Goal: Task Accomplishment & Management: Complete application form

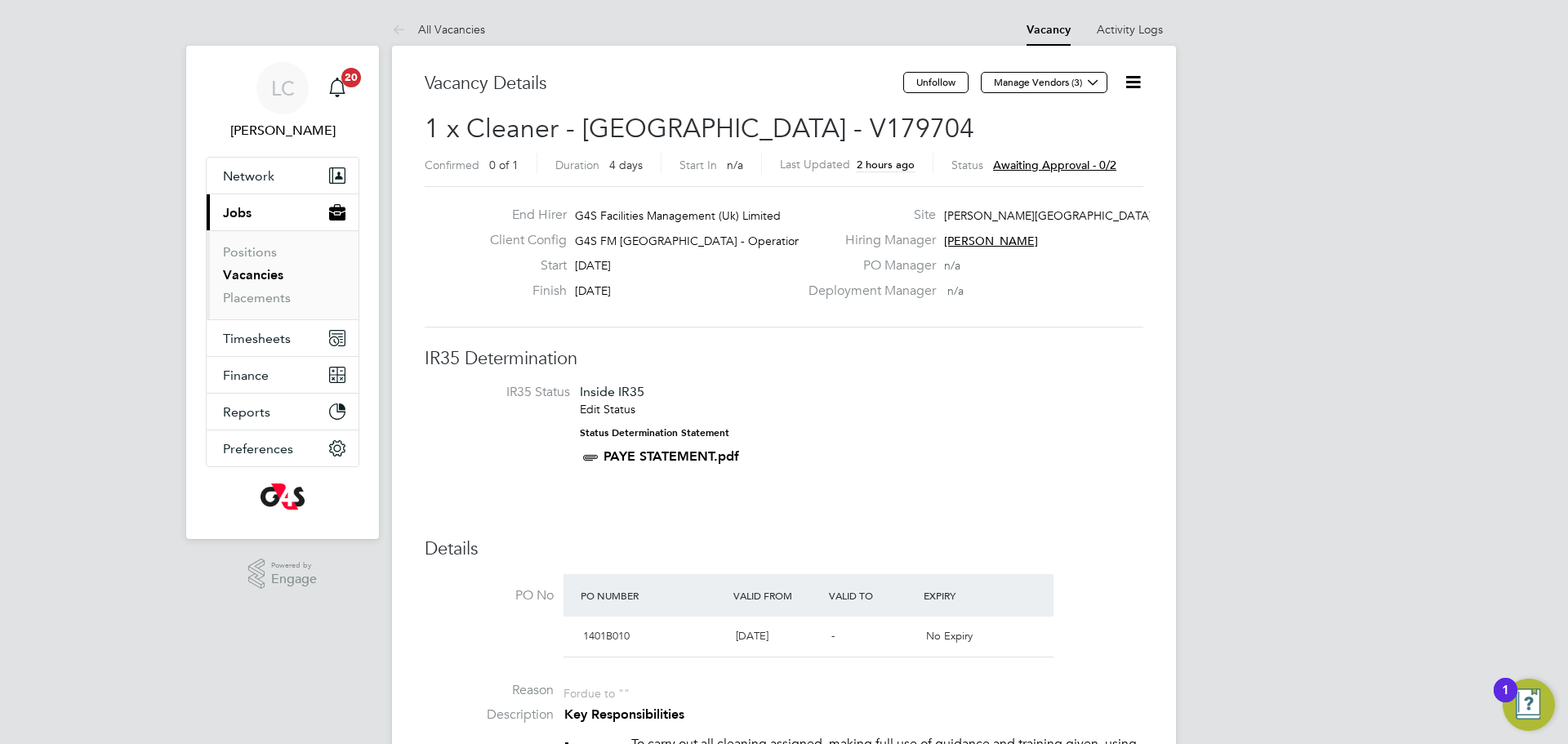
click at [272, 278] on link "Vacancies" at bounding box center [253, 274] width 60 height 16
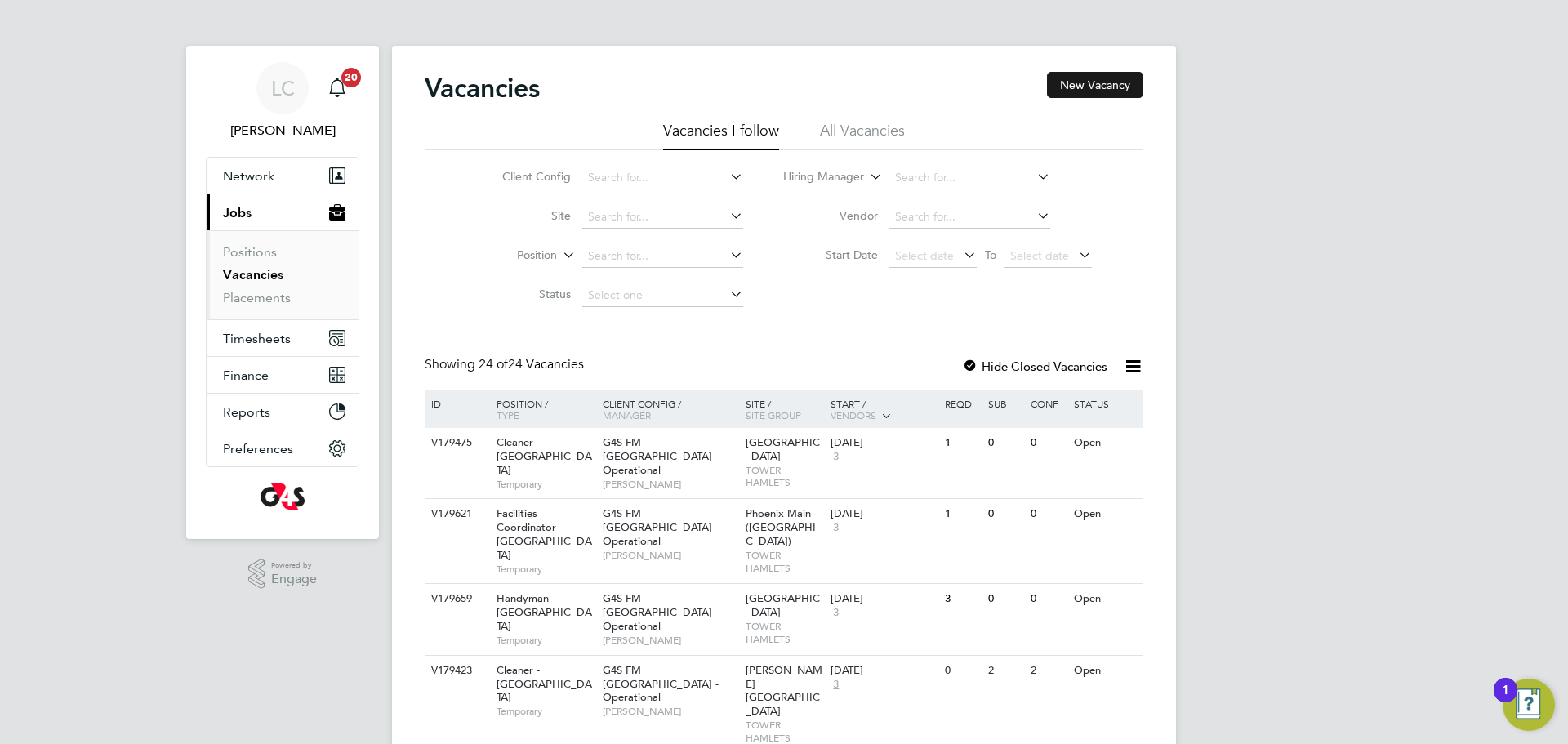
click at [1078, 81] on button "New Vacancy" at bounding box center [1096, 85] width 97 height 26
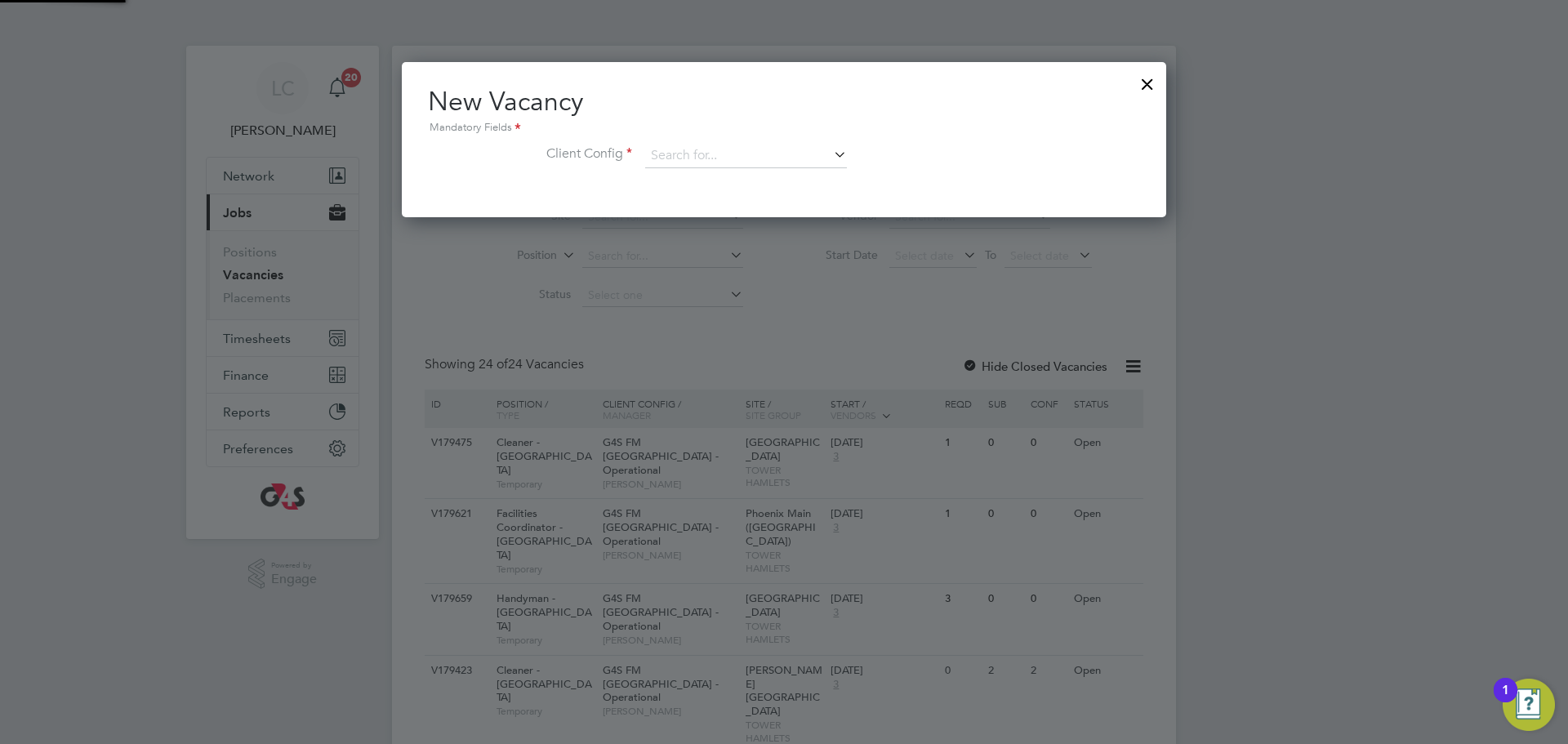
scroll to position [155, 765]
click at [784, 159] on input at bounding box center [746, 156] width 202 height 24
click at [775, 198] on li "G4S FM [GEOGRAPHIC_DATA] - Operational" at bounding box center [756, 201] width 225 height 22
type input "G4S FM [GEOGRAPHIC_DATA] - Operational"
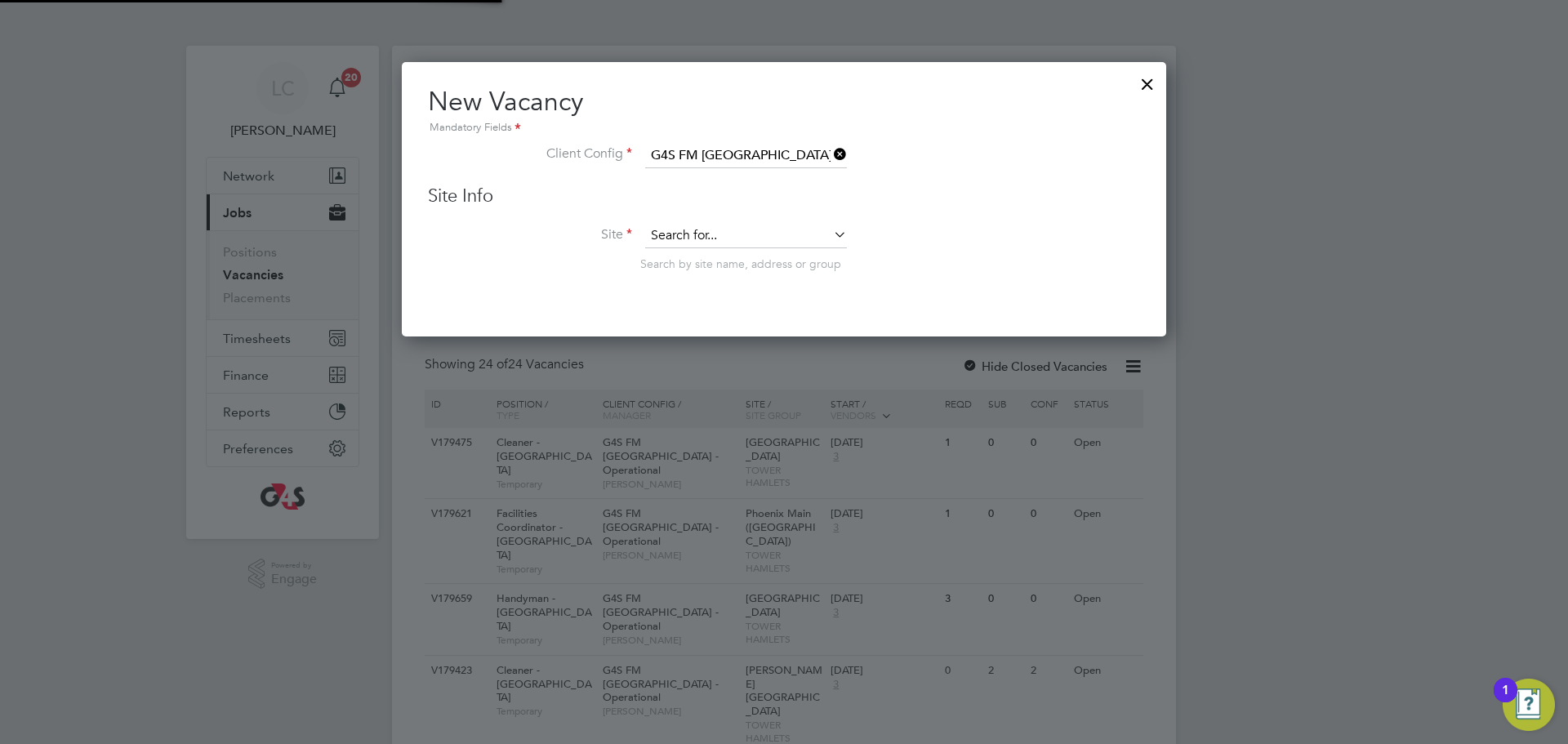
scroll to position [276, 765]
click at [723, 239] on input at bounding box center [746, 236] width 202 height 24
click at [714, 262] on li "[GEOGRAPHIC_DATA]" at bounding box center [746, 260] width 204 height 22
type input "[GEOGRAPHIC_DATA]"
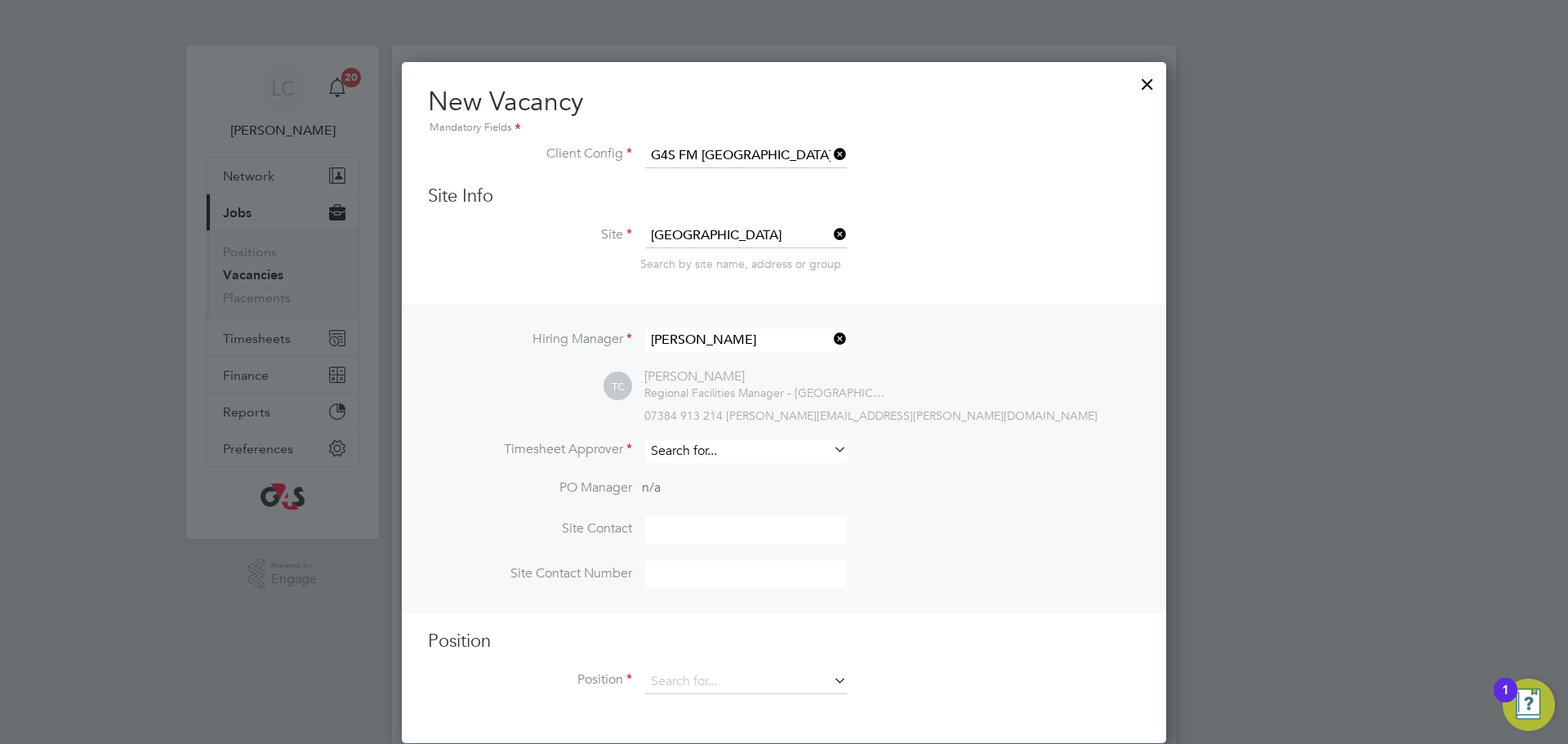
click at [696, 447] on input at bounding box center [746, 451] width 202 height 23
type input "li"
click at [726, 486] on ul "[PERSON_NAME]" at bounding box center [746, 475] width 205 height 23
click at [726, 479] on li "Timesheet Approver" at bounding box center [784, 459] width 712 height 40
click at [723, 455] on input at bounding box center [746, 451] width 202 height 23
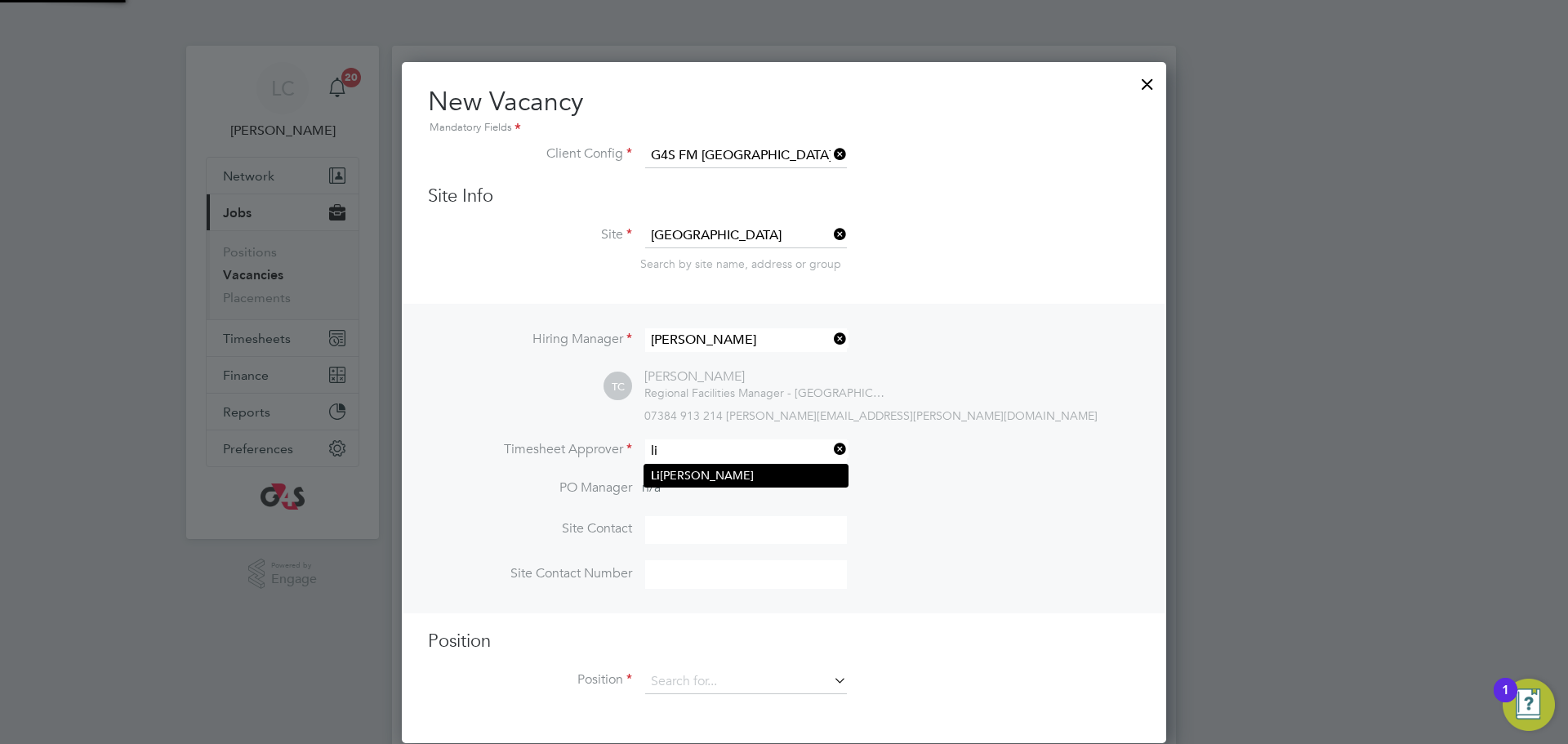
click at [732, 477] on li "[PERSON_NAME]" at bounding box center [746, 476] width 204 height 22
type input "[PERSON_NAME]"
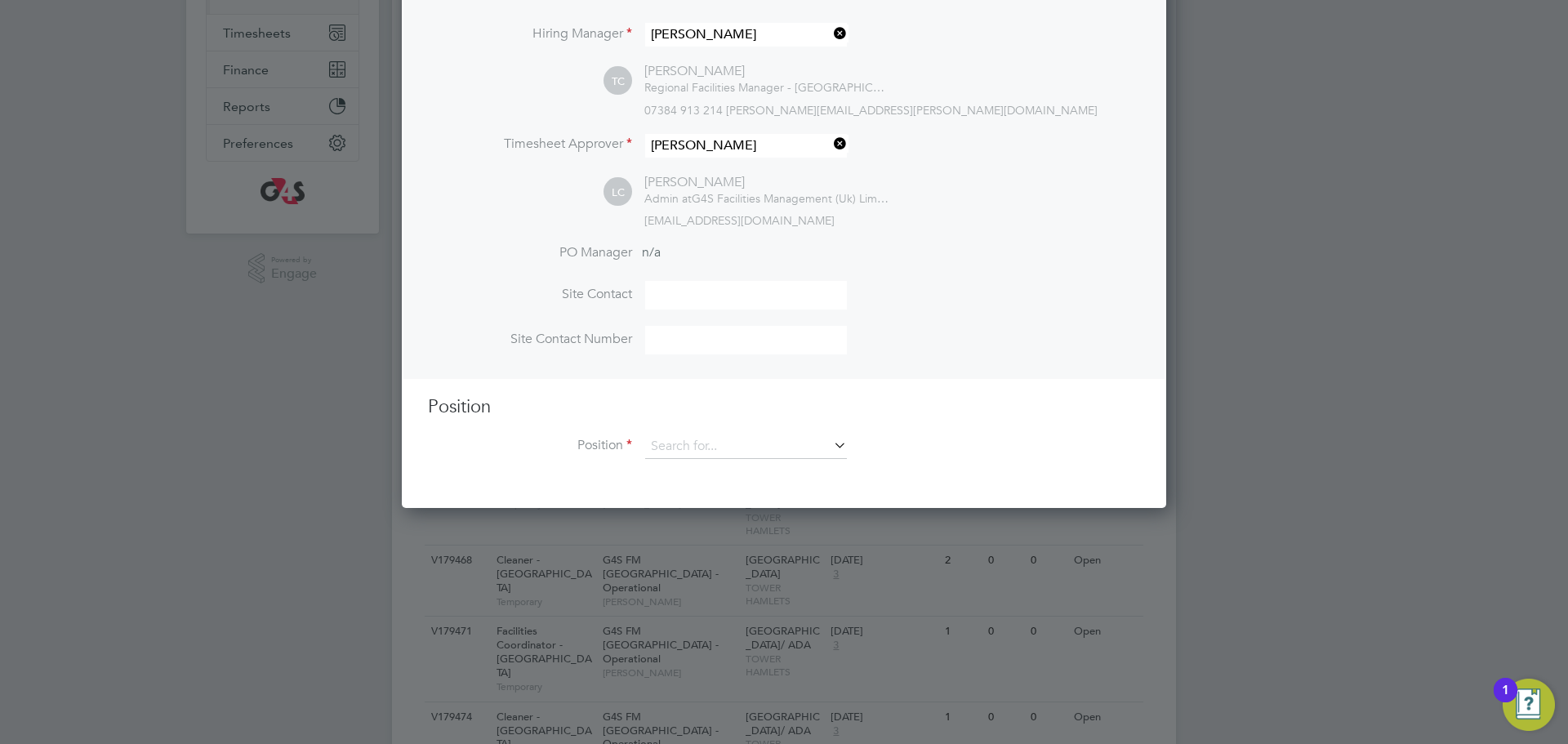
scroll to position [325, 0]
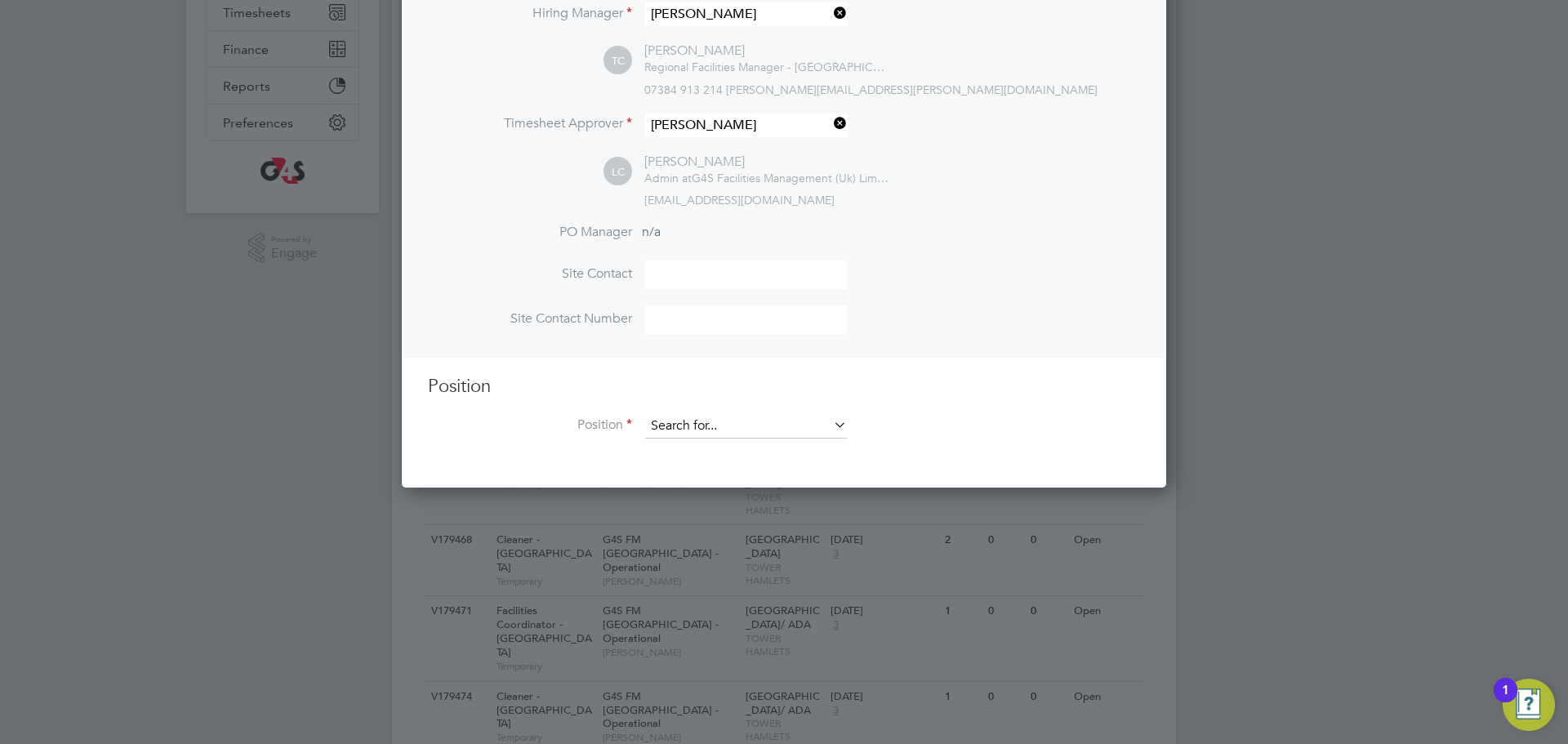
click at [706, 430] on input at bounding box center [746, 426] width 202 height 24
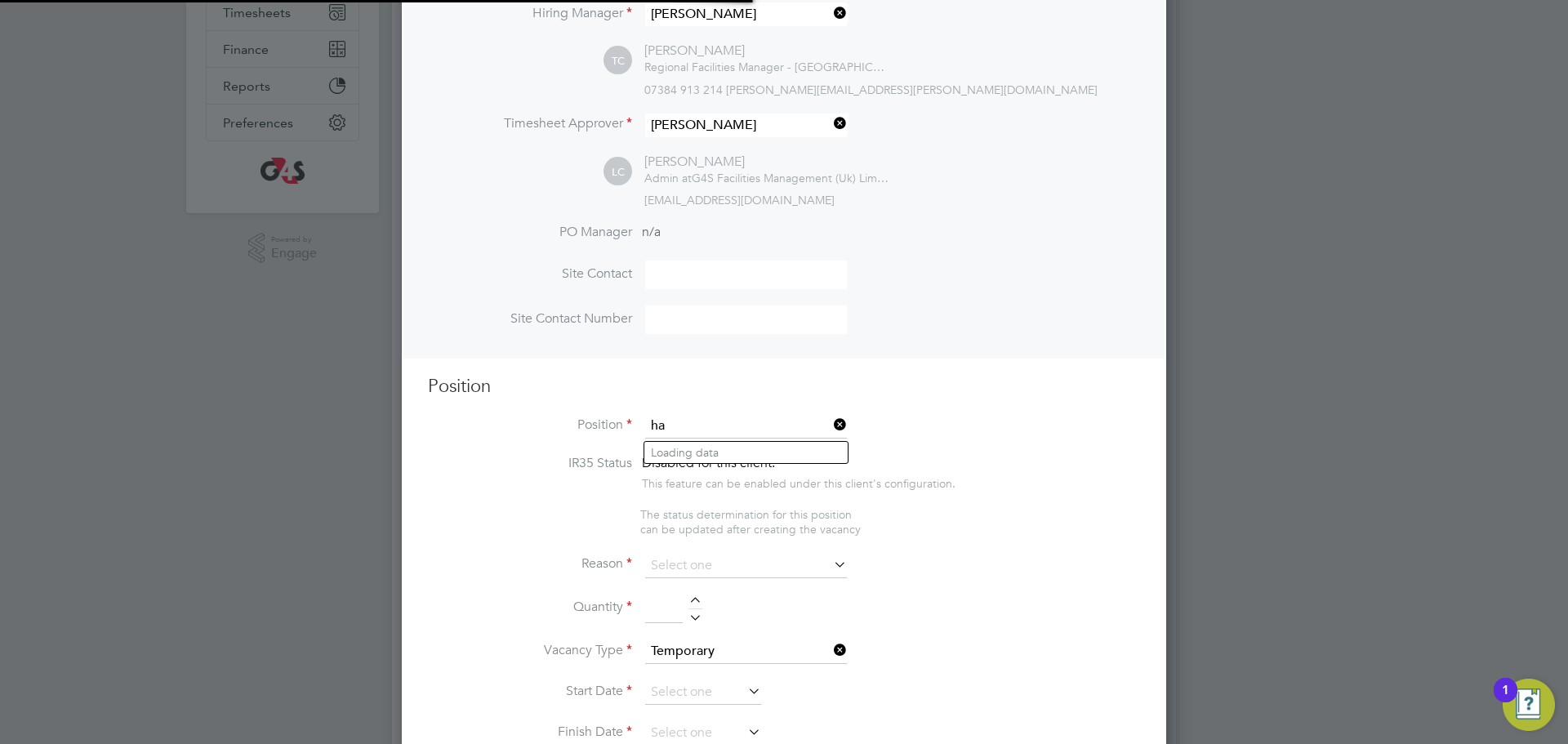
scroll to position [2551, 765]
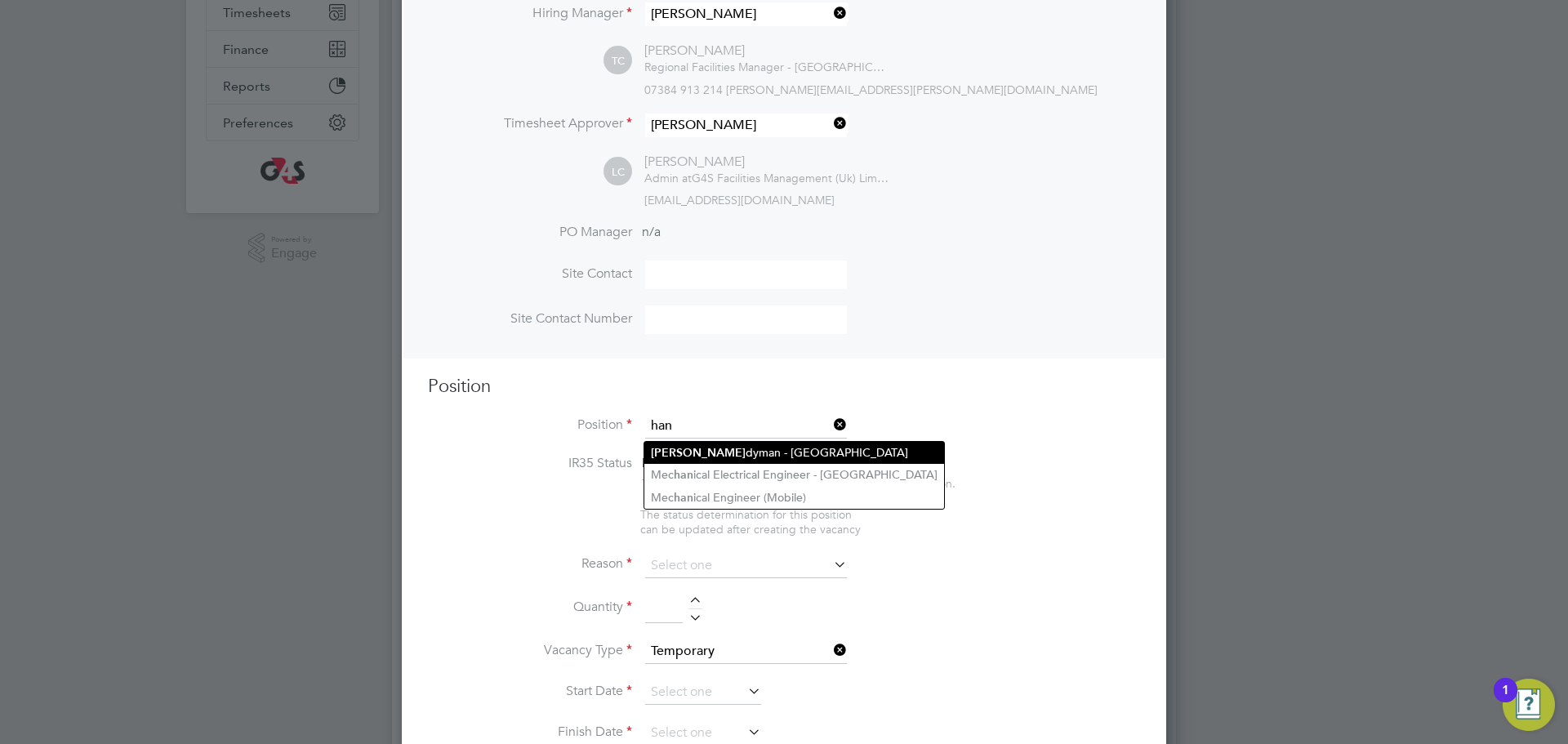
click at [731, 455] on li "[PERSON_NAME] - [GEOGRAPHIC_DATA]" at bounding box center [793, 453] width 300 height 22
type input "Handyman - [GEOGRAPHIC_DATA]"
type textarea "TBC"
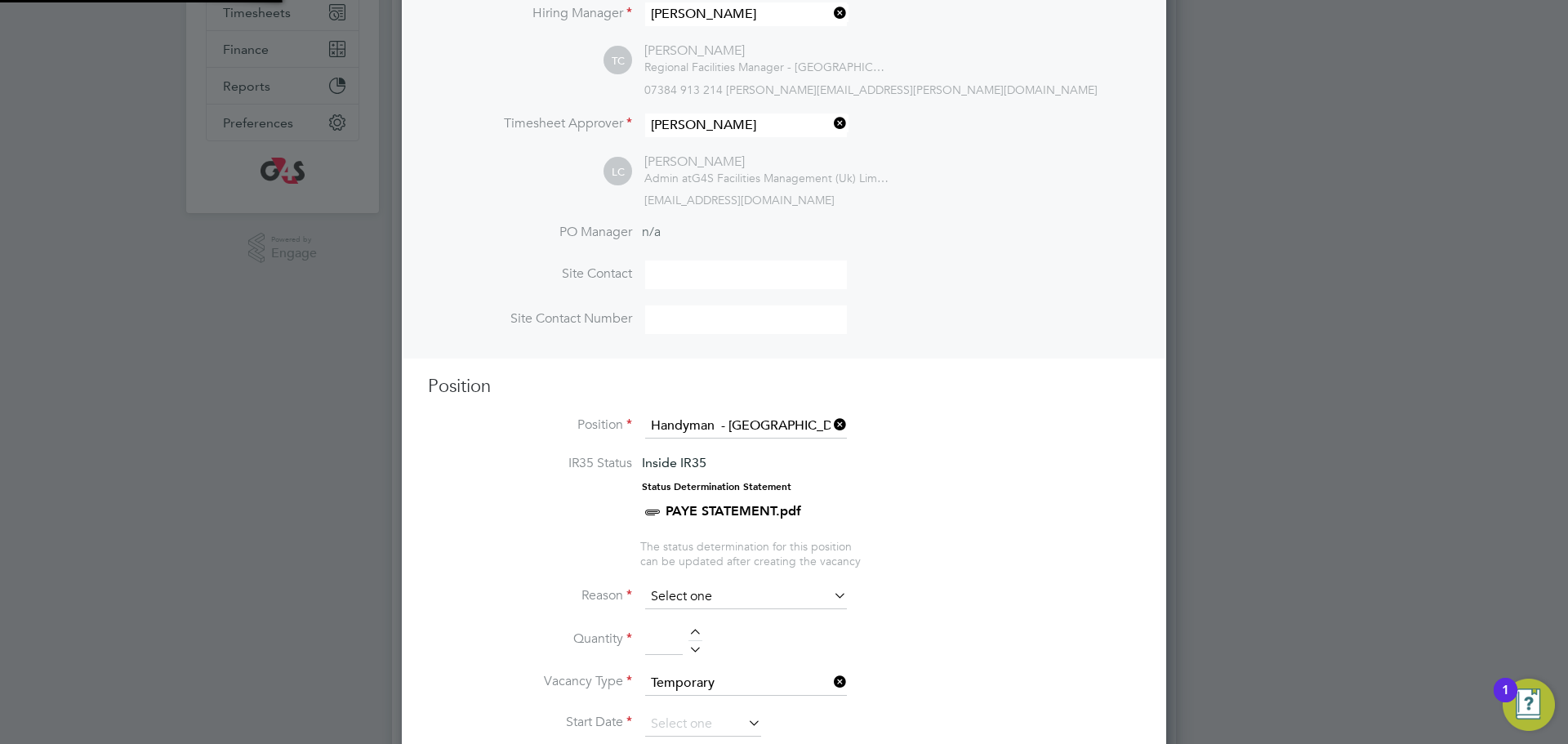
scroll to position [8, 8]
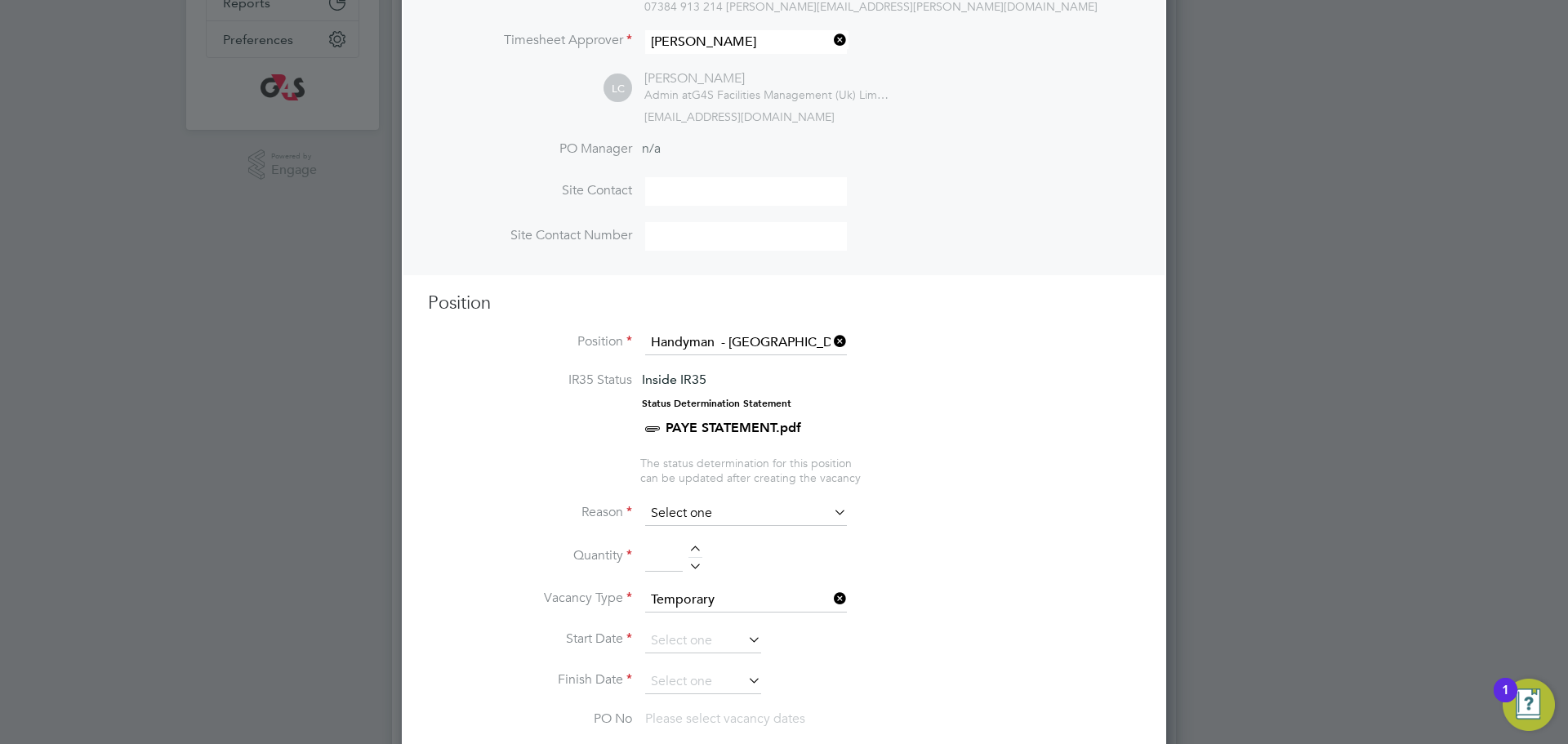
click at [700, 515] on input at bounding box center [746, 514] width 202 height 24
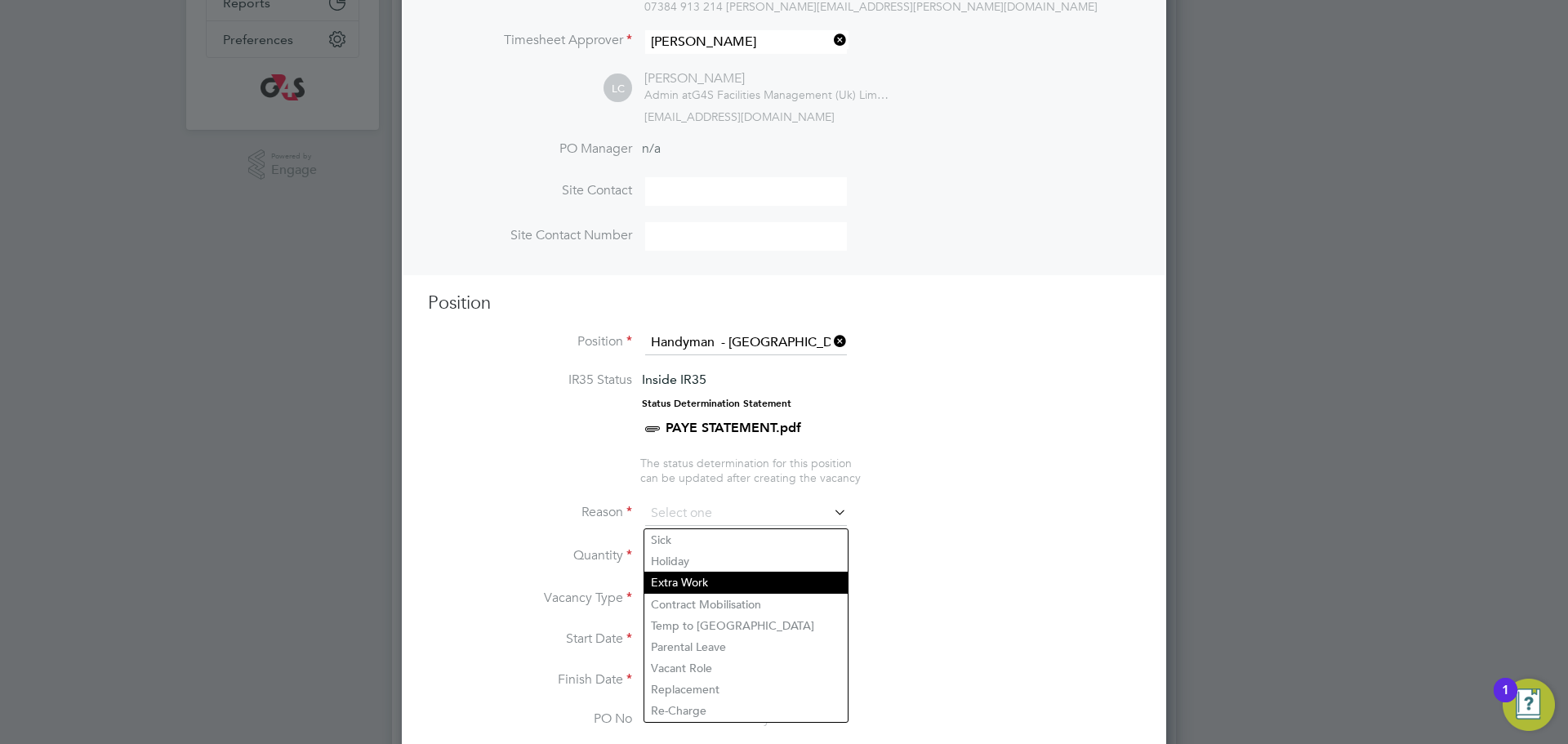
drag, startPoint x: 686, startPoint y: 704, endPoint x: 692, endPoint y: 591, distance: 113.2
click at [685, 705] on li "Re-Charge" at bounding box center [746, 710] width 204 height 22
type input "Re-Charge"
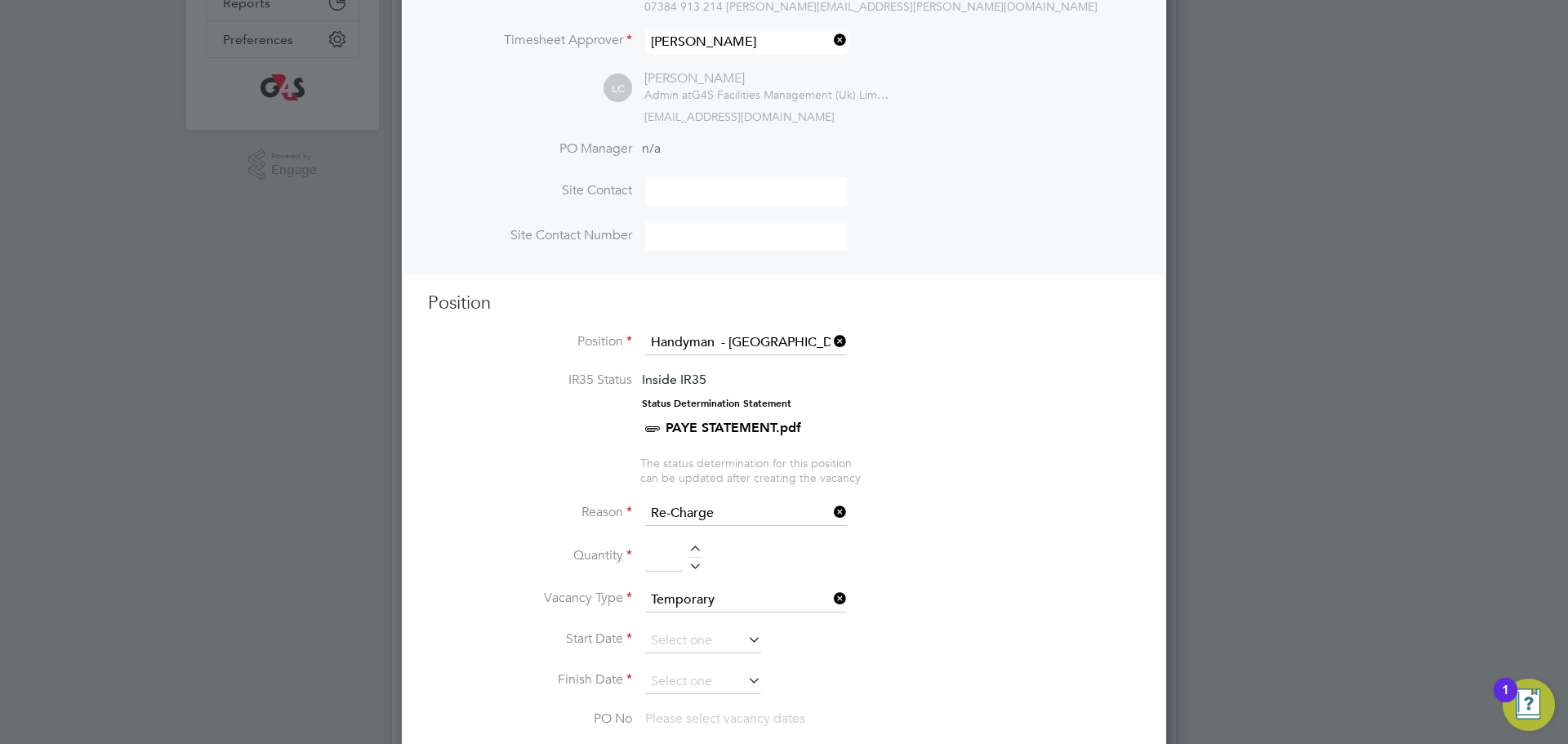
click at [691, 557] on div at bounding box center [696, 551] width 14 height 11
type input "1"
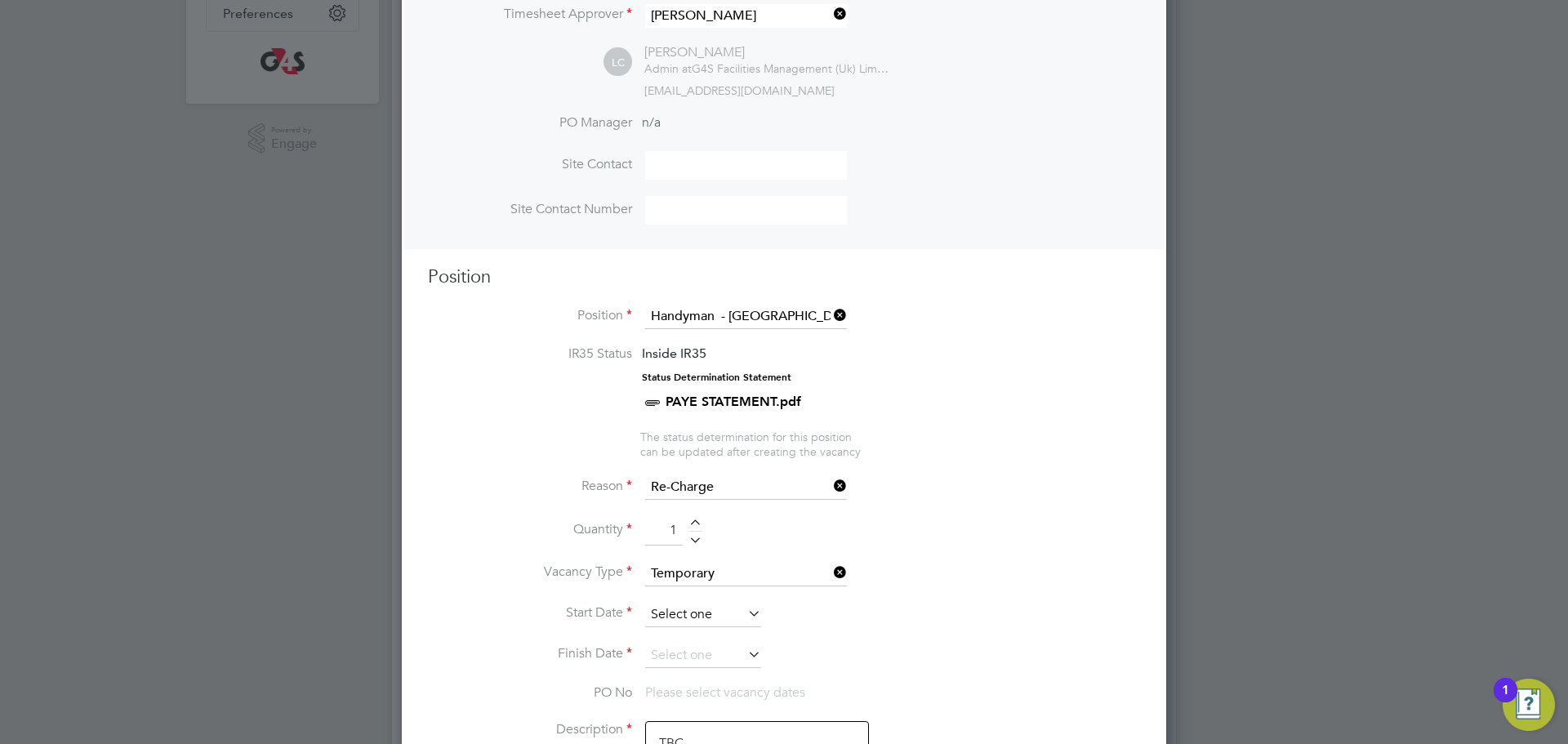
click at [694, 613] on input at bounding box center [703, 615] width 116 height 24
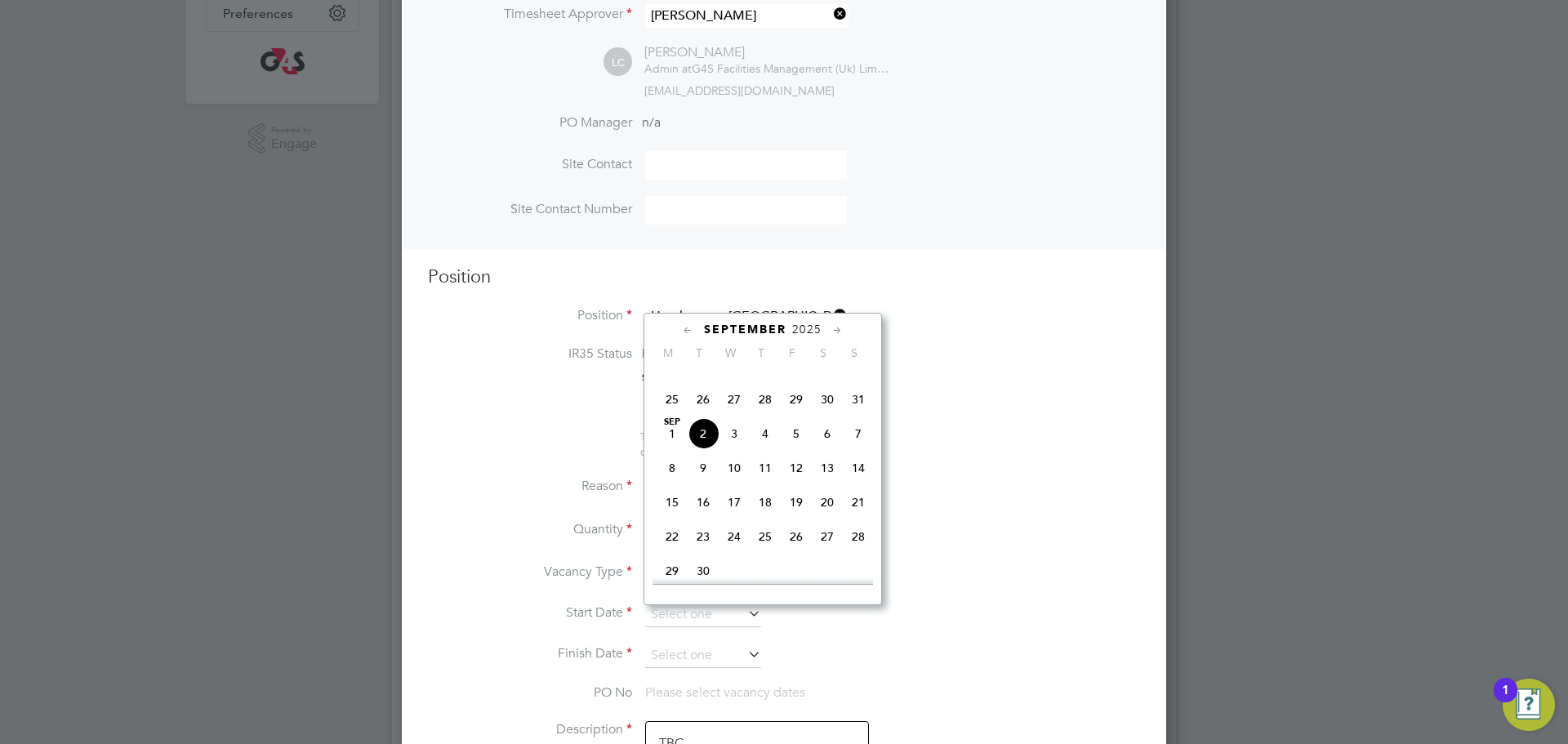
drag, startPoint x: 735, startPoint y: 447, endPoint x: 749, endPoint y: 527, distance: 81.2
click at [735, 447] on span "3" at bounding box center [735, 433] width 31 height 31
type input "[DATE]"
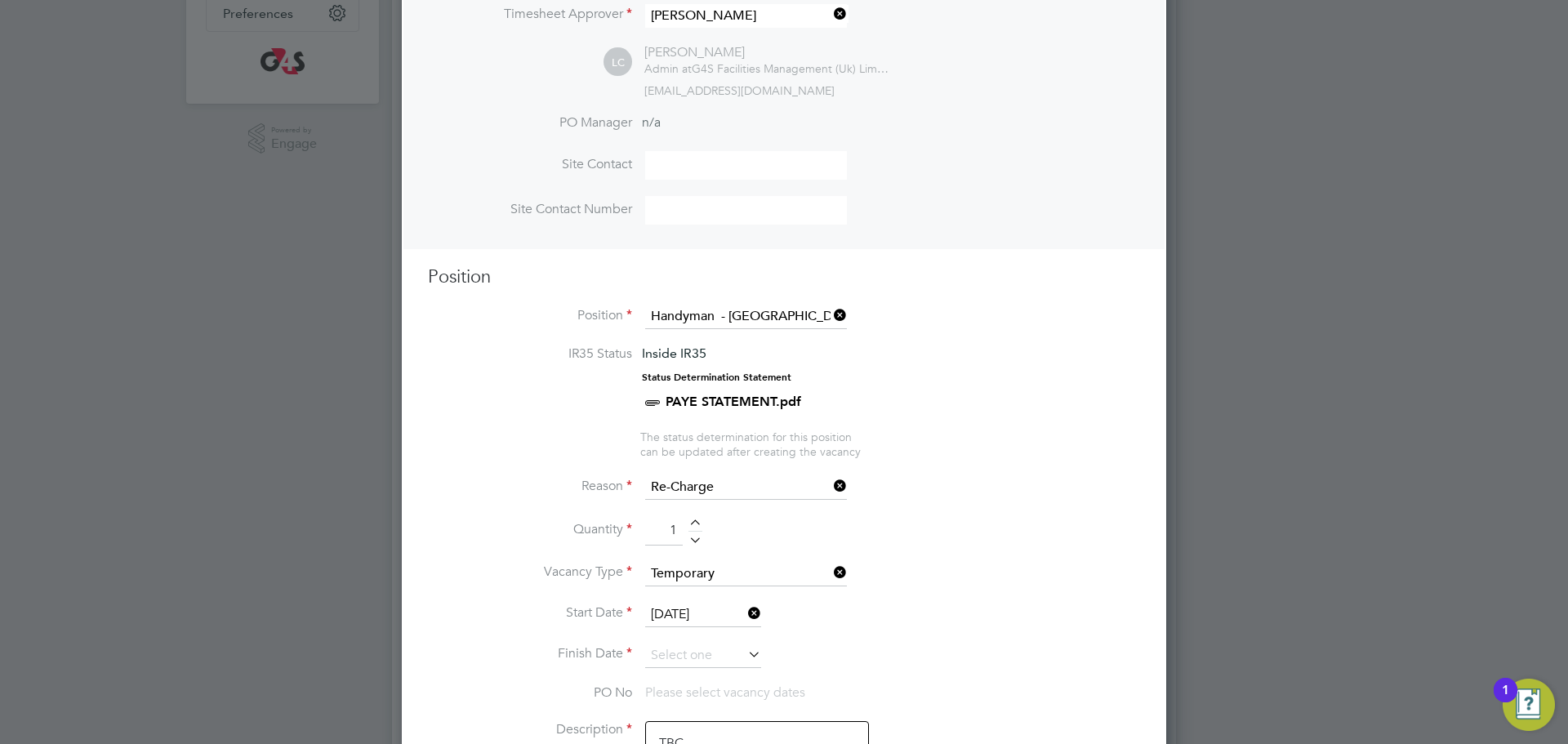
click at [699, 659] on input at bounding box center [703, 656] width 116 height 24
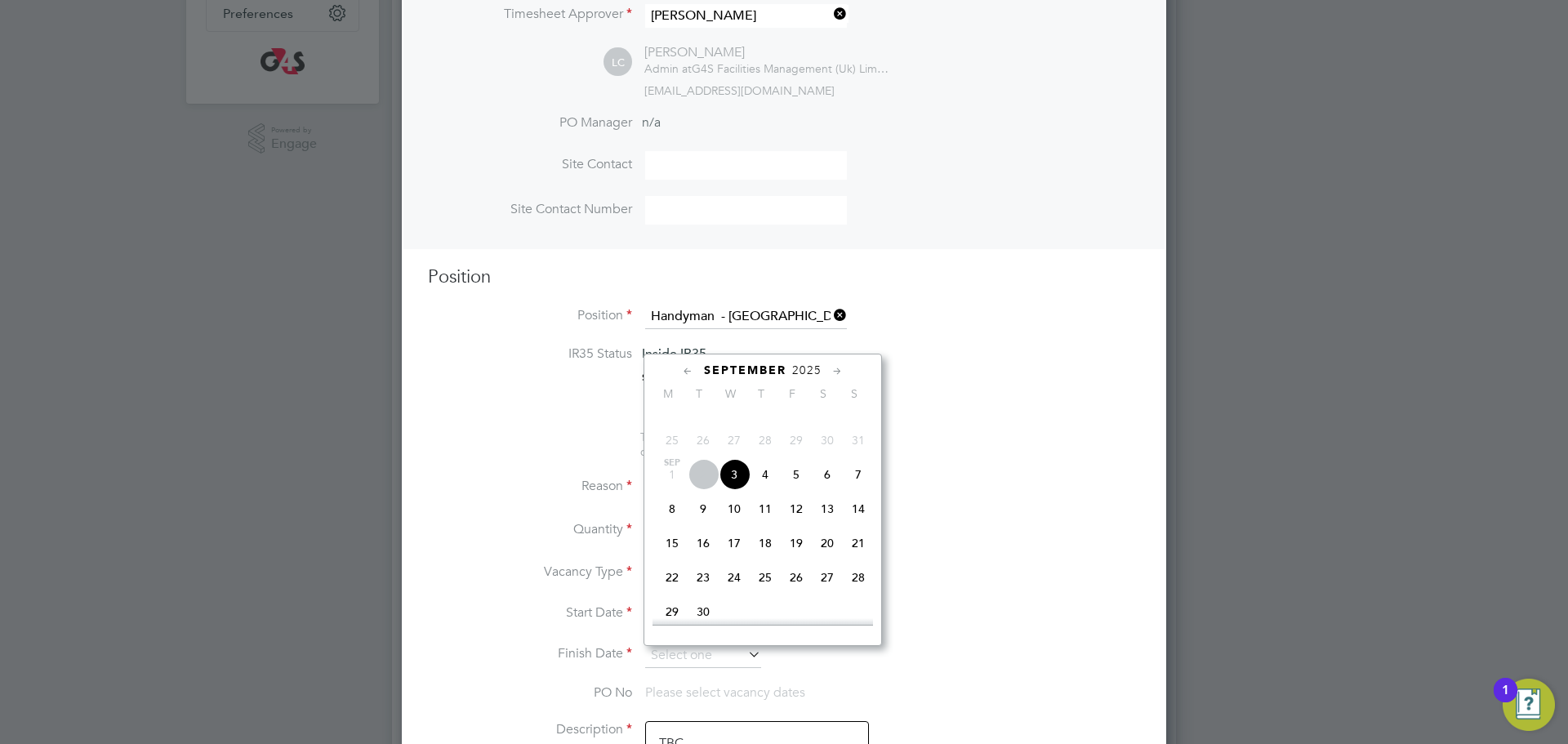
click at [730, 490] on span "3" at bounding box center [735, 475] width 31 height 31
type input "[DATE]"
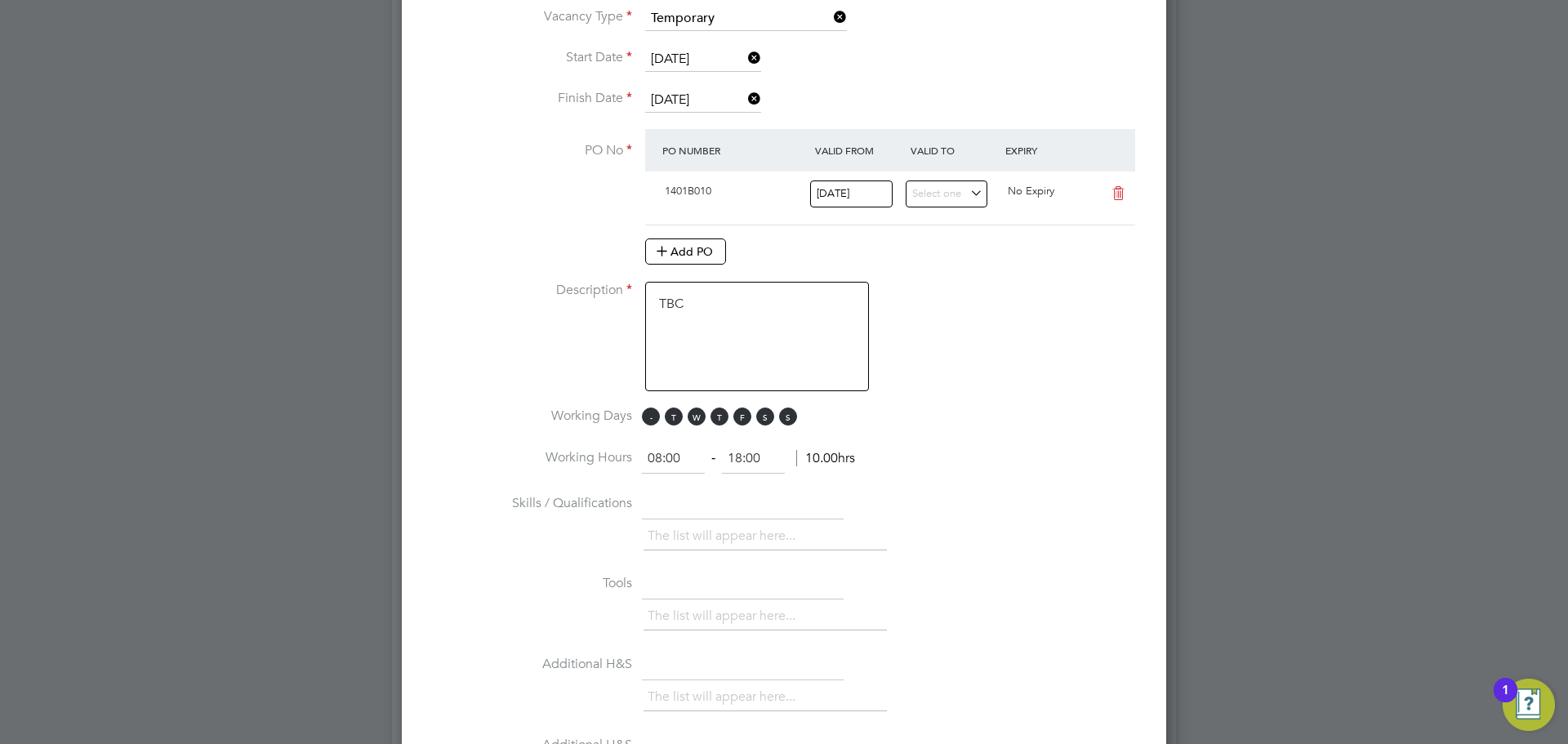
click at [649, 419] on span "M" at bounding box center [651, 416] width 18 height 18
click at [668, 416] on span "T" at bounding box center [673, 416] width 18 height 18
click at [718, 417] on span "T" at bounding box center [719, 416] width 18 height 18
drag, startPoint x: 746, startPoint y: 417, endPoint x: 768, endPoint y: 417, distance: 22.0
click at [747, 417] on span "F" at bounding box center [743, 416] width 18 height 18
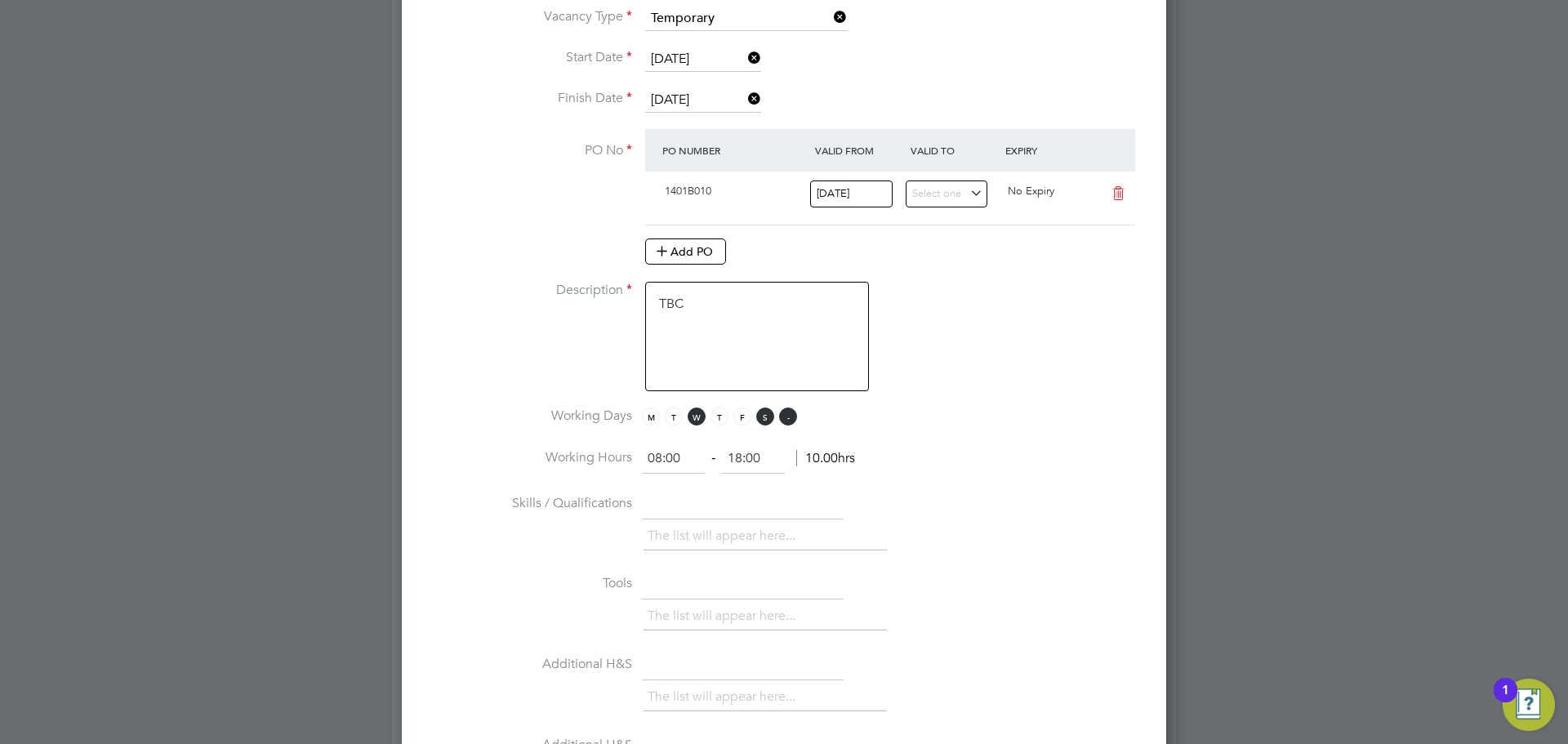
click at [771, 418] on span "S" at bounding box center [765, 416] width 18 height 18
click at [789, 418] on span "S" at bounding box center [788, 416] width 18 height 18
click at [718, 463] on ng-form "08:00 ‐ 18:00 10.00hrs" at bounding box center [749, 457] width 213 height 16
type input "09:00"
drag, startPoint x: 681, startPoint y: 456, endPoint x: 629, endPoint y: 461, distance: 52.2
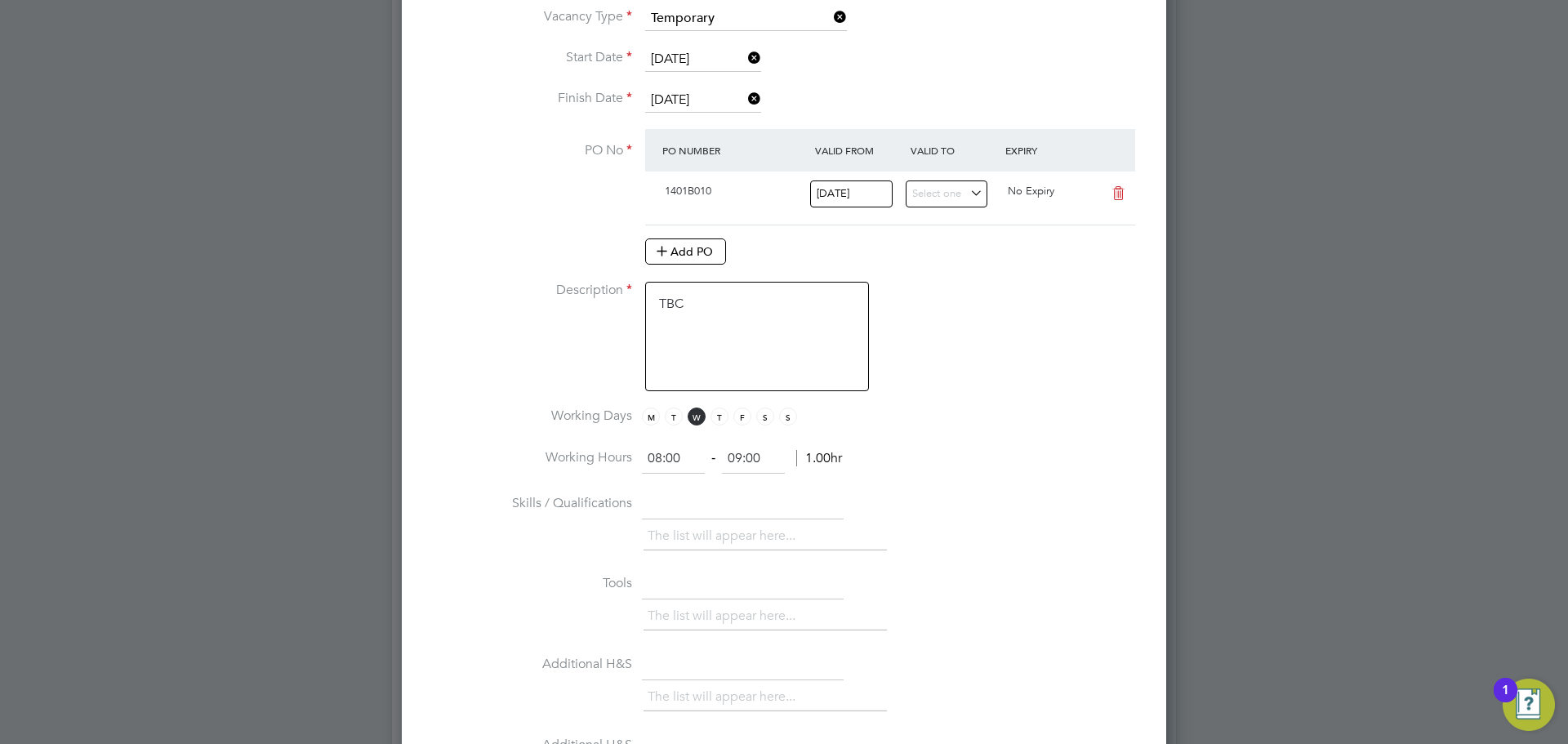
click at [629, 461] on li "Working Hours 08:00 ‐ 09:00 1.00hr" at bounding box center [784, 467] width 712 height 46
type input "07:00"
click at [847, 522] on li "Skills / Qualifications The list will appear here..." at bounding box center [784, 531] width 712 height 81
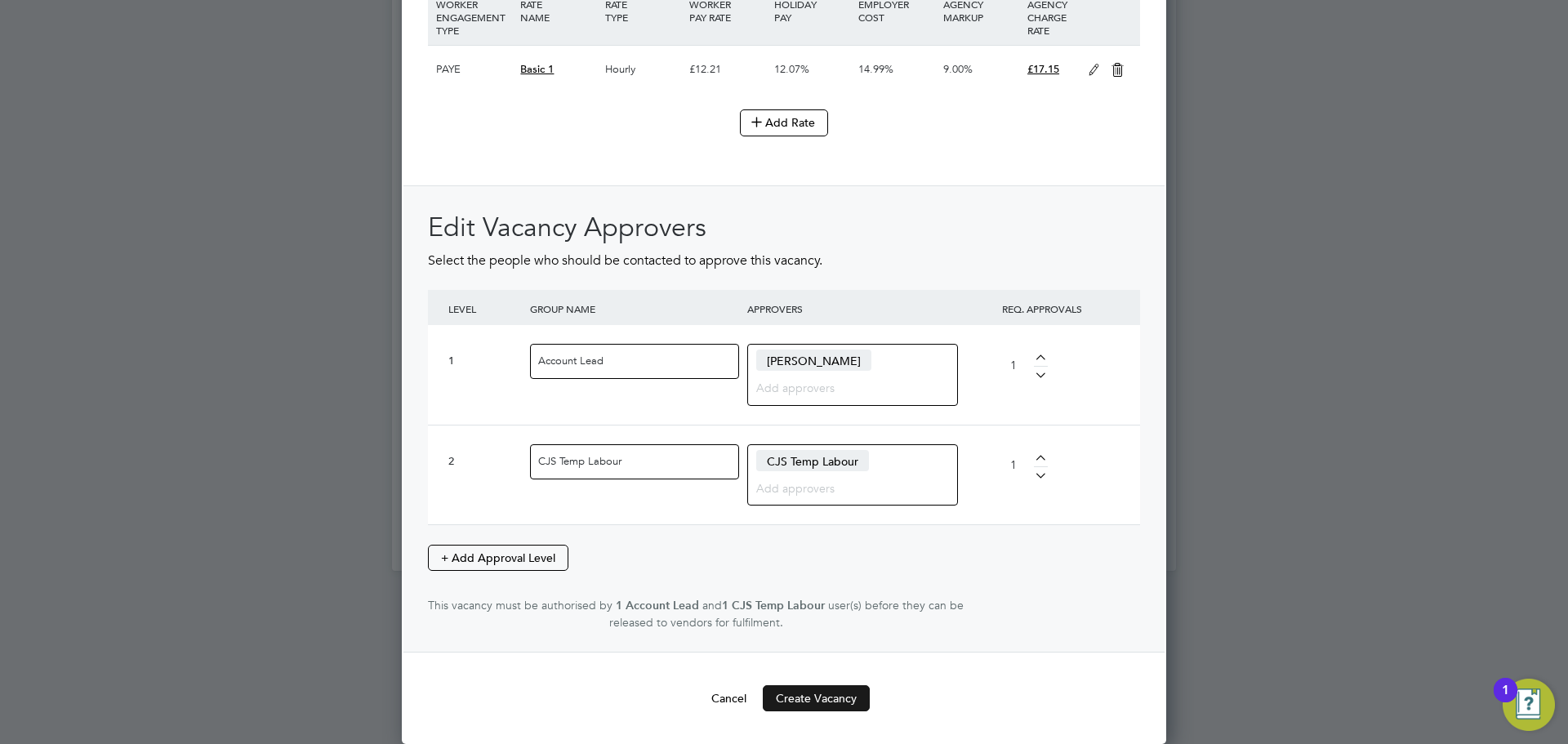
click at [805, 704] on button "Create Vacancy" at bounding box center [817, 698] width 107 height 26
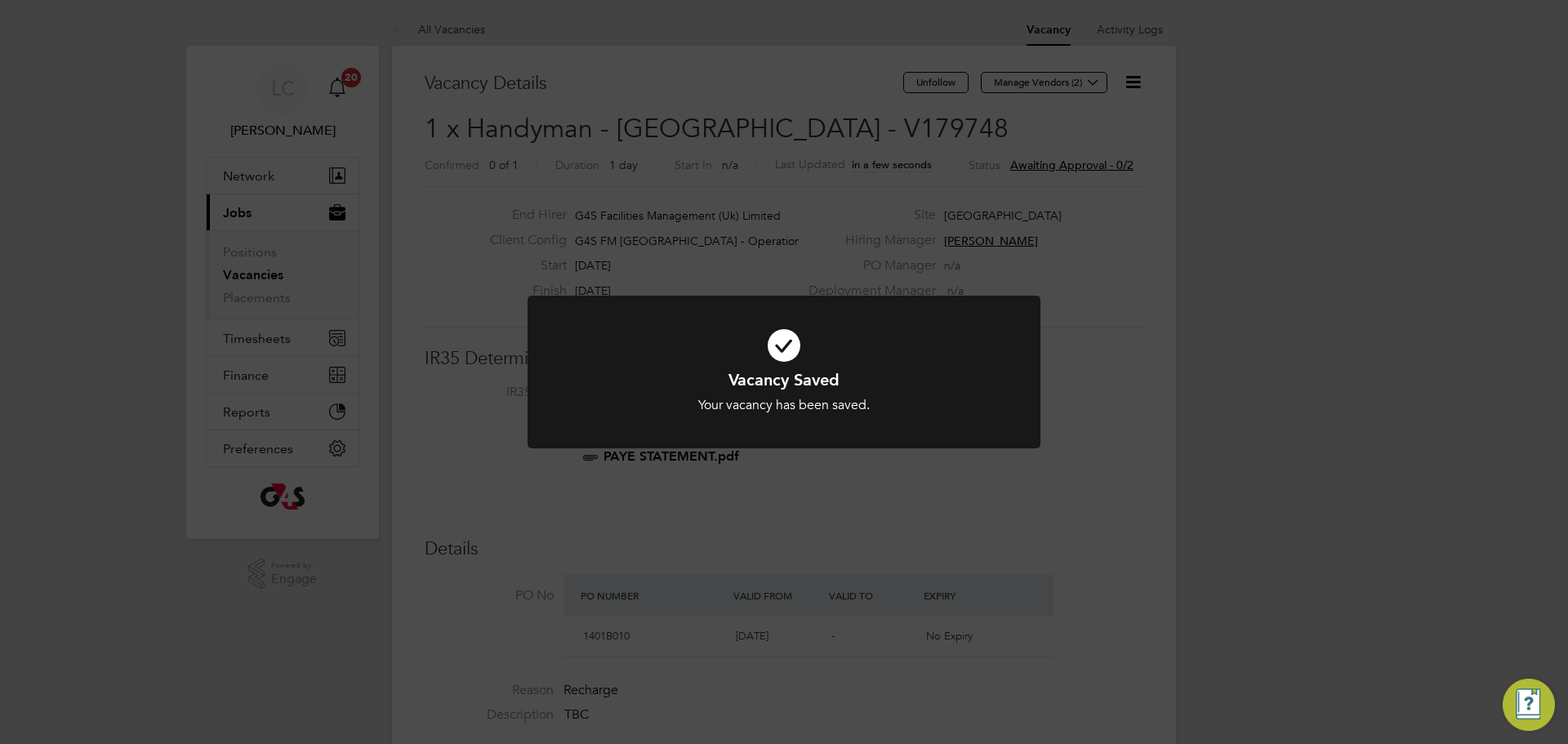
drag, startPoint x: 1073, startPoint y: 224, endPoint x: 1086, endPoint y: 129, distance: 95.9
click at [1073, 211] on div "Vacancy Saved Your vacancy has been saved. Cancel Okay" at bounding box center [784, 372] width 1568 height 744
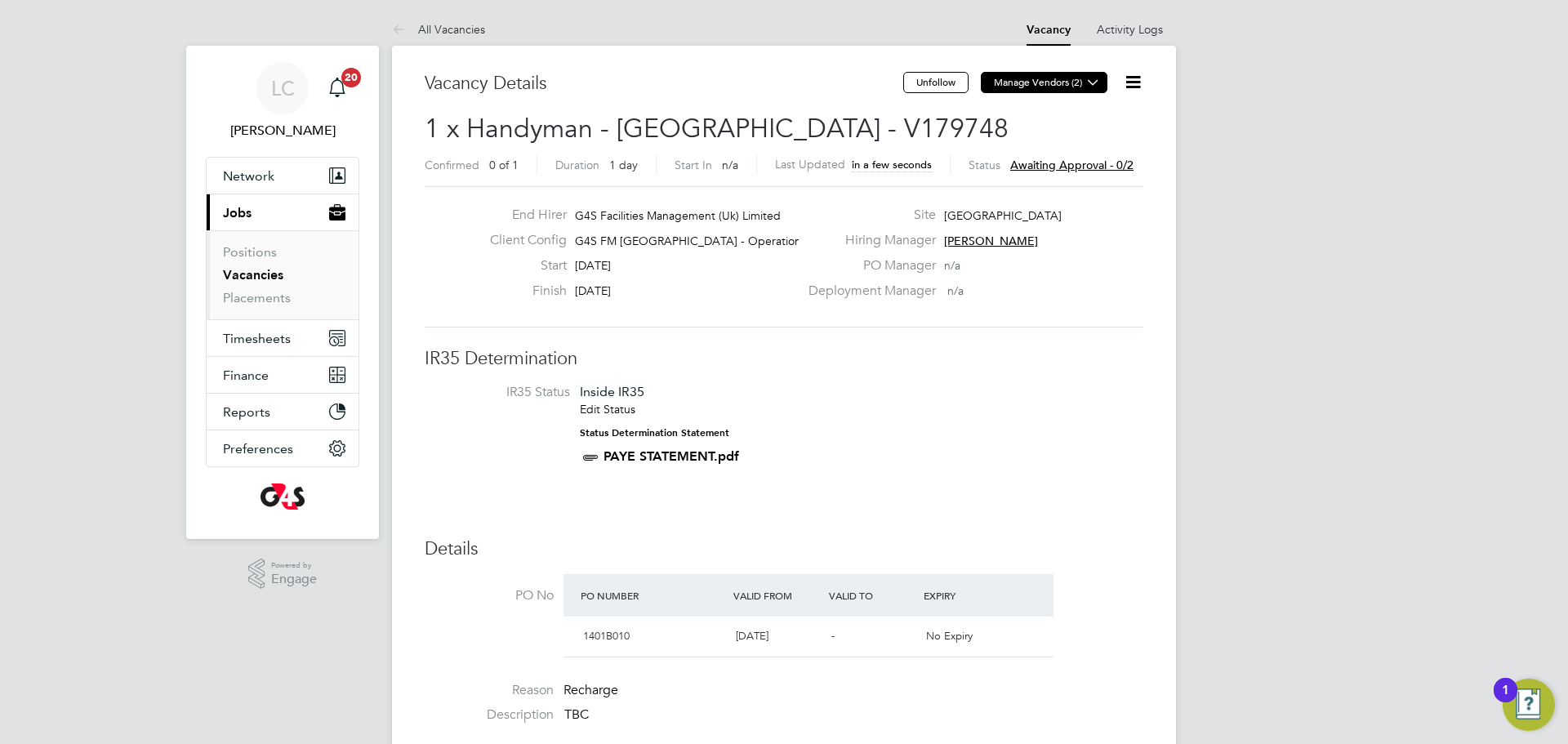
click at [1097, 77] on icon at bounding box center [1093, 82] width 12 height 12
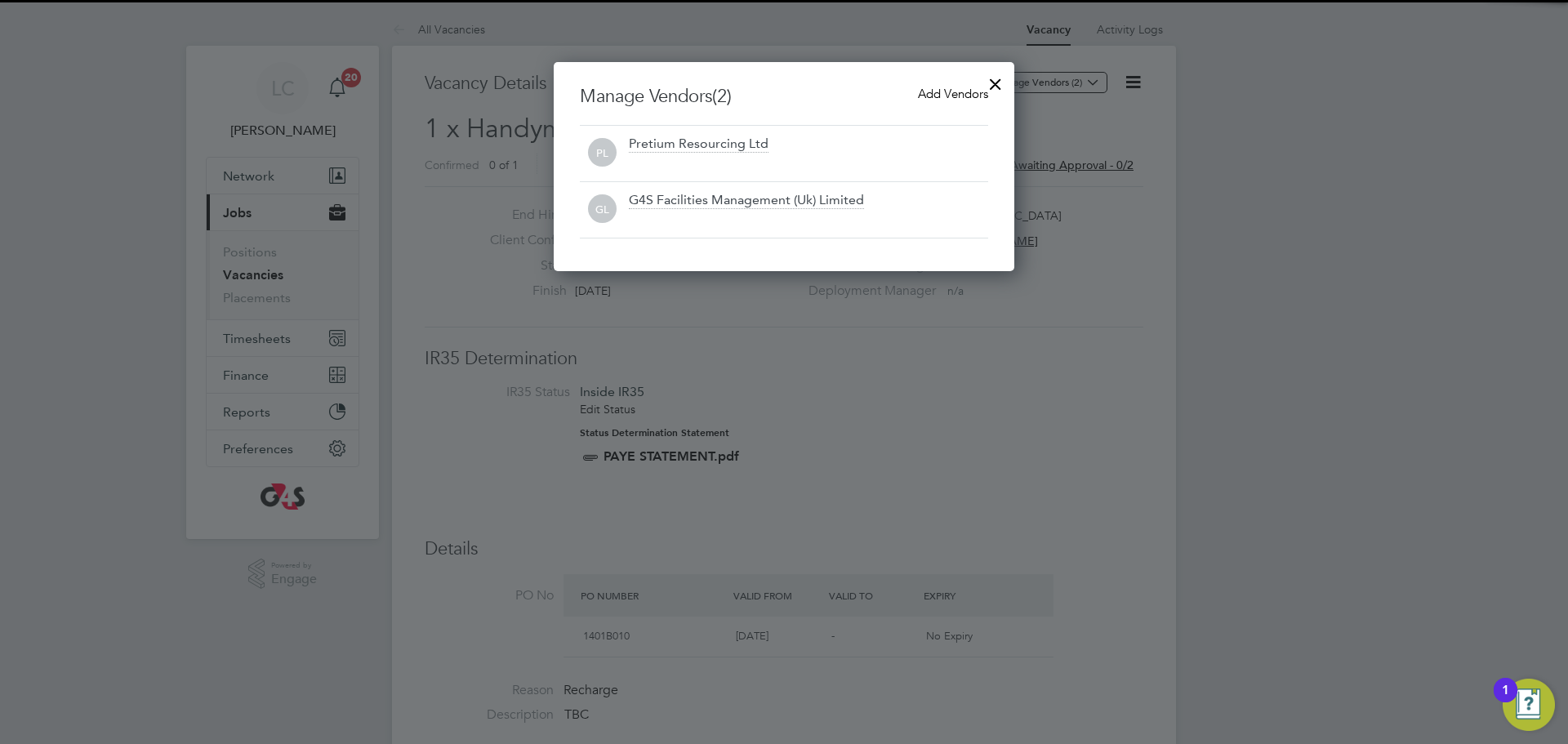
click at [960, 96] on span "Add Vendors" at bounding box center [952, 93] width 70 height 16
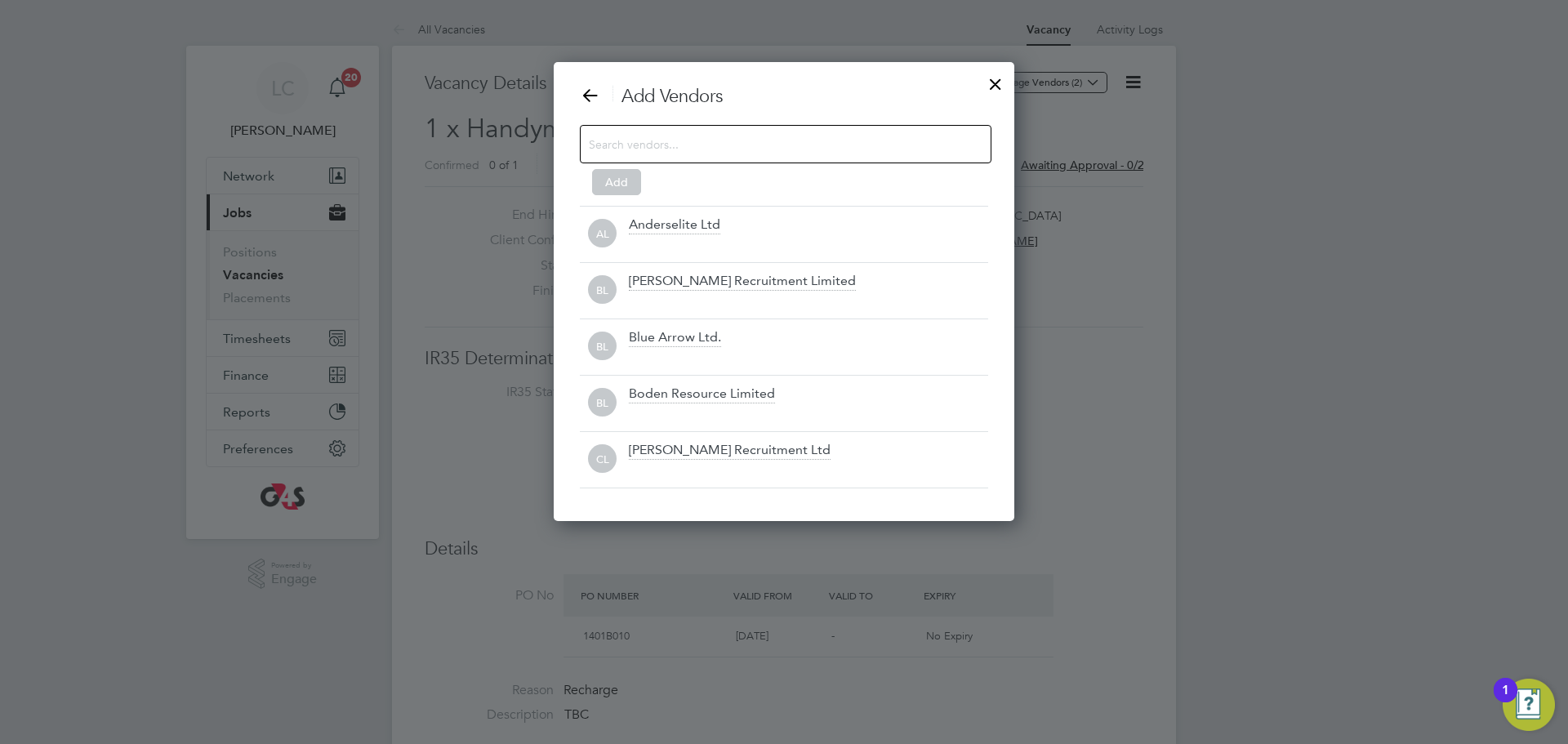
click at [674, 149] on input at bounding box center [773, 143] width 368 height 22
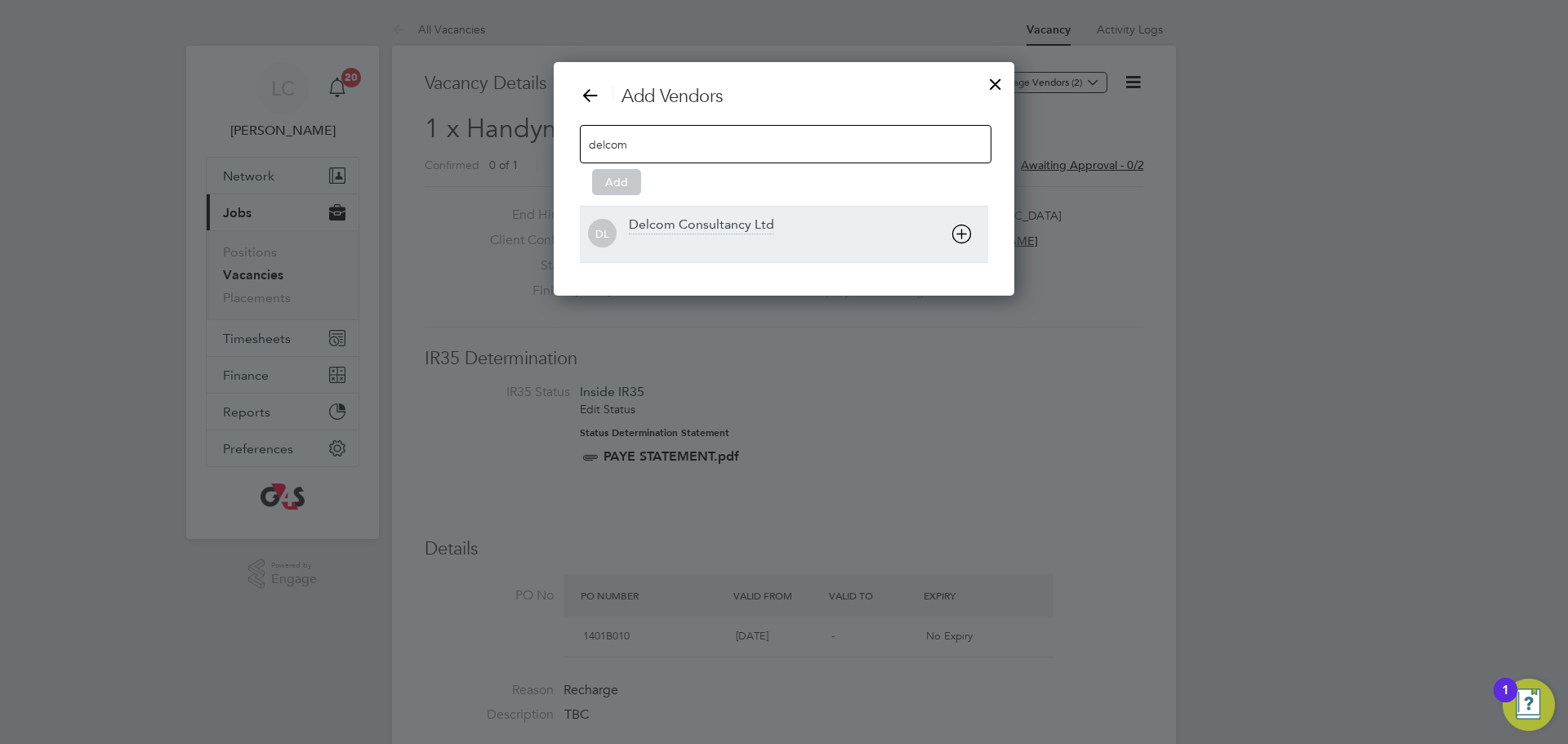
type input "delcom"
click at [696, 226] on div "Delcom Consultancy Ltd" at bounding box center [701, 225] width 145 height 18
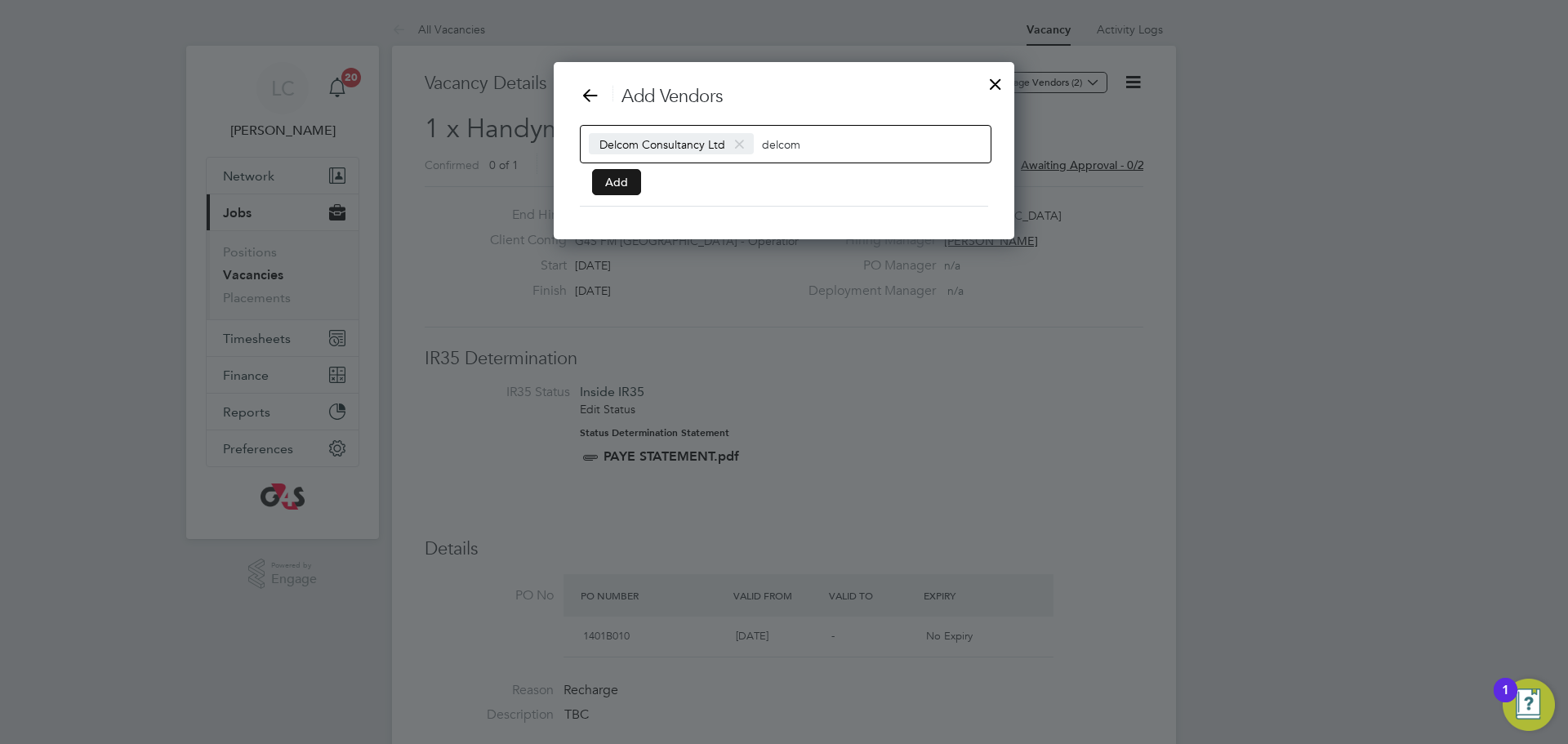
click at [599, 186] on button "Add" at bounding box center [616, 182] width 49 height 26
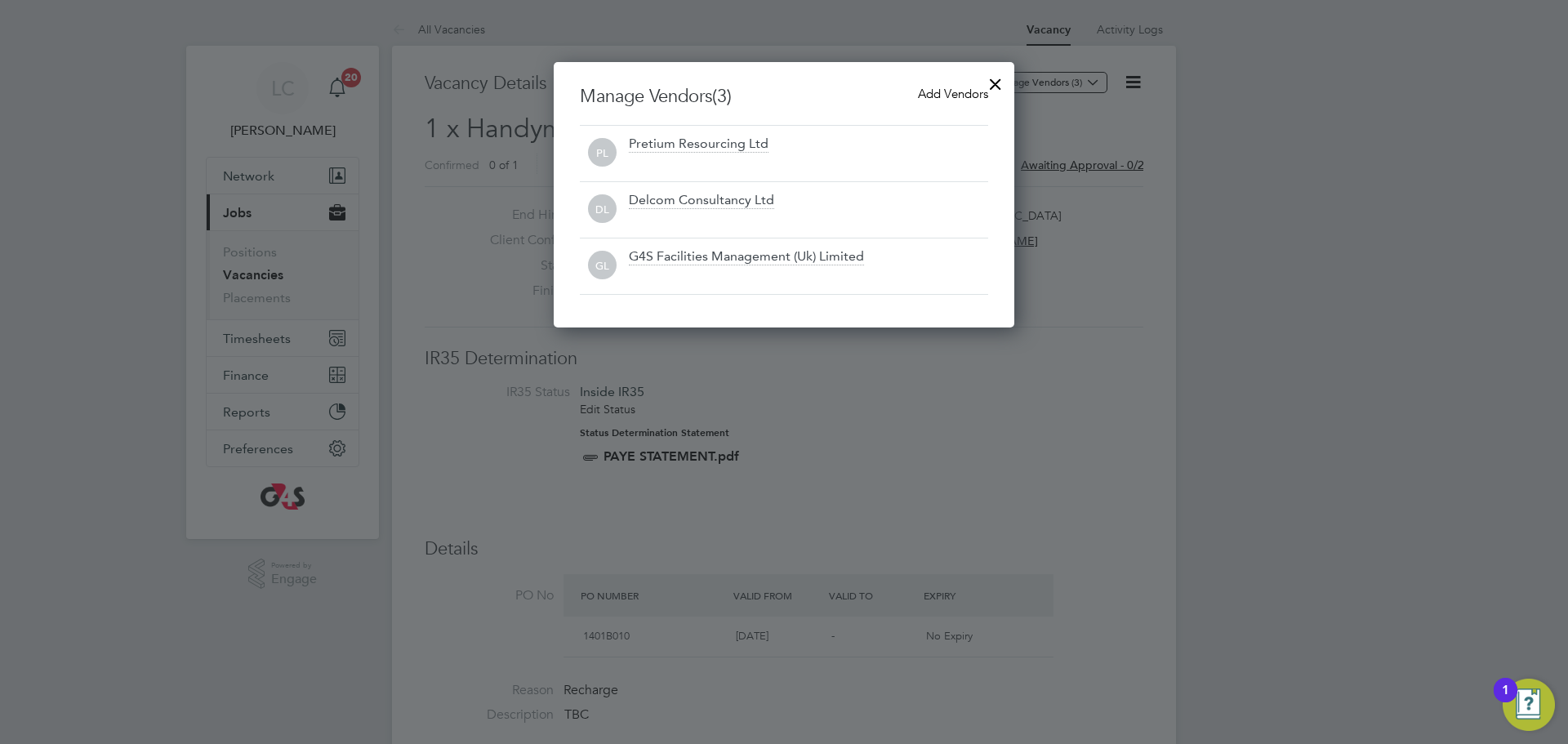
click at [993, 83] on div at bounding box center [996, 80] width 29 height 29
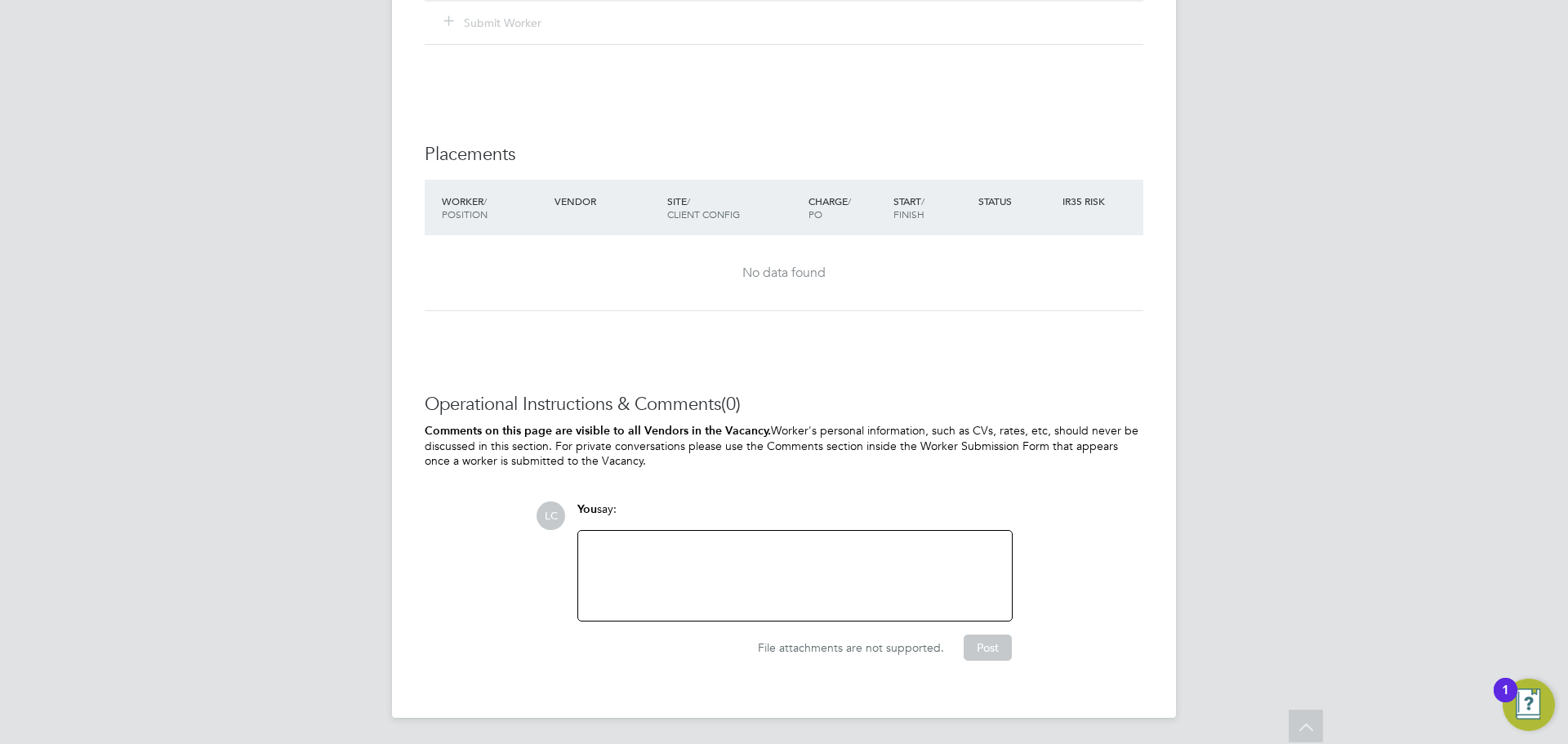
click at [626, 556] on div at bounding box center [795, 575] width 414 height 70
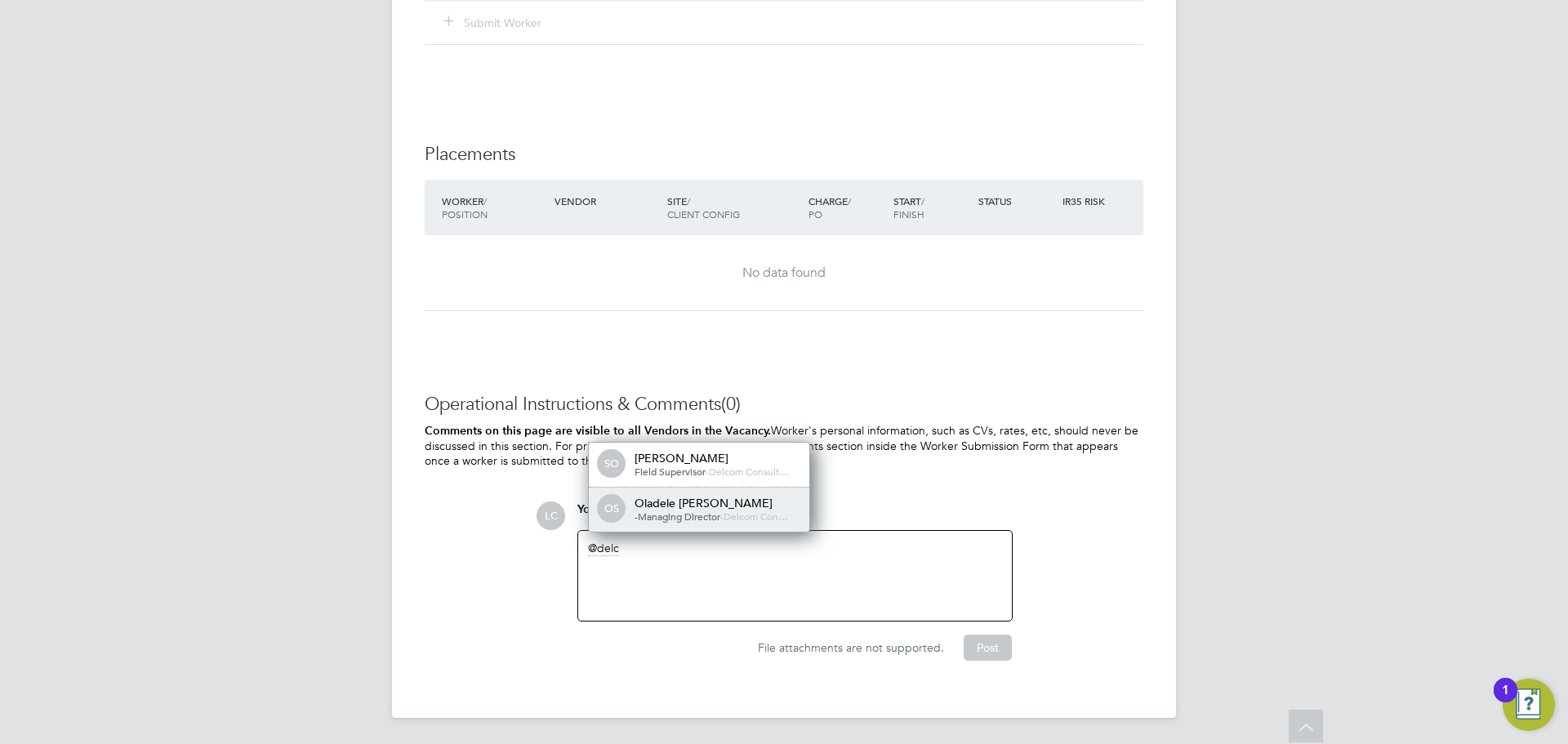
click at [705, 514] on span "-Managing Director" at bounding box center [677, 515] width 85 height 13
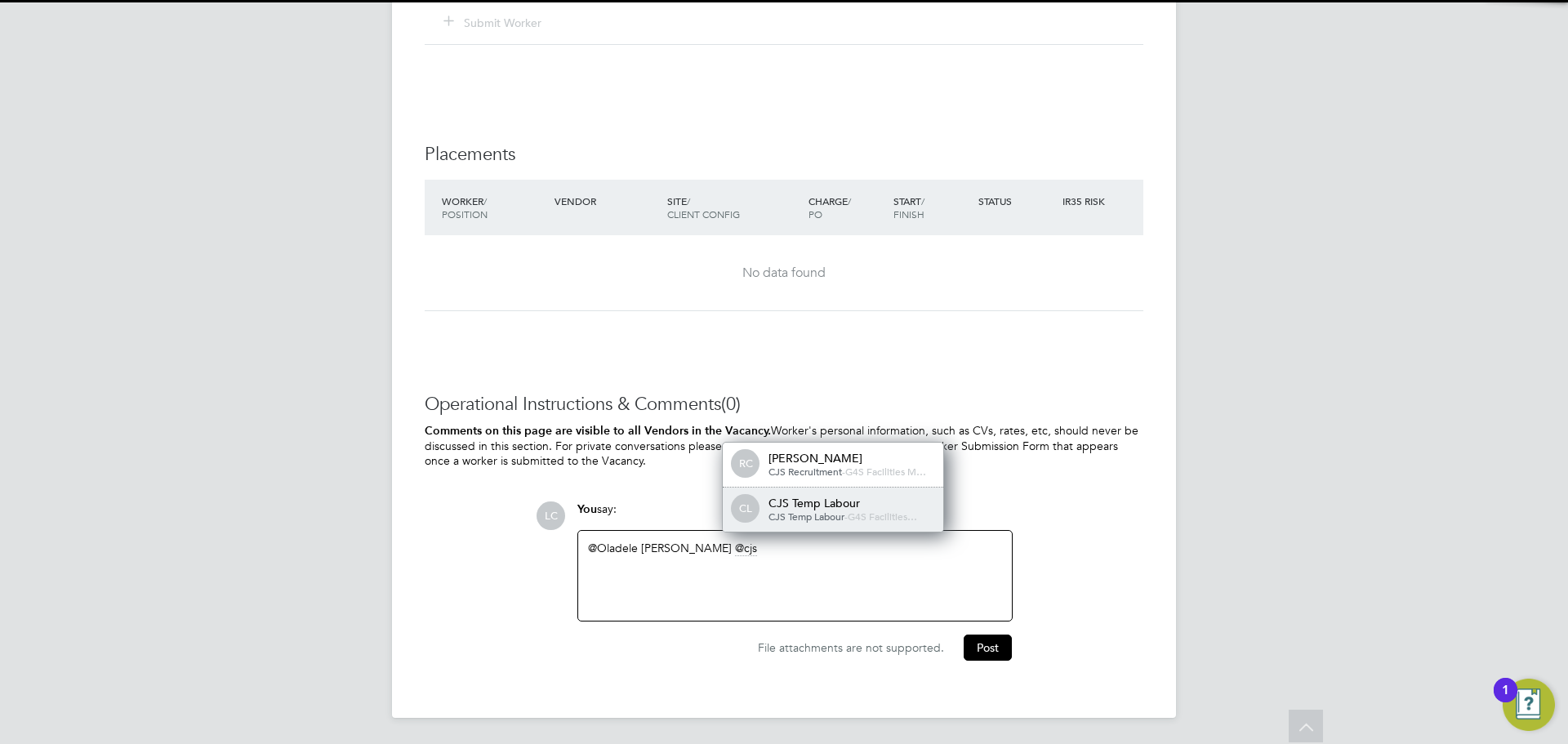
click at [832, 502] on div "CJS Temp Labour" at bounding box center [850, 502] width 163 height 15
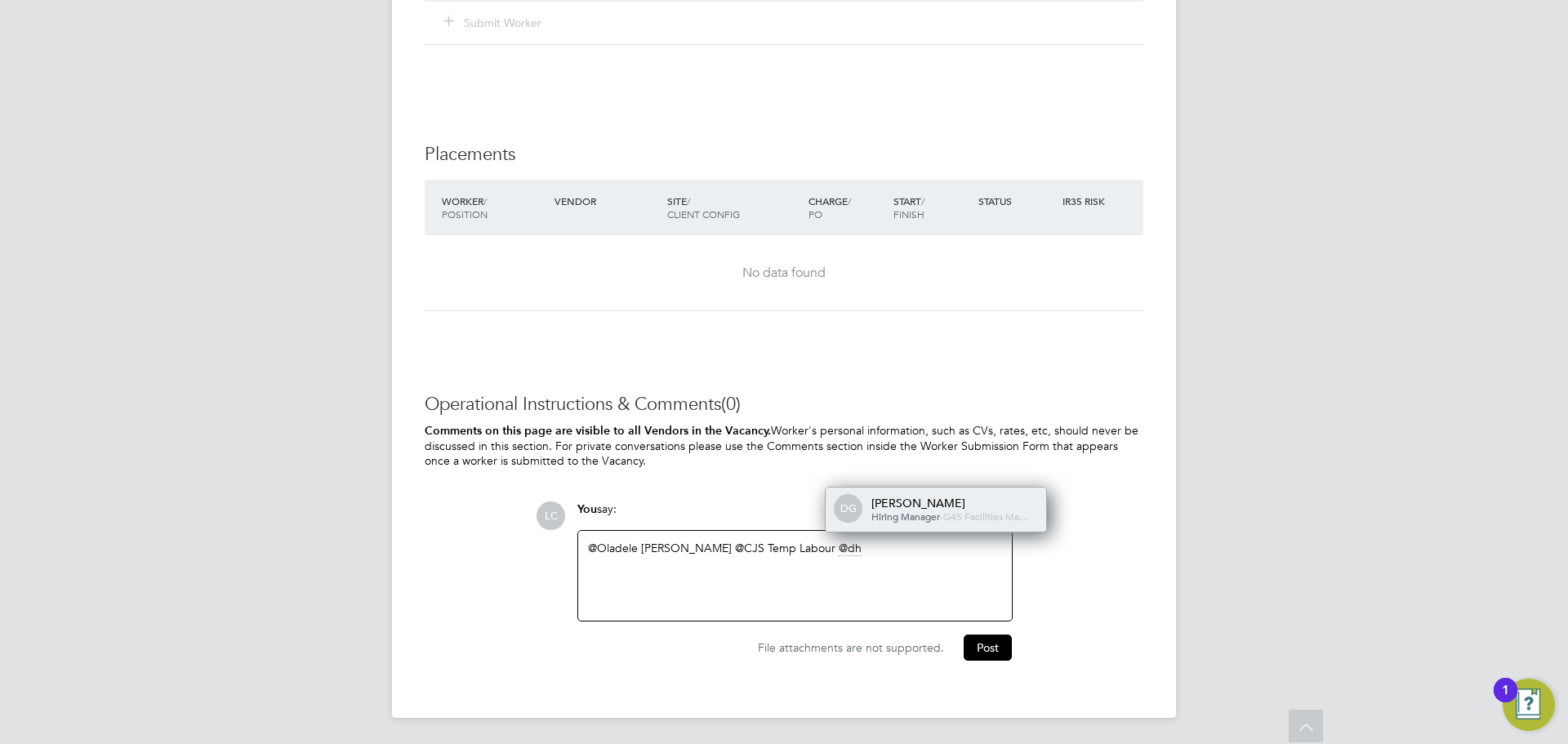
click at [955, 495] on div "[PERSON_NAME]" at bounding box center [952, 502] width 163 height 15
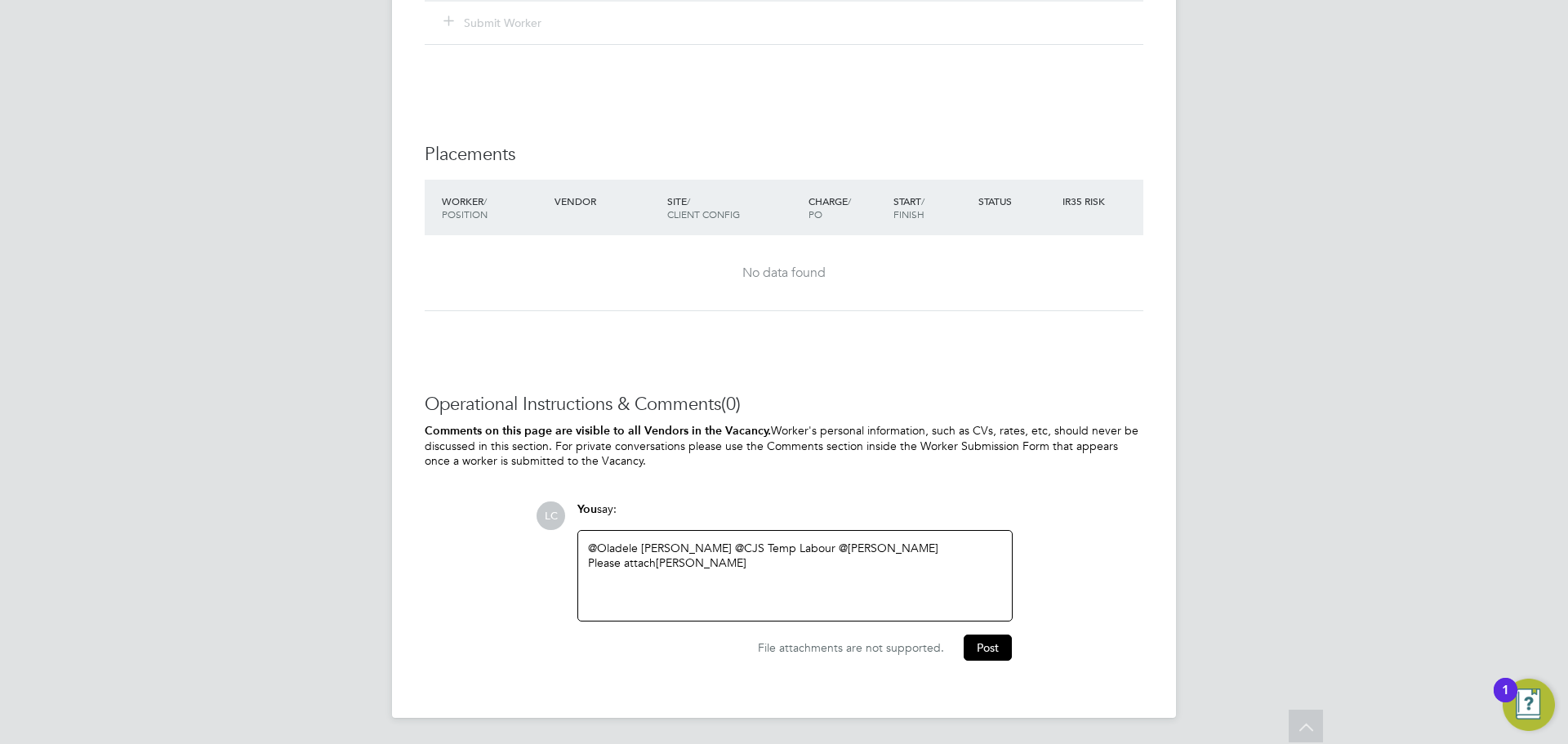
click at [802, 560] on div "Please attach [PERSON_NAME]" at bounding box center [795, 562] width 414 height 15
click at [989, 664] on div "Operational Instructions & Comments (0) Comments on this page are visible to al…" at bounding box center [784, 539] width 719 height 292
click at [992, 659] on button "Post" at bounding box center [988, 647] width 48 height 26
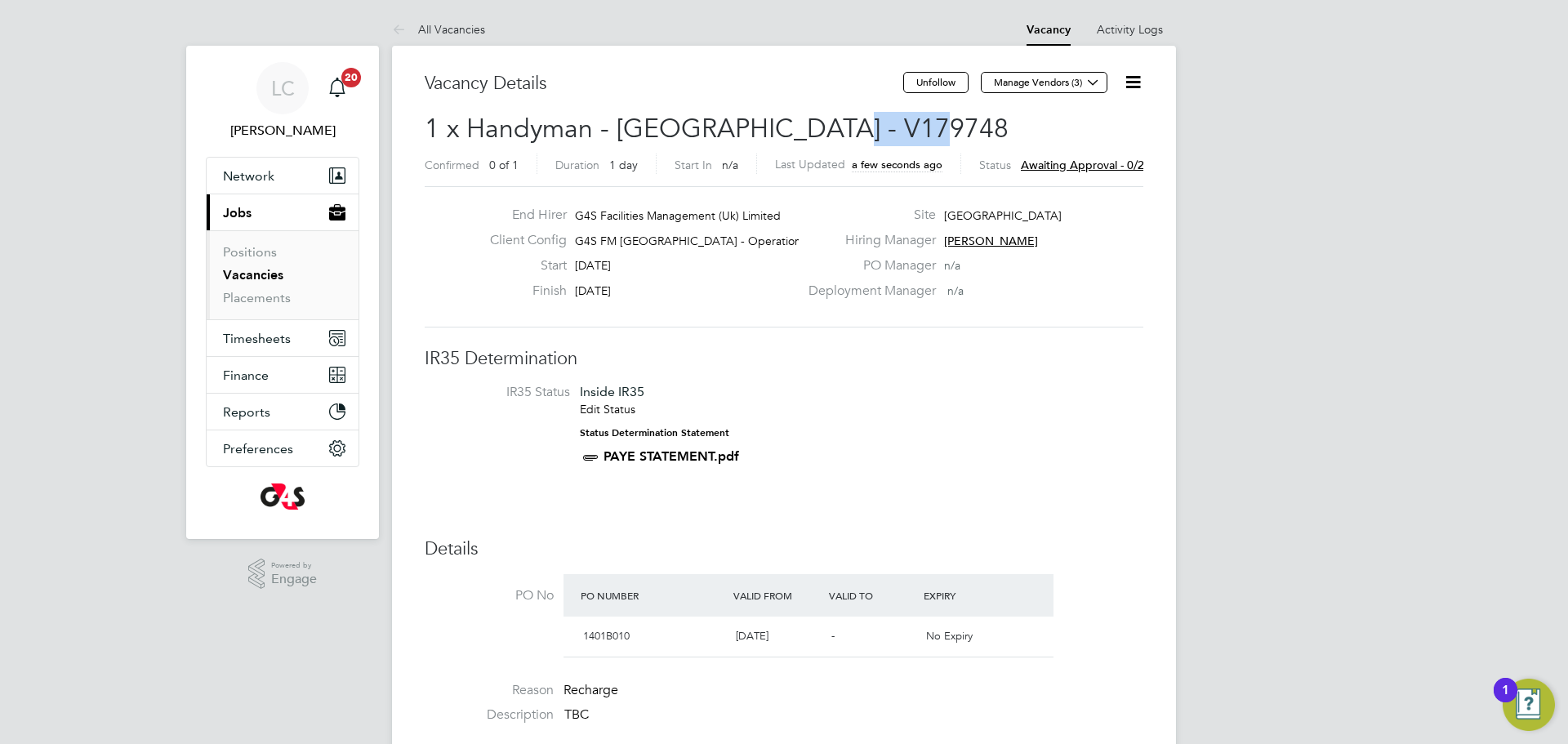
drag, startPoint x: 811, startPoint y: 123, endPoint x: 912, endPoint y: 131, distance: 101.3
click at [930, 131] on h2 "1 x Handyman - [GEOGRAPHIC_DATA] - V179748 Confirmed 0 of 1 Duration 1 day Star…" at bounding box center [784, 146] width 719 height 68
copy span "V179748"
click at [254, 271] on link "Vacancies" at bounding box center [253, 274] width 60 height 16
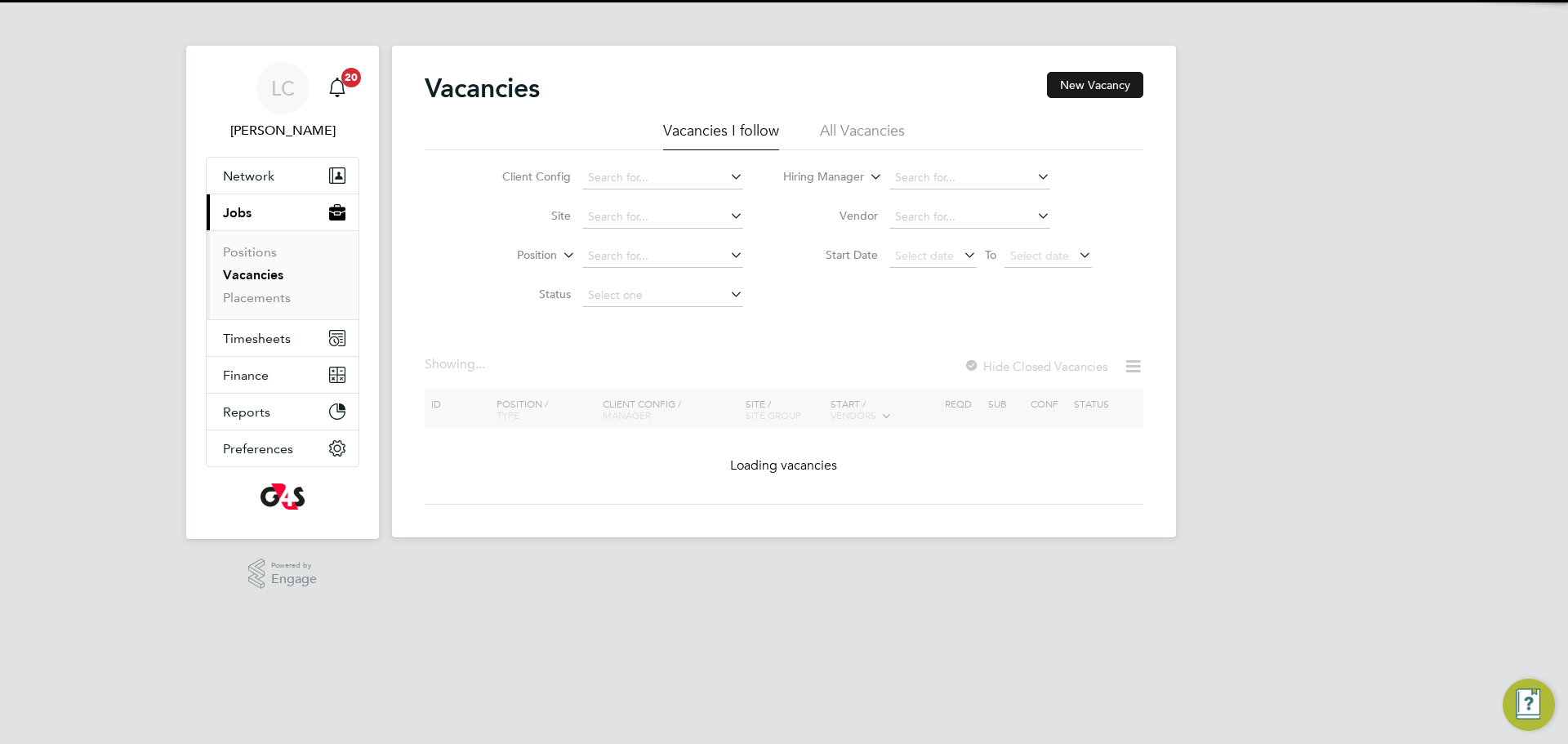
click at [1074, 90] on button "New Vacancy" at bounding box center [1096, 85] width 97 height 26
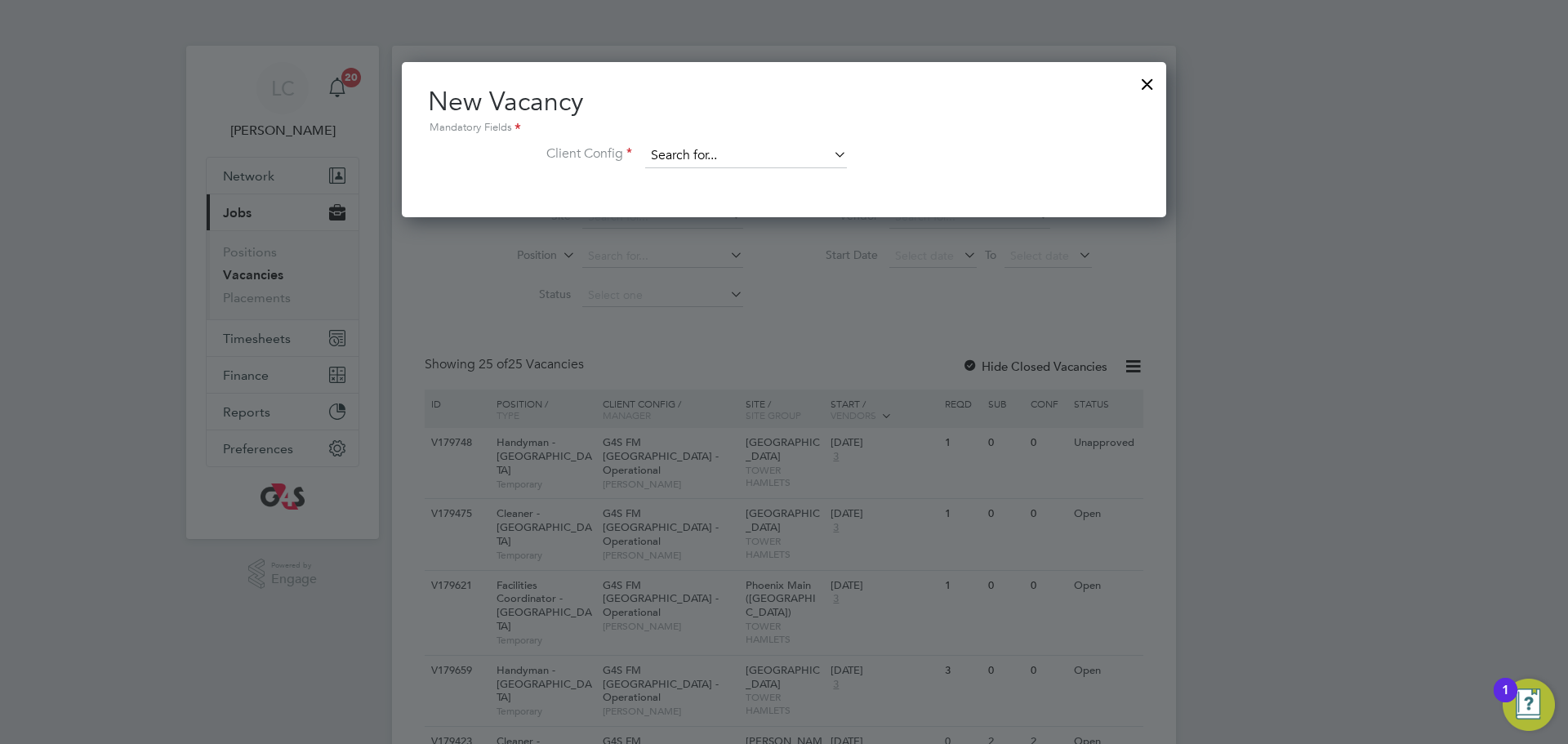
click at [782, 148] on input at bounding box center [746, 156] width 202 height 24
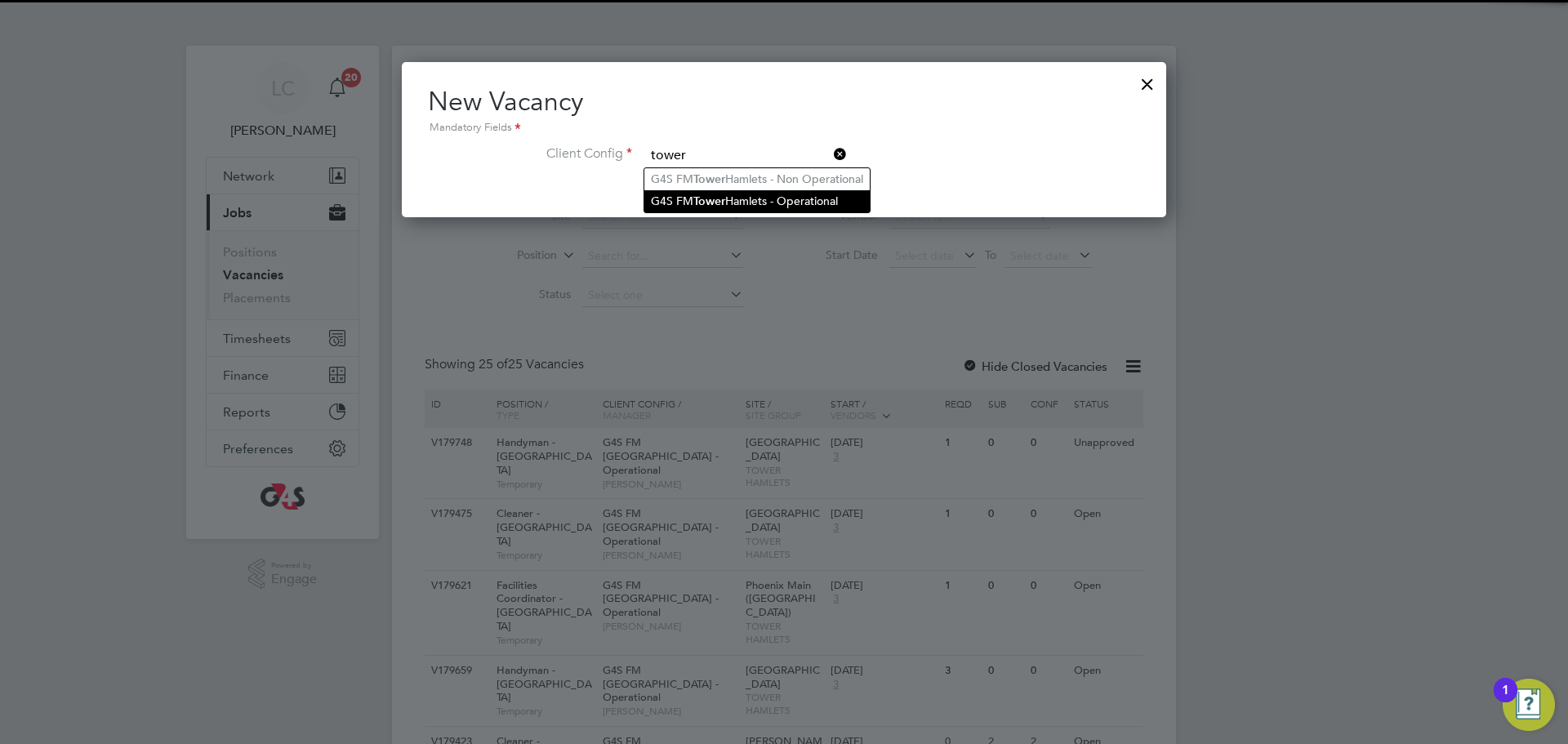
click at [737, 206] on li "G4S FM [GEOGRAPHIC_DATA] - Operational" at bounding box center [756, 201] width 225 height 22
type input "G4S FM [GEOGRAPHIC_DATA] - Operational"
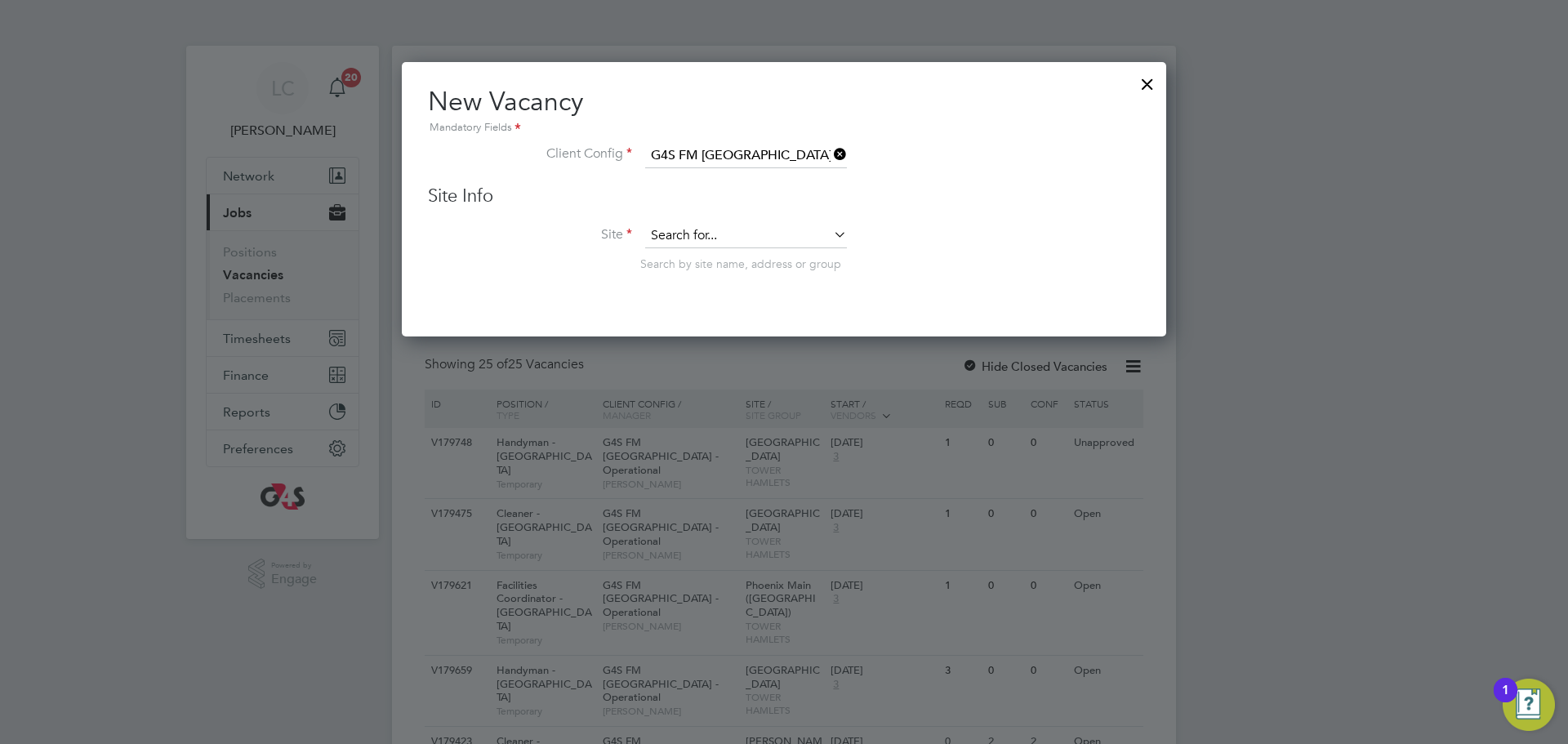
click at [686, 231] on input at bounding box center [746, 236] width 202 height 24
click at [743, 270] on li "Columbia Primary" at bounding box center [746, 281] width 204 height 22
type input "Columbia Primary"
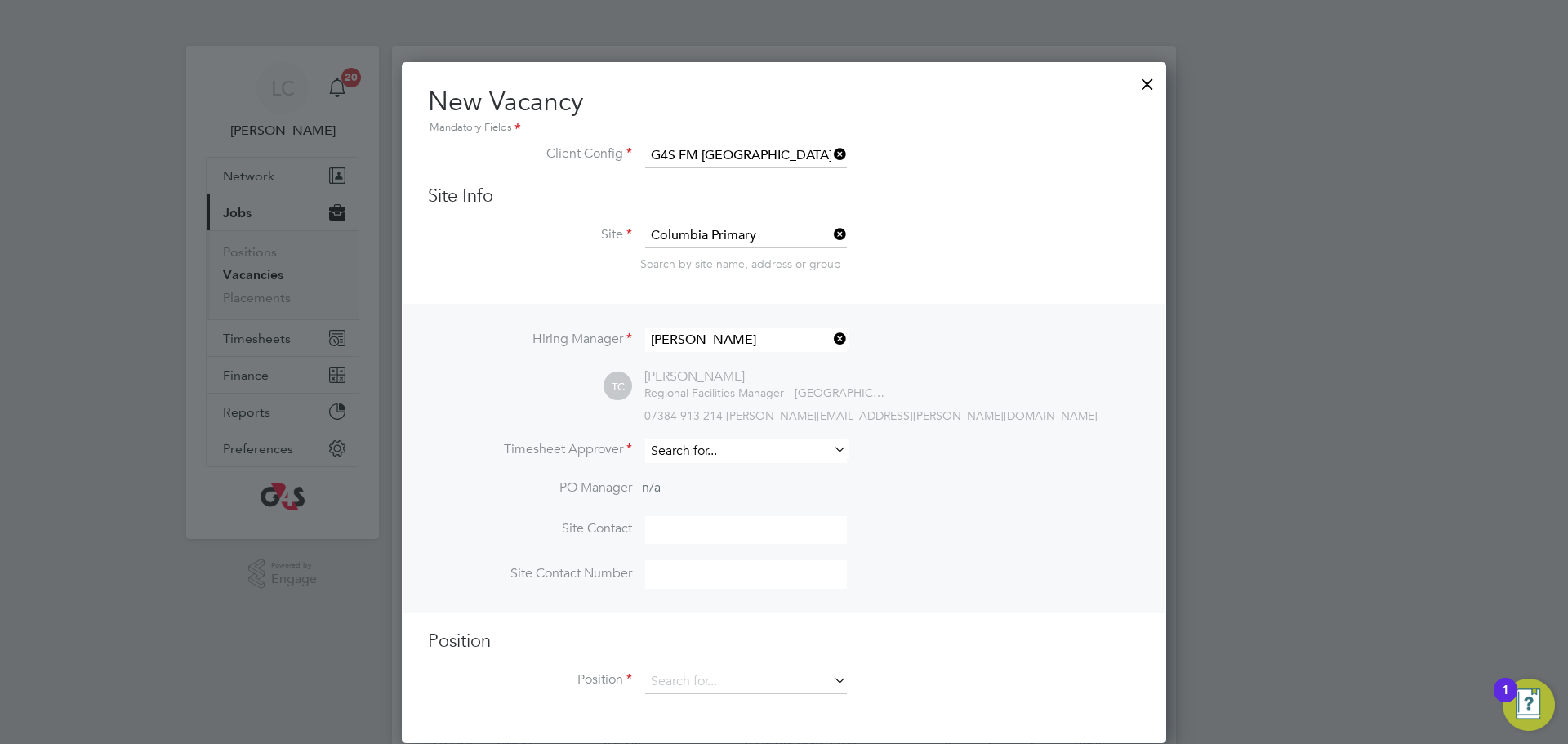
click at [691, 454] on input at bounding box center [746, 451] width 202 height 23
click at [676, 474] on li "[PERSON_NAME]" at bounding box center [746, 476] width 204 height 22
type input "[PERSON_NAME]"
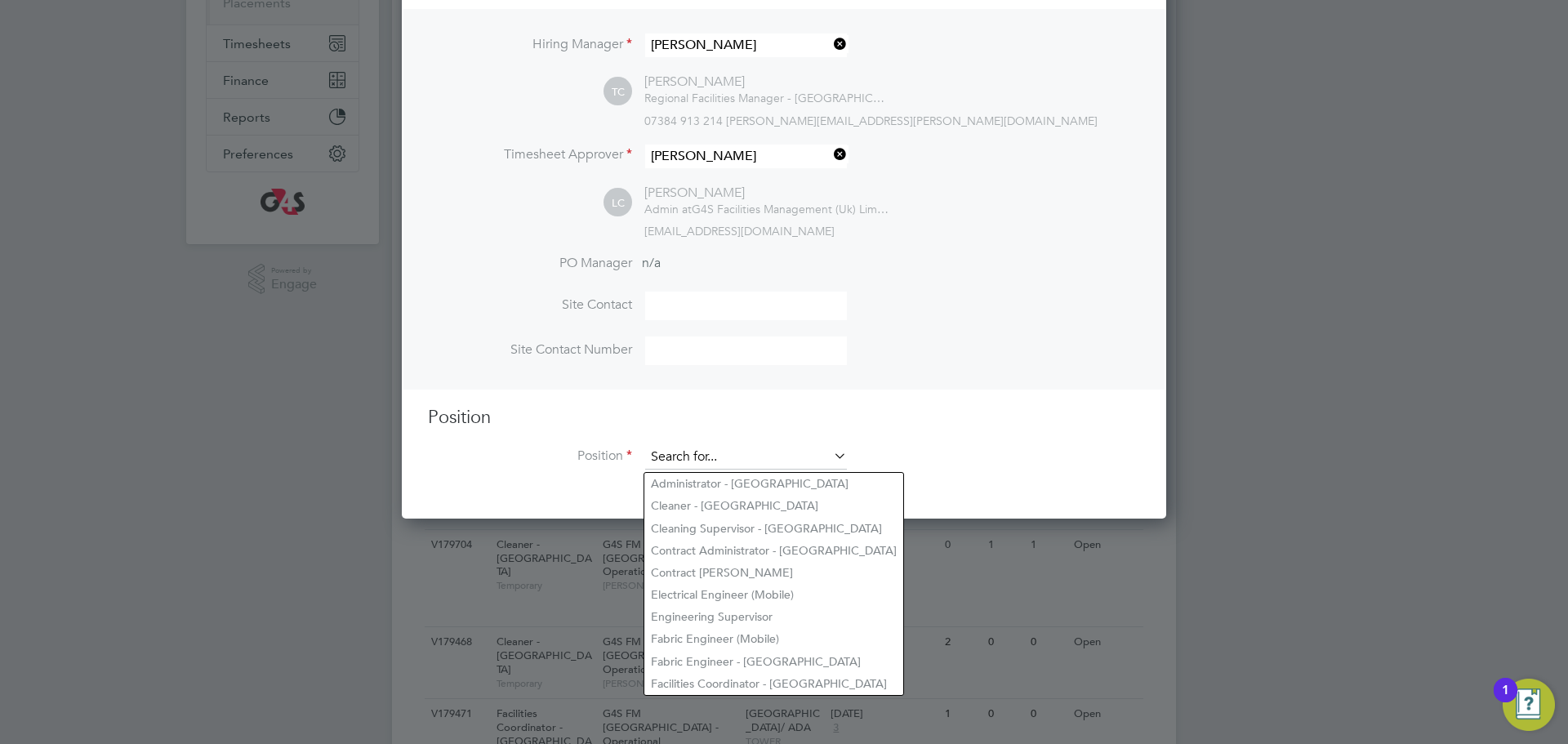
click at [710, 464] on input at bounding box center [746, 457] width 202 height 24
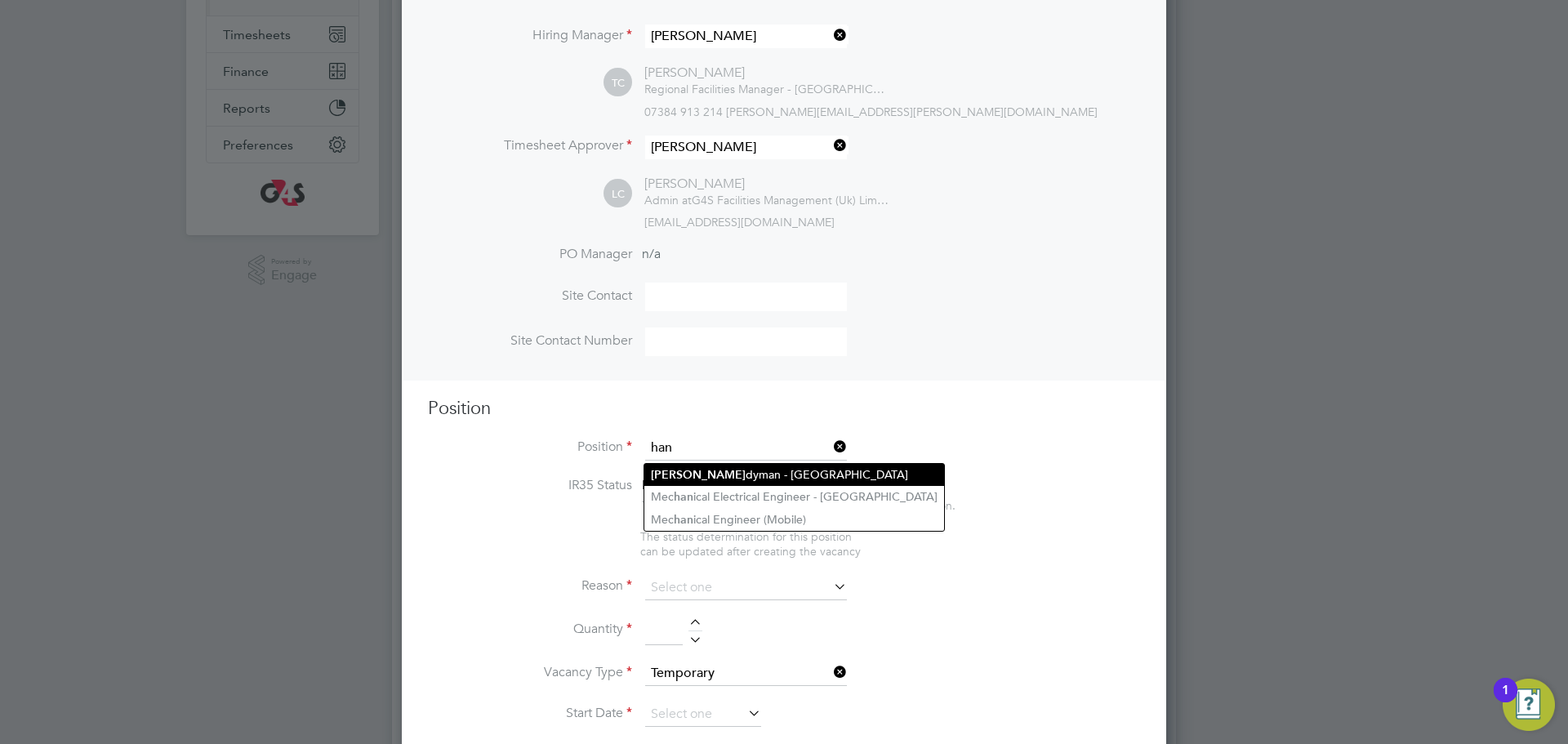
click at [716, 476] on li "[PERSON_NAME] - [GEOGRAPHIC_DATA]" at bounding box center [793, 475] width 300 height 22
type input "Handyman - [GEOGRAPHIC_DATA]"
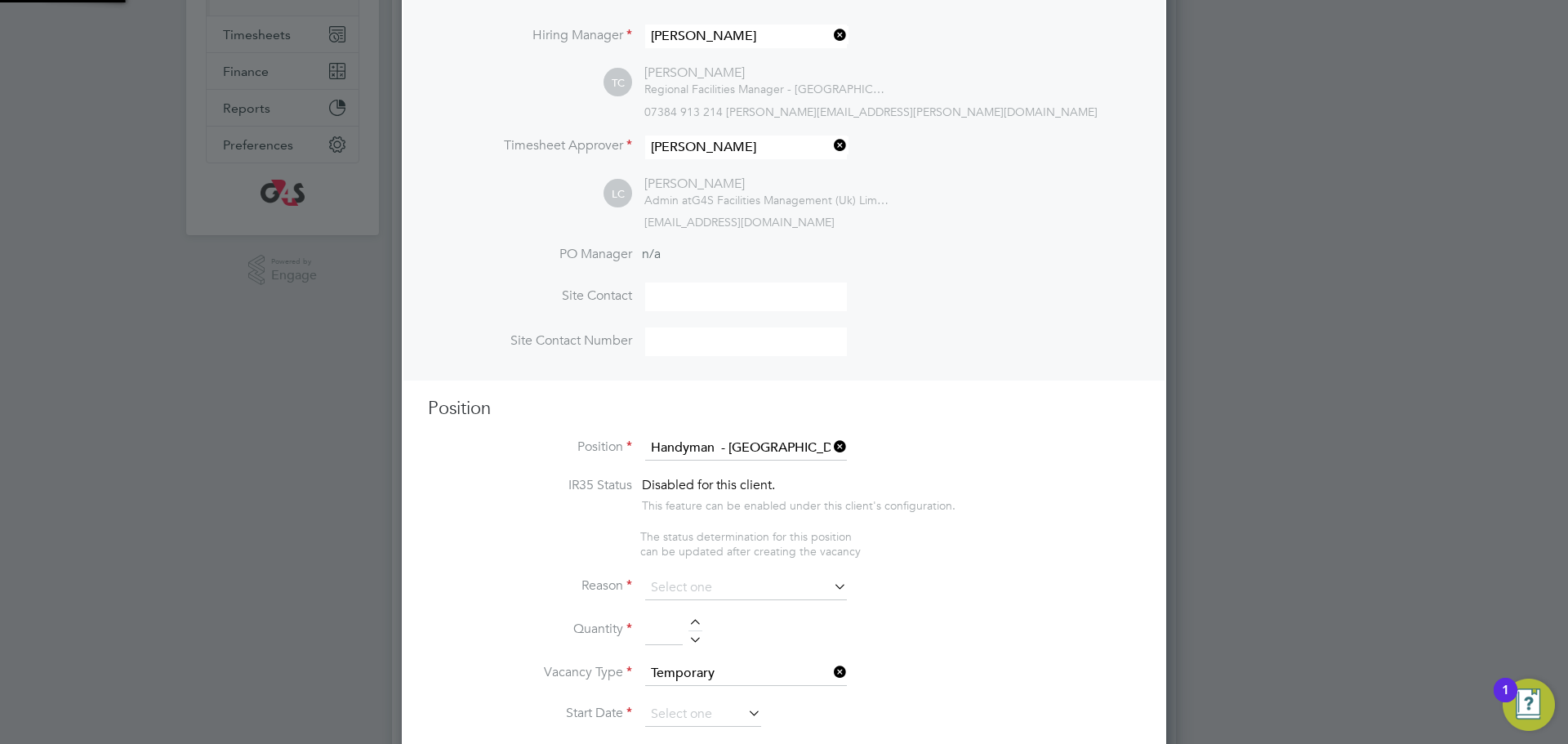
type textarea "TBC"
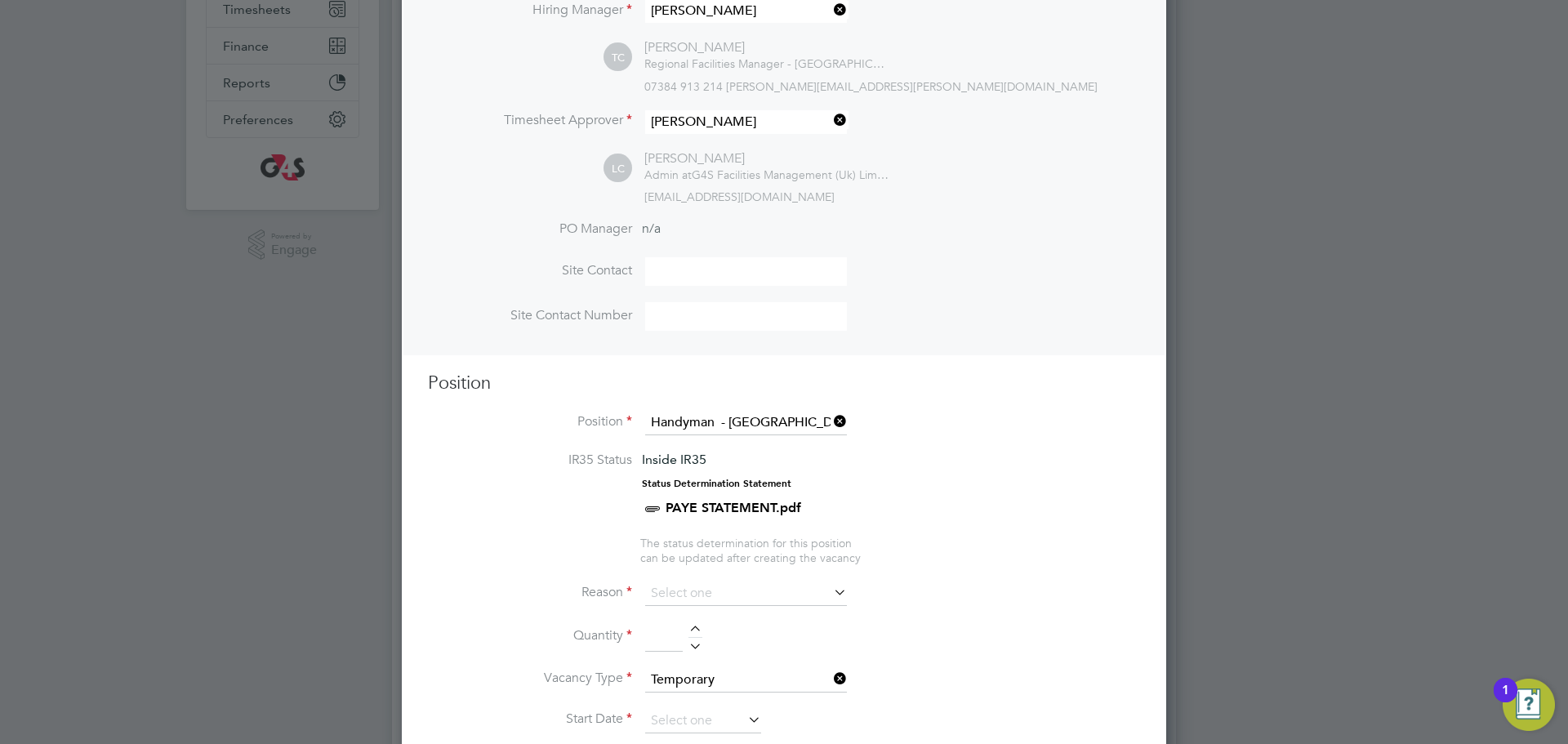
click at [700, 613] on li "Reason" at bounding box center [784, 602] width 712 height 41
click at [701, 597] on input at bounding box center [746, 594] width 202 height 24
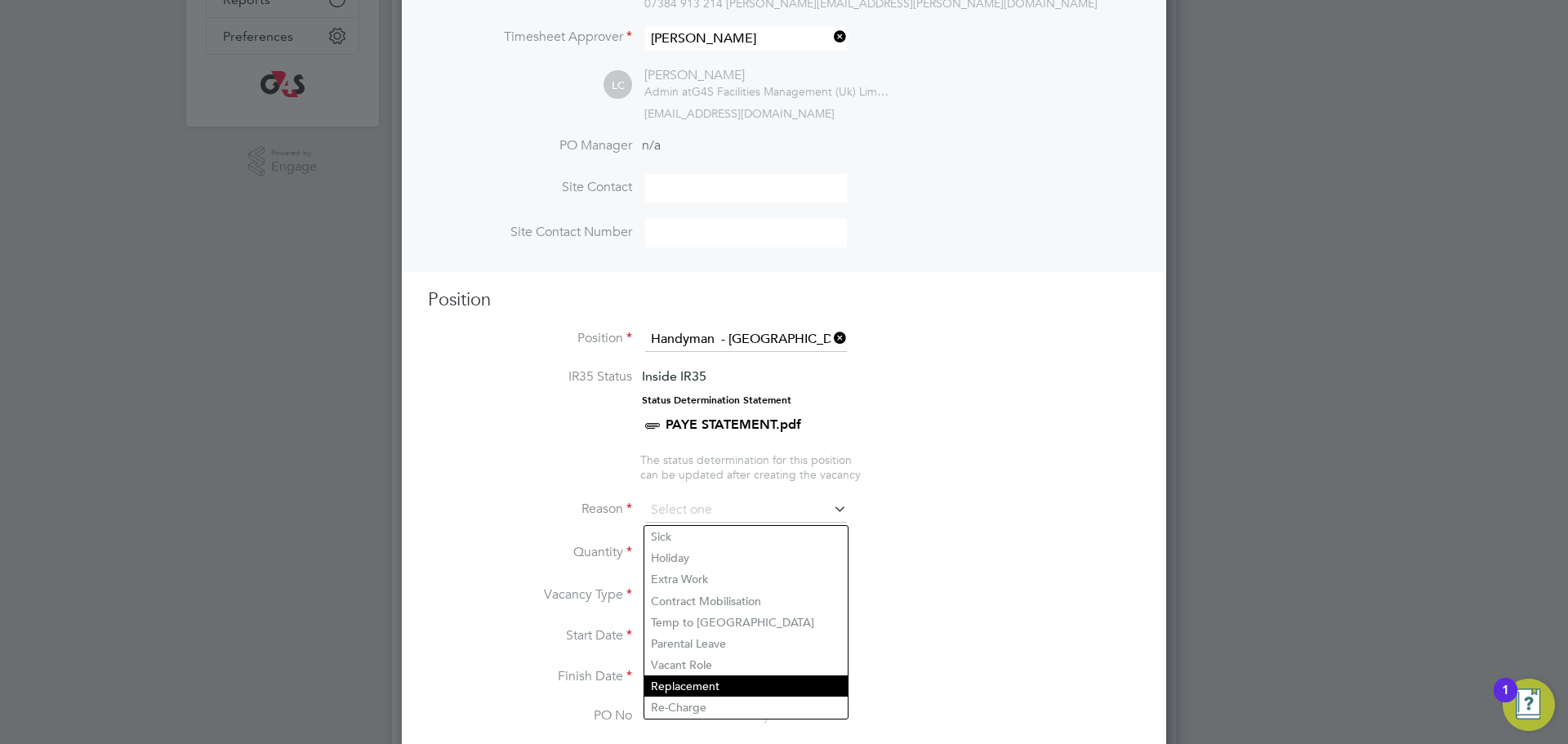
scroll to position [422, 0]
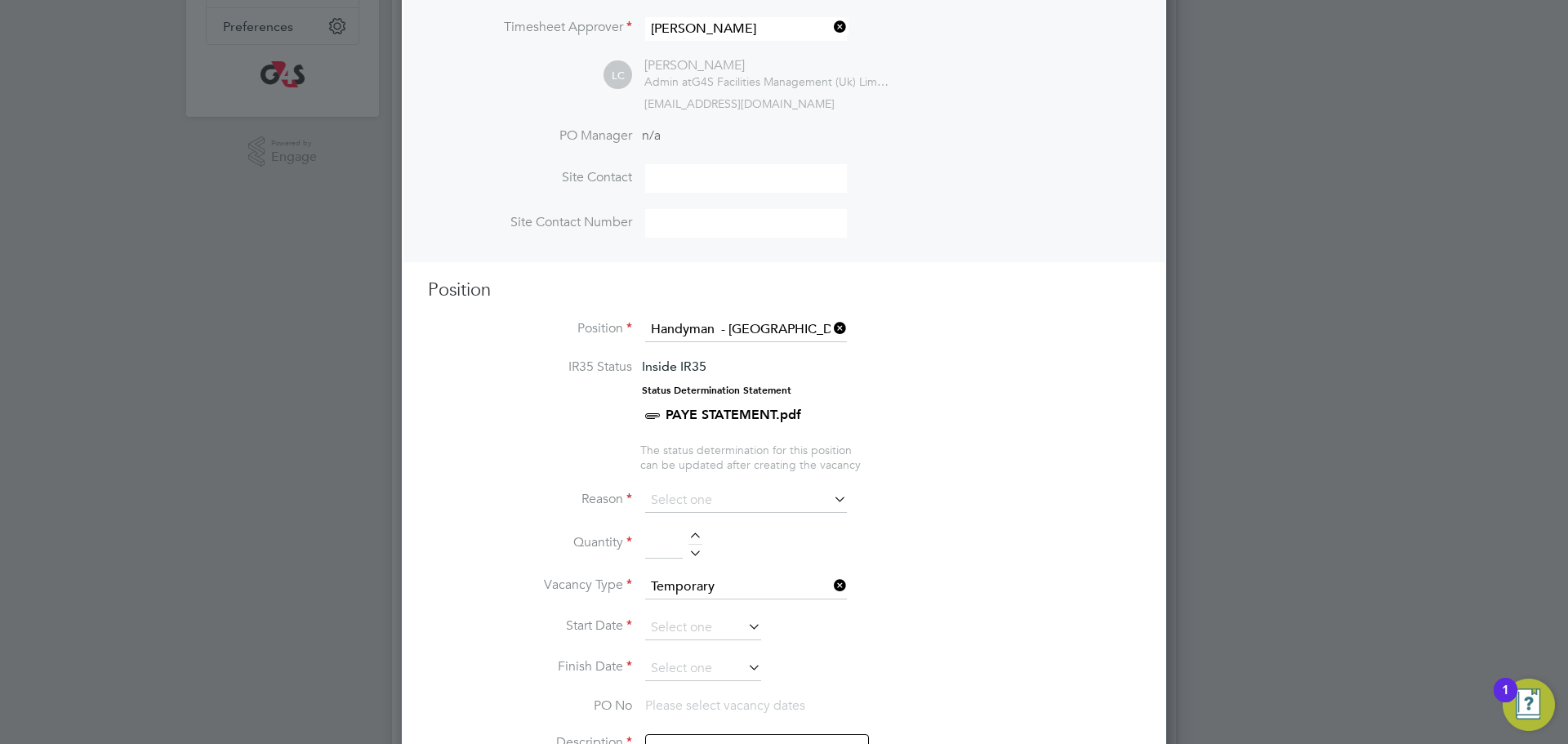
drag, startPoint x: 704, startPoint y: 689, endPoint x: 688, endPoint y: 566, distance: 124.0
click at [704, 690] on li "Re-Charge" at bounding box center [746, 697] width 204 height 22
type input "Re-Charge"
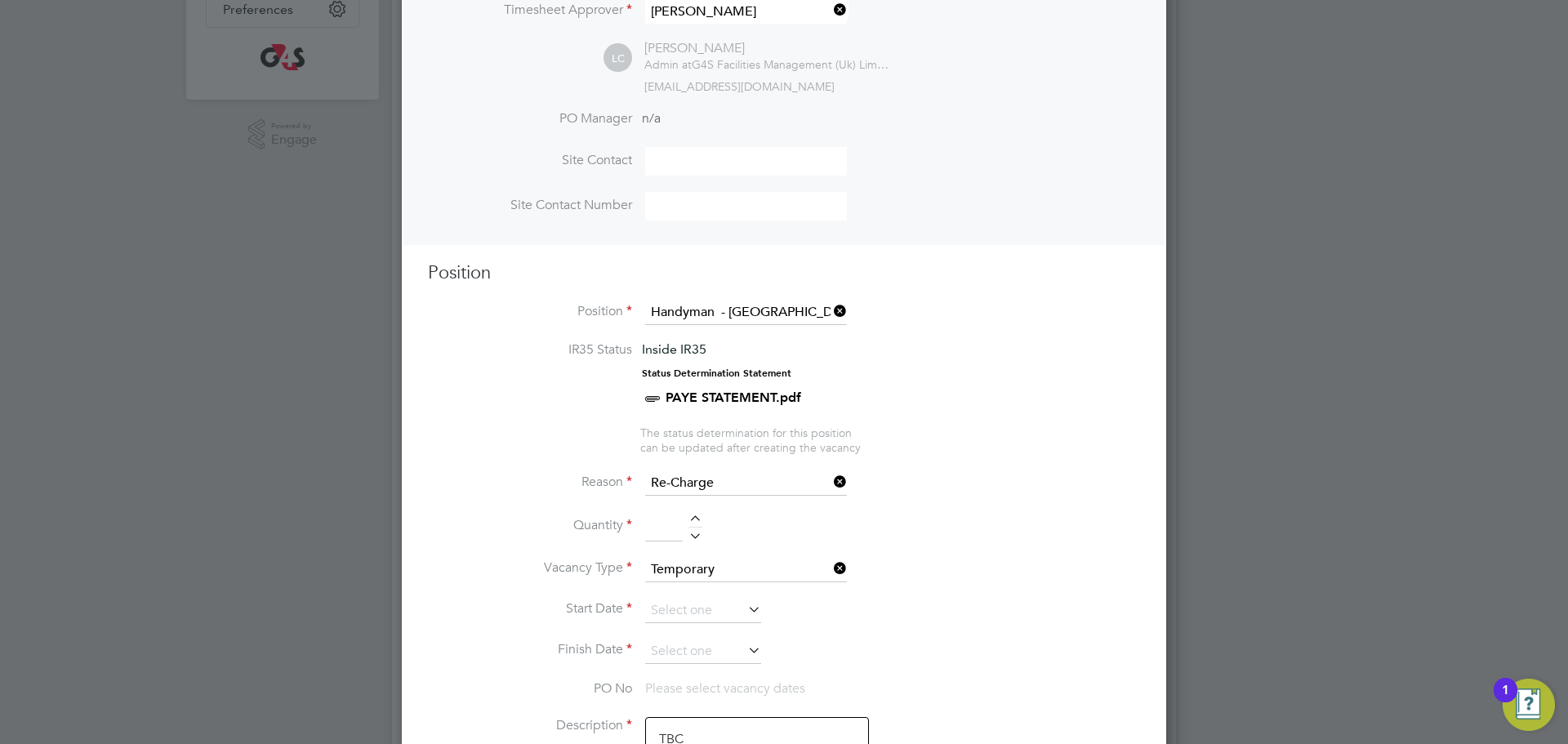
click at [695, 520] on div at bounding box center [696, 520] width 14 height 11
type input "1"
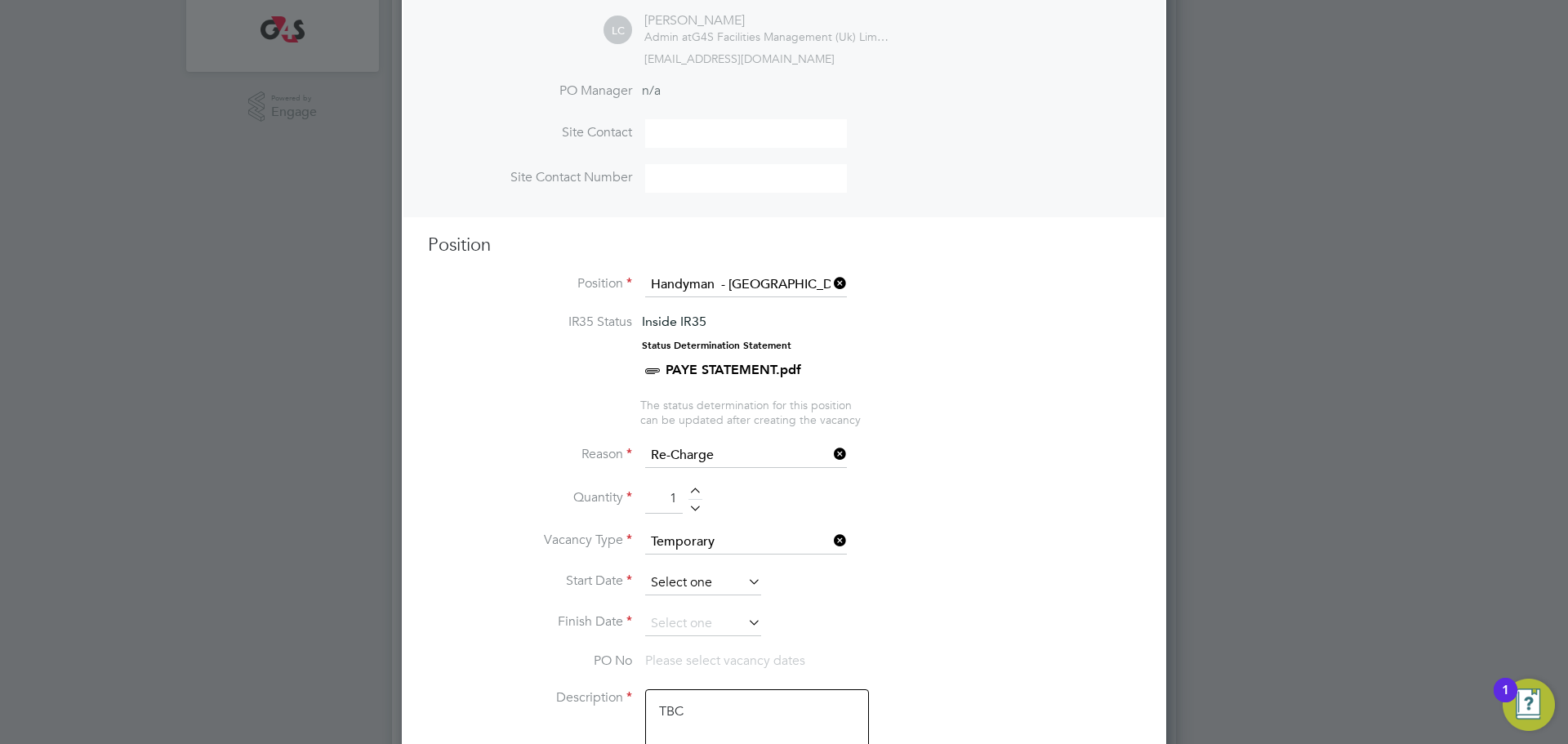
scroll to position [468, 0]
click at [686, 581] on input at bounding box center [703, 582] width 116 height 24
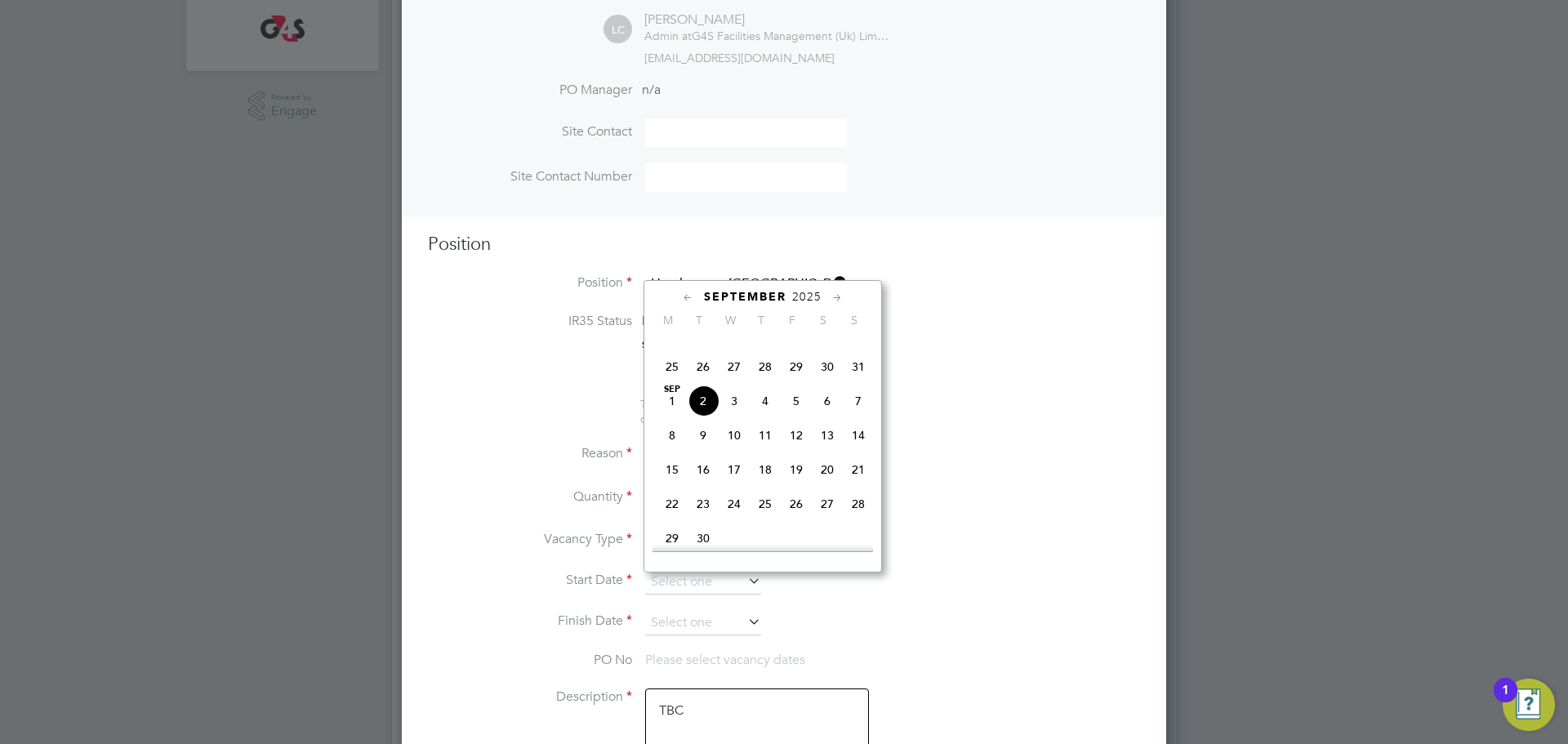
click at [738, 417] on span "3" at bounding box center [735, 401] width 31 height 31
type input "[DATE]"
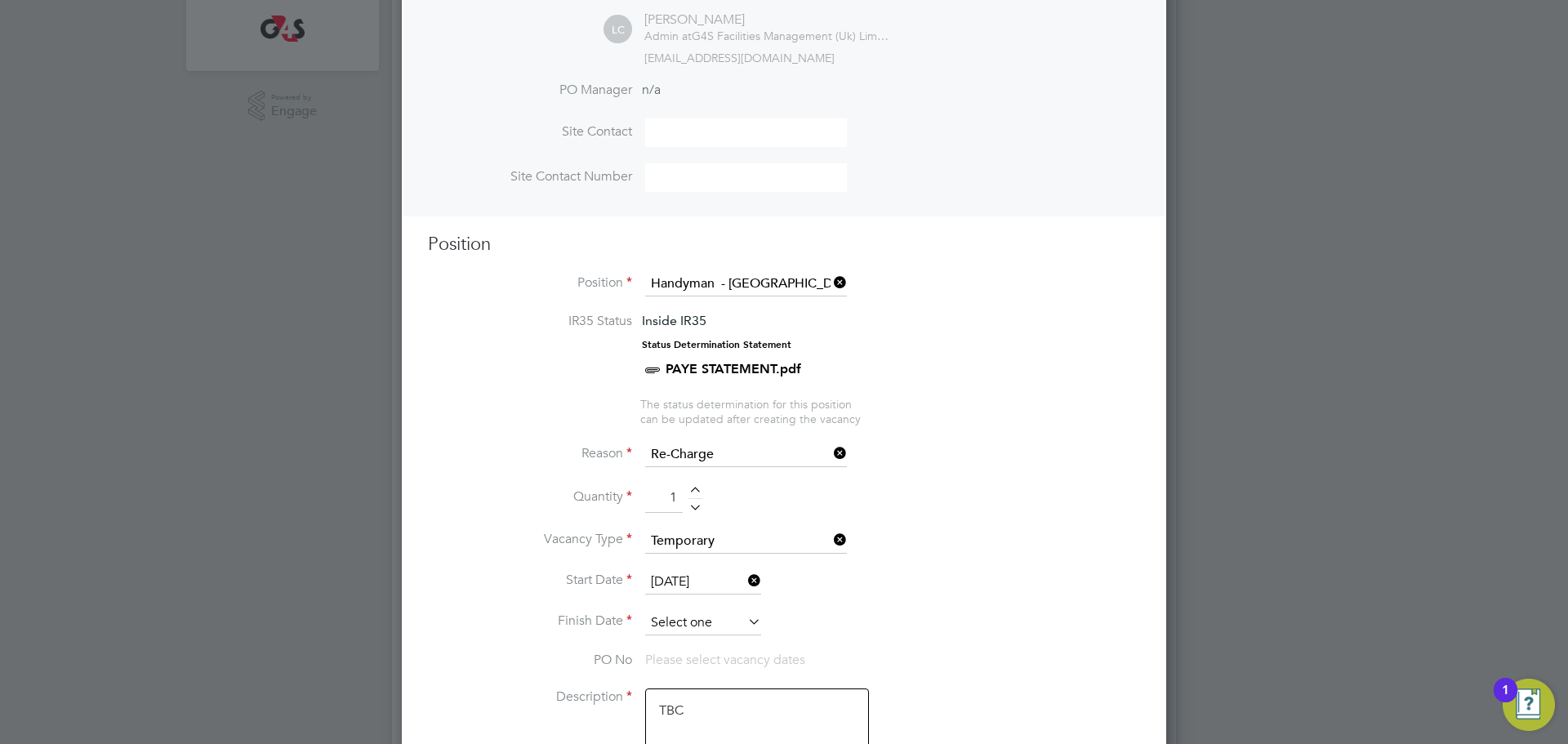
click at [680, 634] on input at bounding box center [703, 623] width 116 height 24
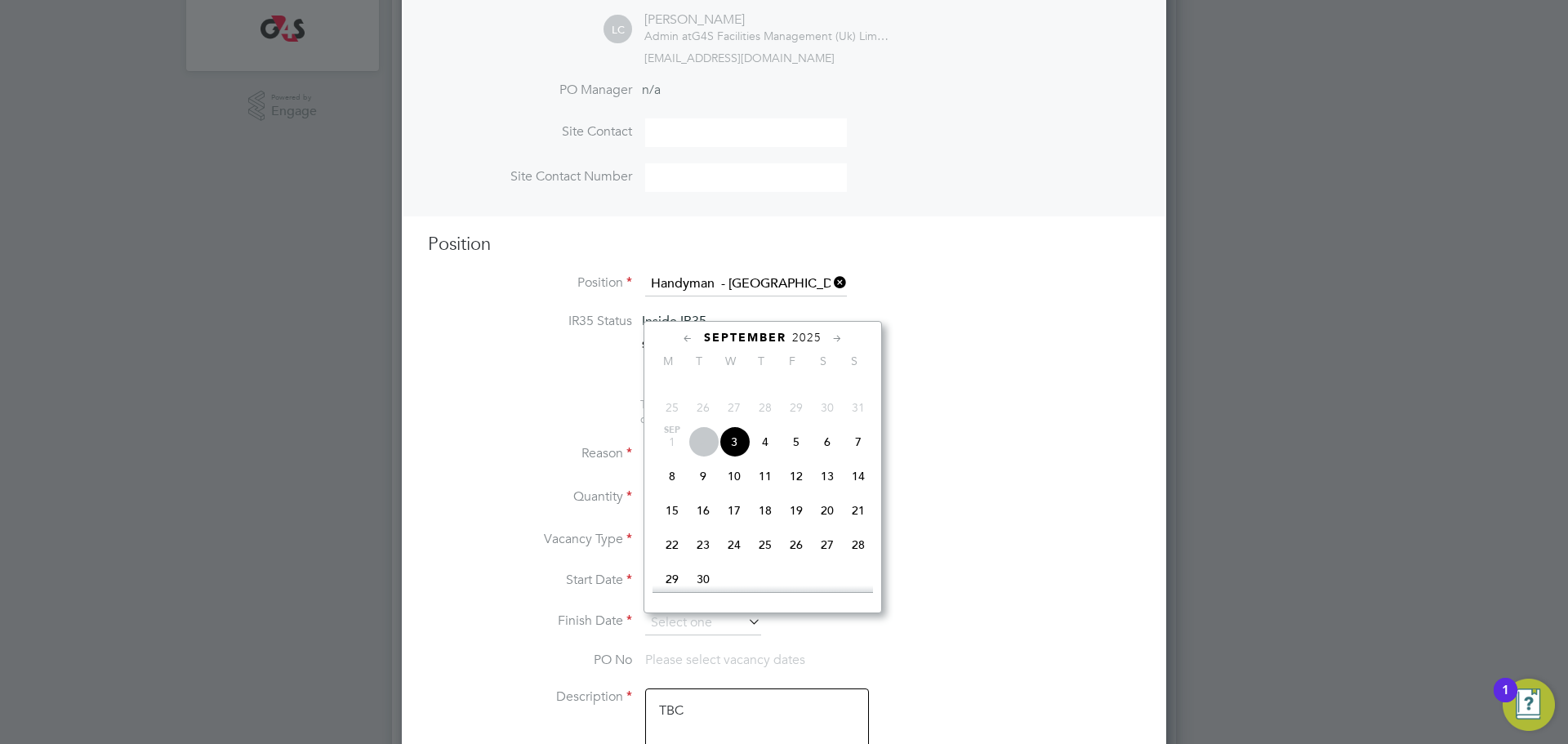
drag, startPoint x: 734, startPoint y: 454, endPoint x: 738, endPoint y: 480, distance: 26.3
click at [734, 457] on span "3" at bounding box center [735, 442] width 31 height 31
type input "[DATE]"
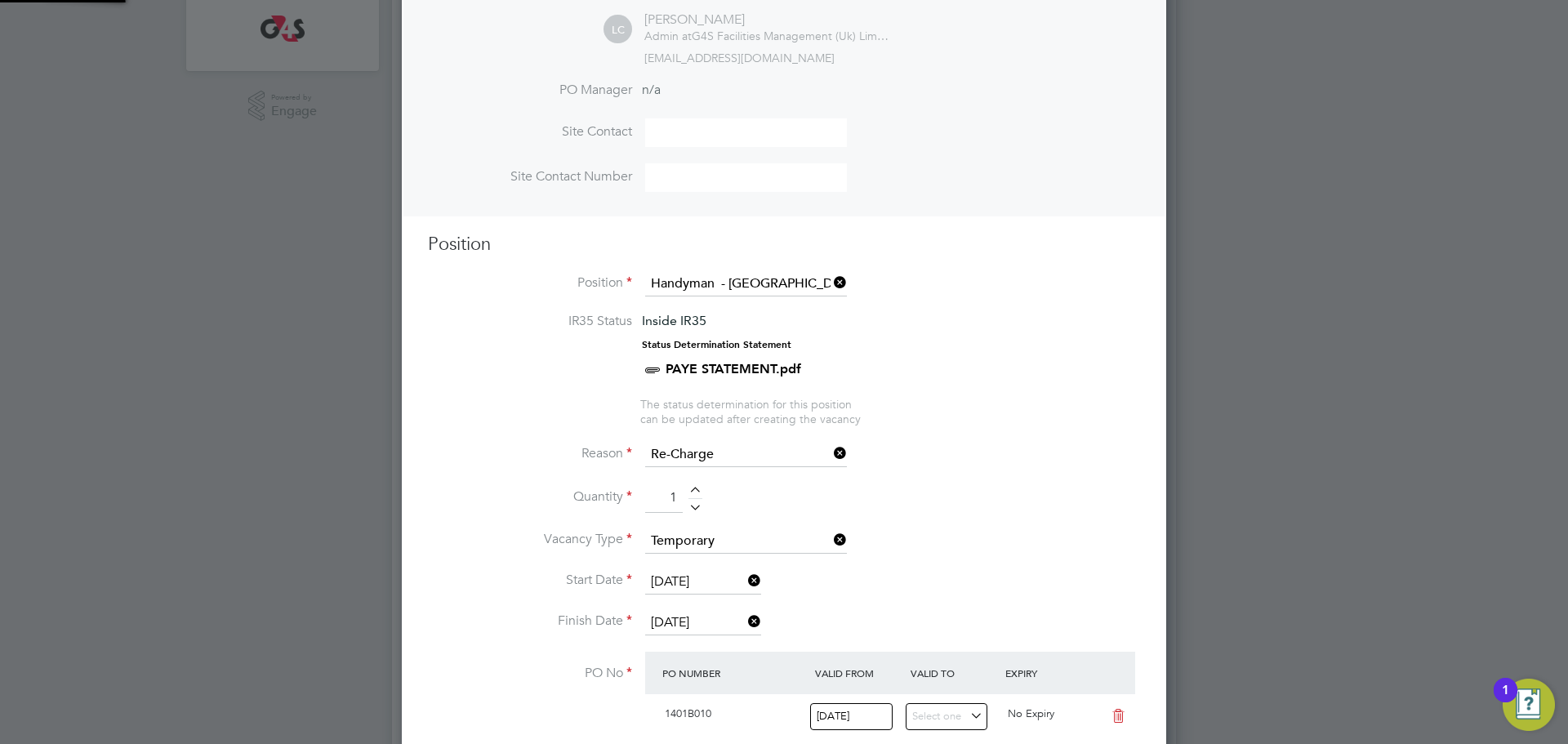
scroll to position [28, 154]
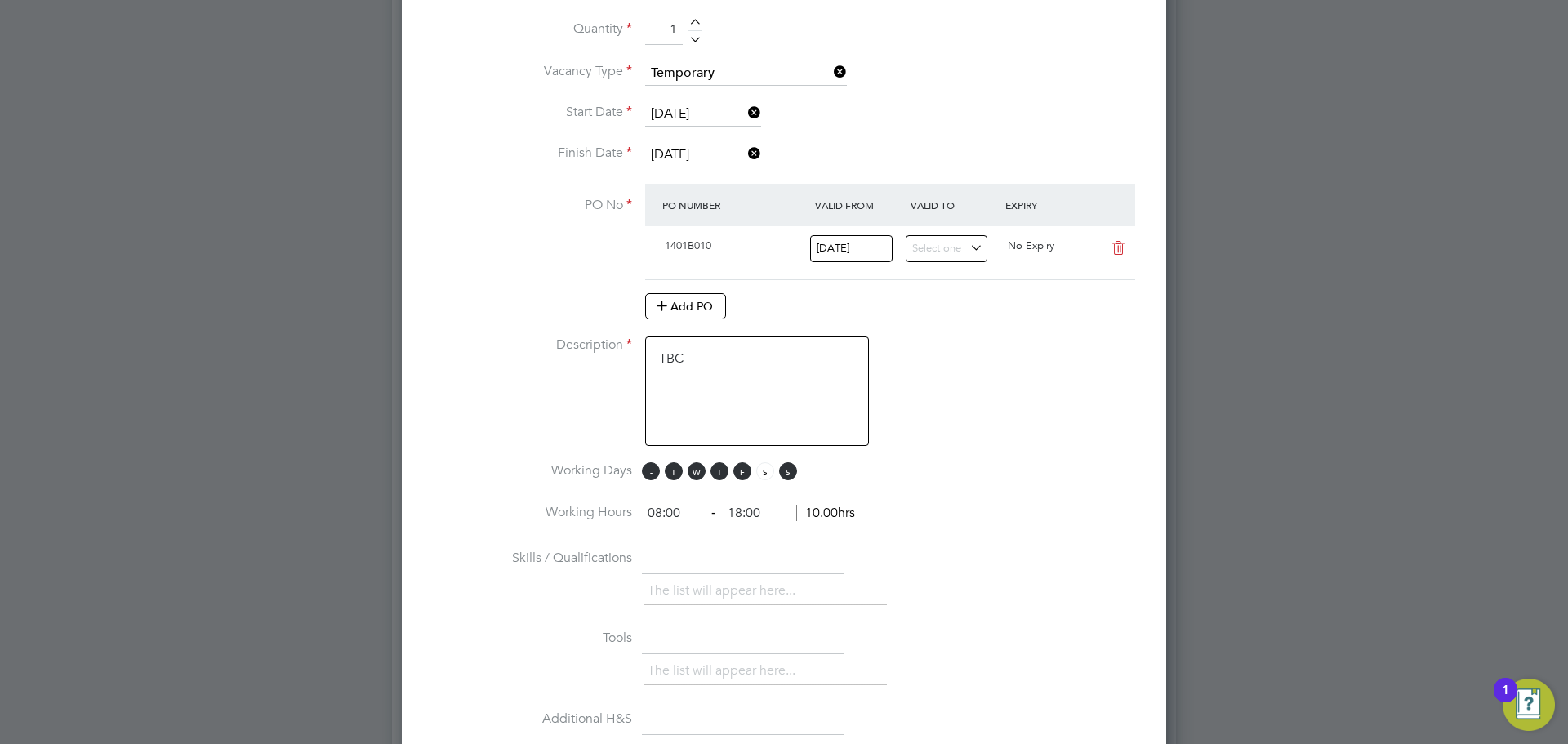
click at [650, 475] on span "M" at bounding box center [651, 470] width 18 height 18
drag, startPoint x: 667, startPoint y: 477, endPoint x: 714, endPoint y: 476, distance: 47.0
click at [671, 477] on span "T" at bounding box center [673, 470] width 18 height 18
drag, startPoint x: 714, startPoint y: 476, endPoint x: 727, endPoint y: 476, distance: 13.0
click at [715, 476] on span "T" at bounding box center [719, 470] width 18 height 18
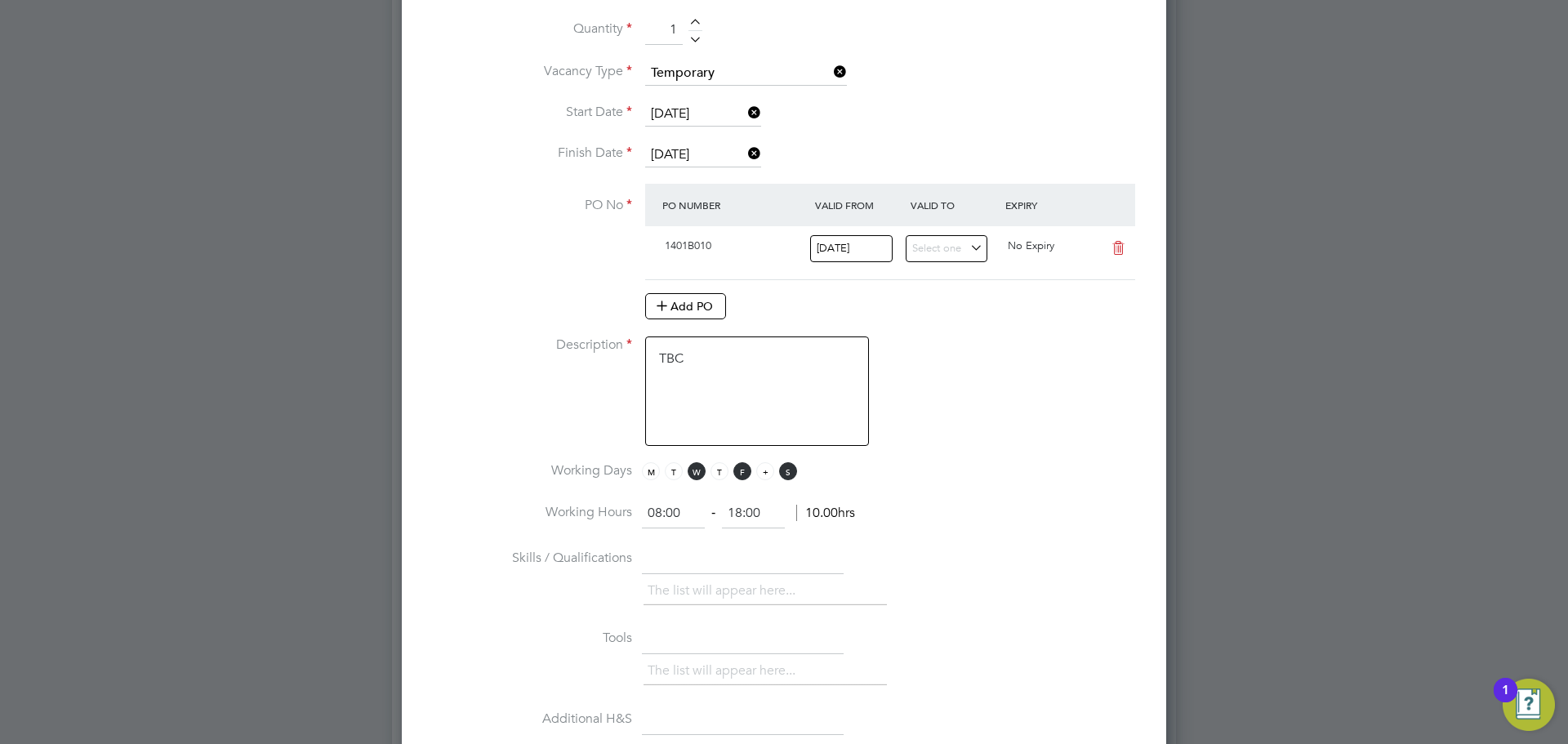
click at [743, 476] on span "F" at bounding box center [743, 470] width 18 height 18
click at [794, 474] on span "S" at bounding box center [788, 470] width 18 height 18
drag, startPoint x: 704, startPoint y: 508, endPoint x: 630, endPoint y: 510, distance: 74.0
click at [630, 508] on li "Working Hours 08:00 ‐ 18:00 10.00hrs" at bounding box center [784, 521] width 712 height 46
type input "07:00"
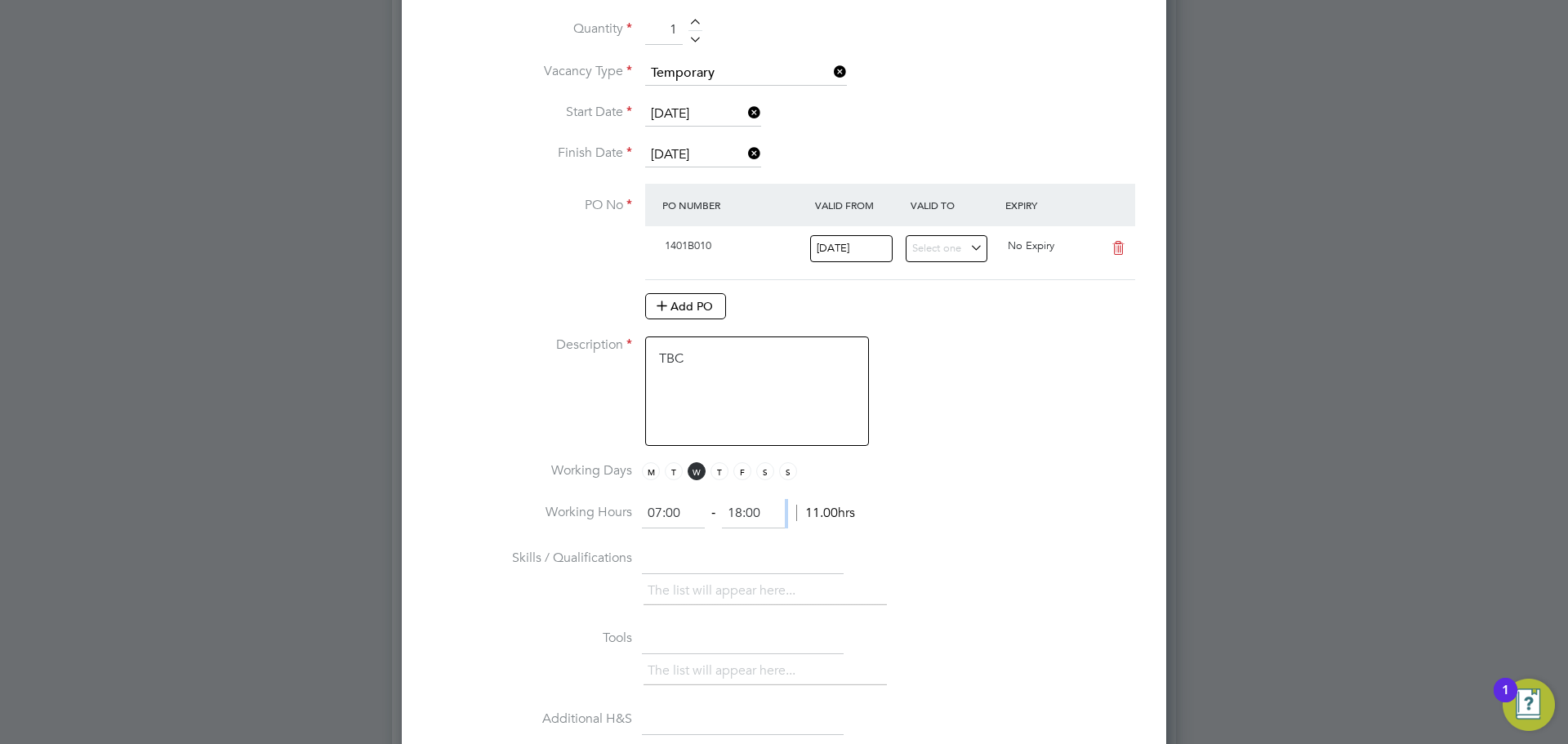
drag, startPoint x: 765, startPoint y: 508, endPoint x: 749, endPoint y: 521, distance: 20.6
click at [744, 509] on ng-form "07:00 ‐ 18:00 11.00hrs" at bounding box center [749, 513] width 213 height 16
drag, startPoint x: 768, startPoint y: 513, endPoint x: 721, endPoint y: 516, distance: 47.1
click at [721, 516] on ng-form "07:00 ‐ 18:00 11.00hrs" at bounding box center [749, 513] width 213 height 16
type input "09:00"
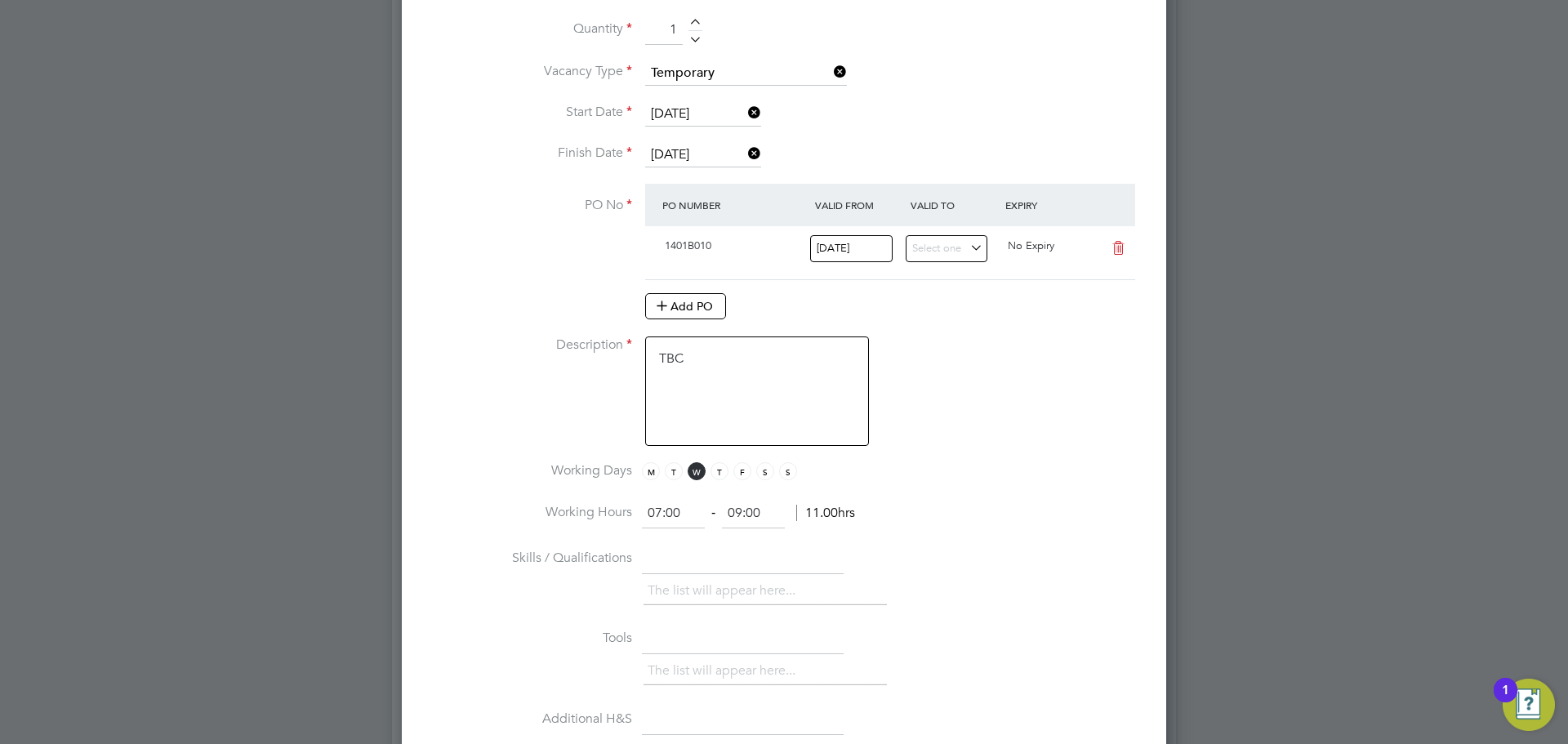
click at [958, 464] on li "Working Days M T W T F S S" at bounding box center [784, 480] width 712 height 37
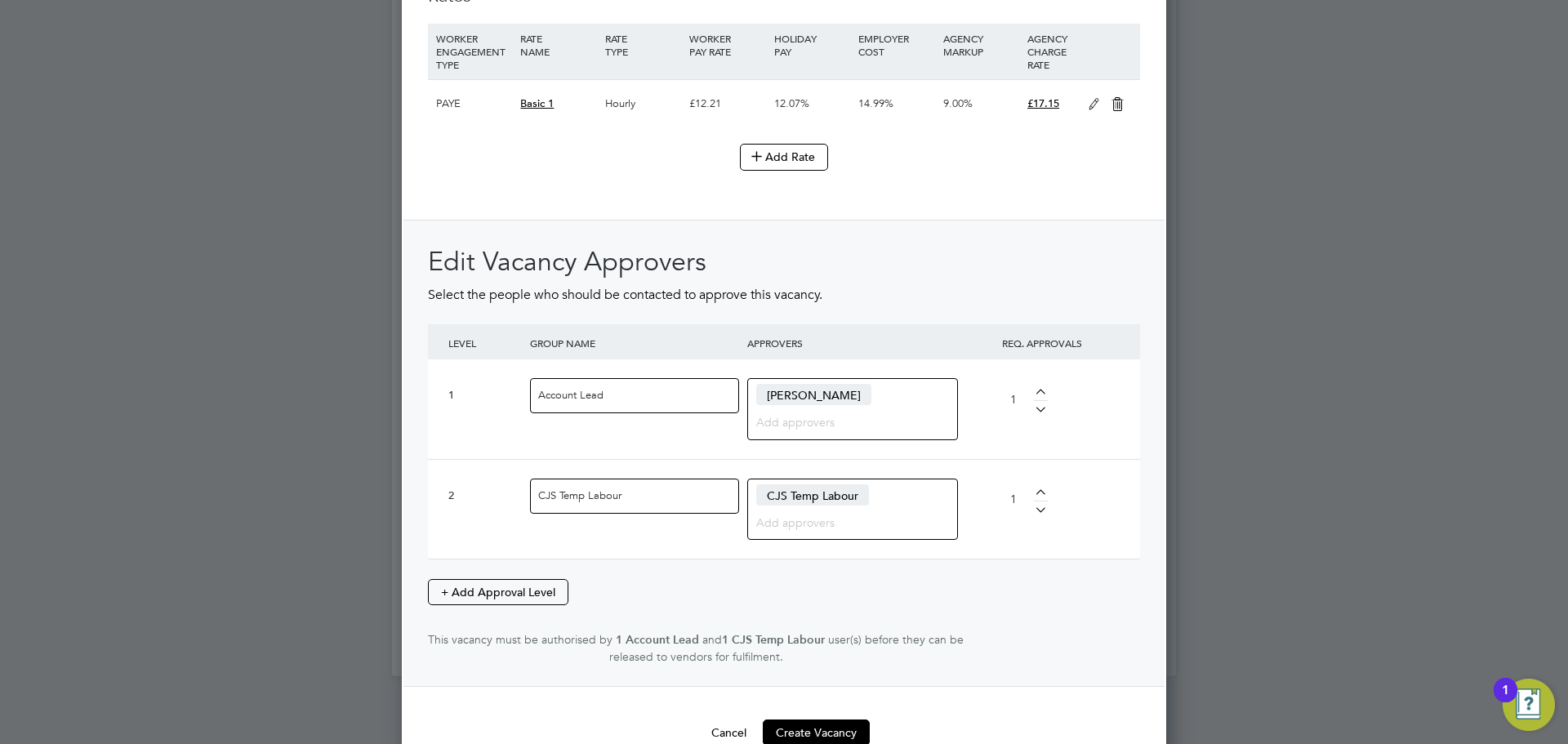
scroll to position [1988, 0]
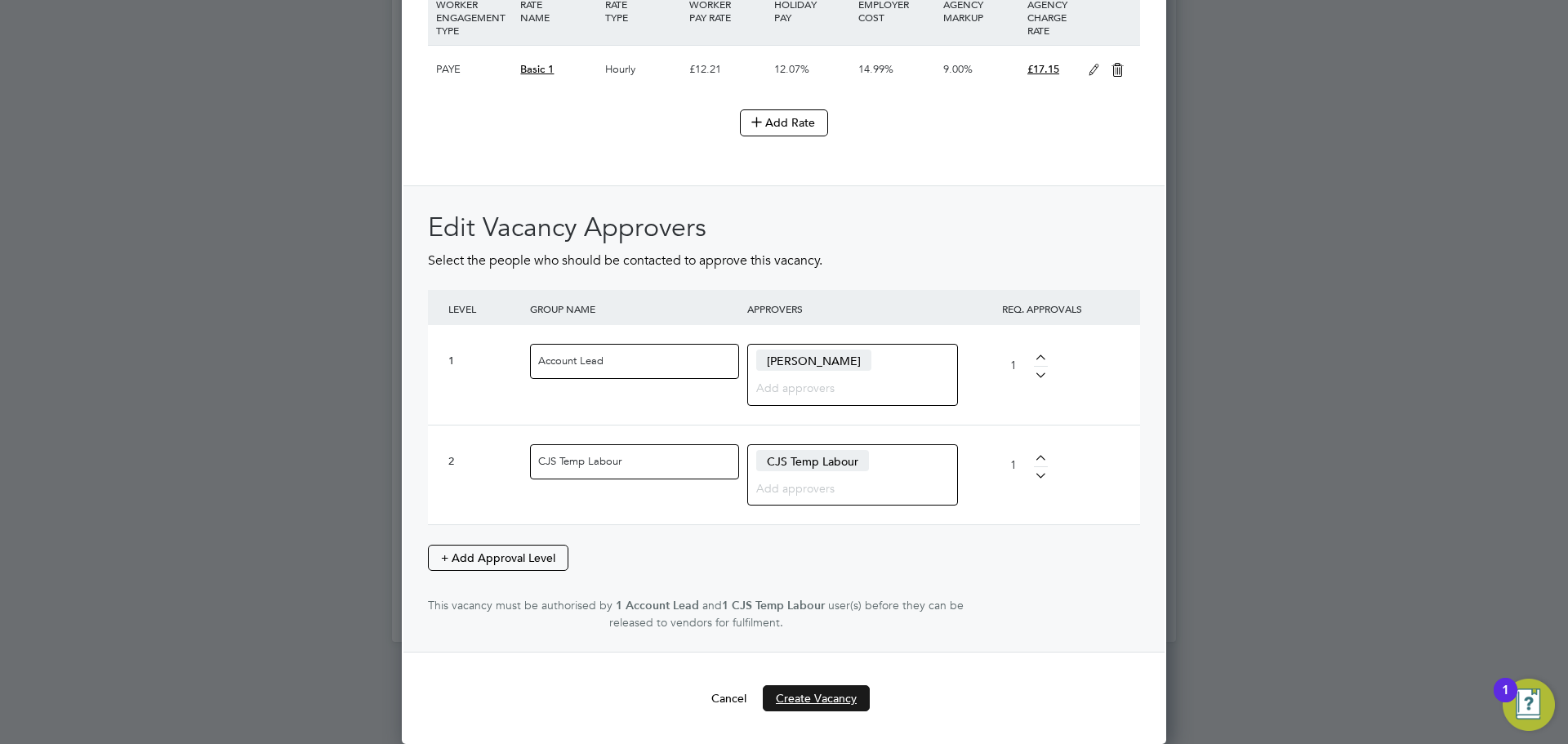
click at [794, 707] on button "Create Vacancy" at bounding box center [817, 698] width 107 height 26
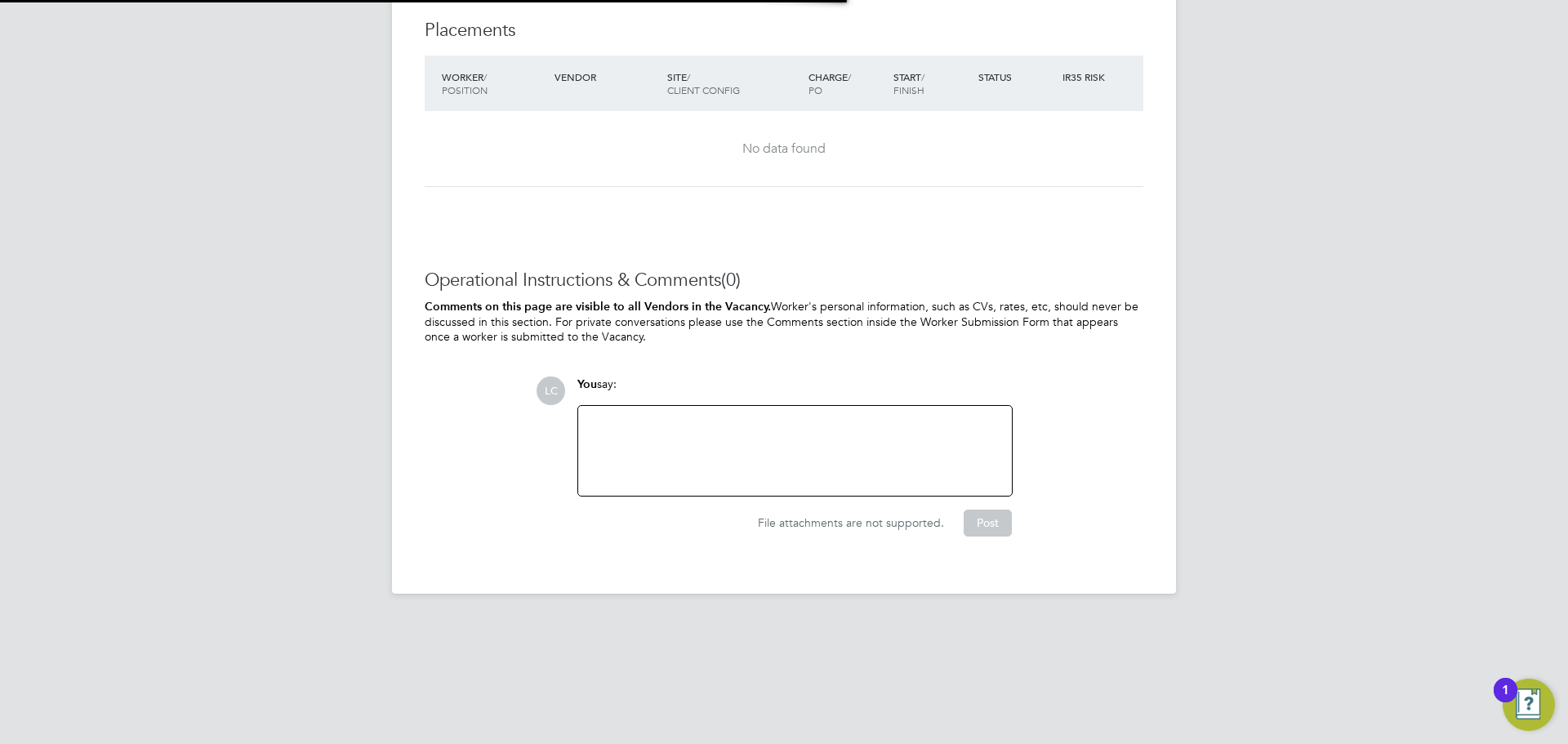
scroll to position [8, 8]
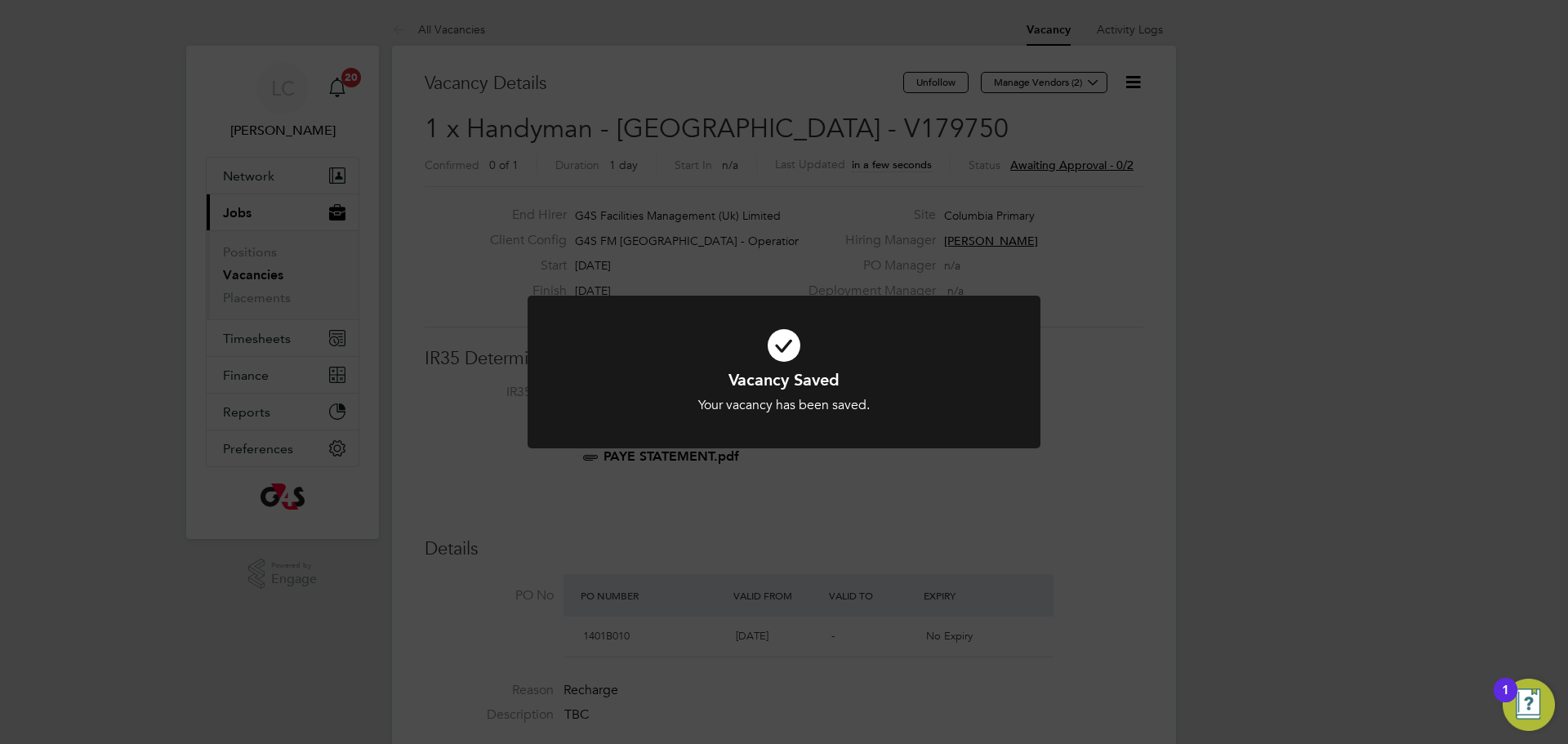
click at [1084, 79] on div "Vacancy Saved Your vacancy has been saved. Cancel Okay" at bounding box center [784, 372] width 1568 height 744
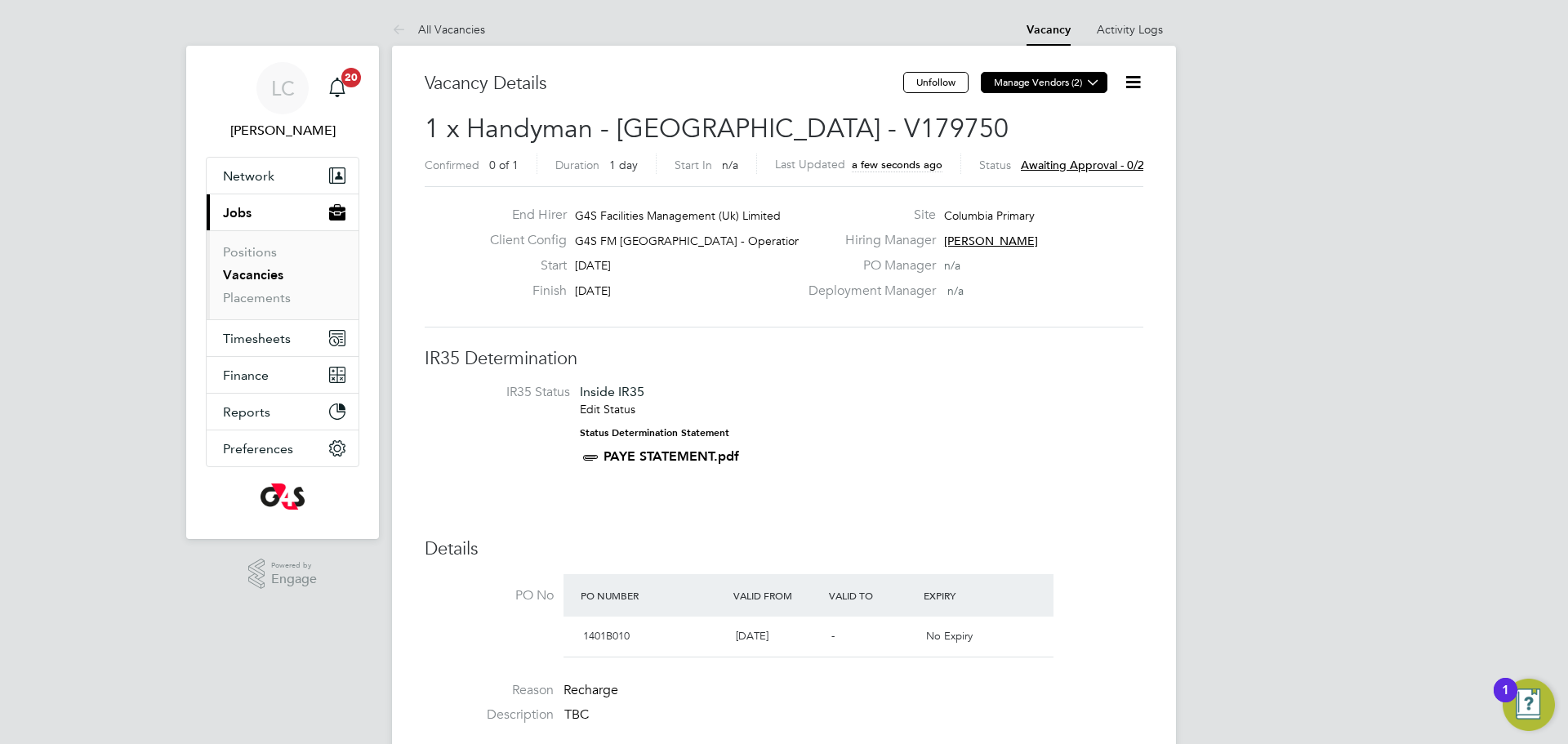
click at [1087, 86] on icon at bounding box center [1093, 82] width 12 height 12
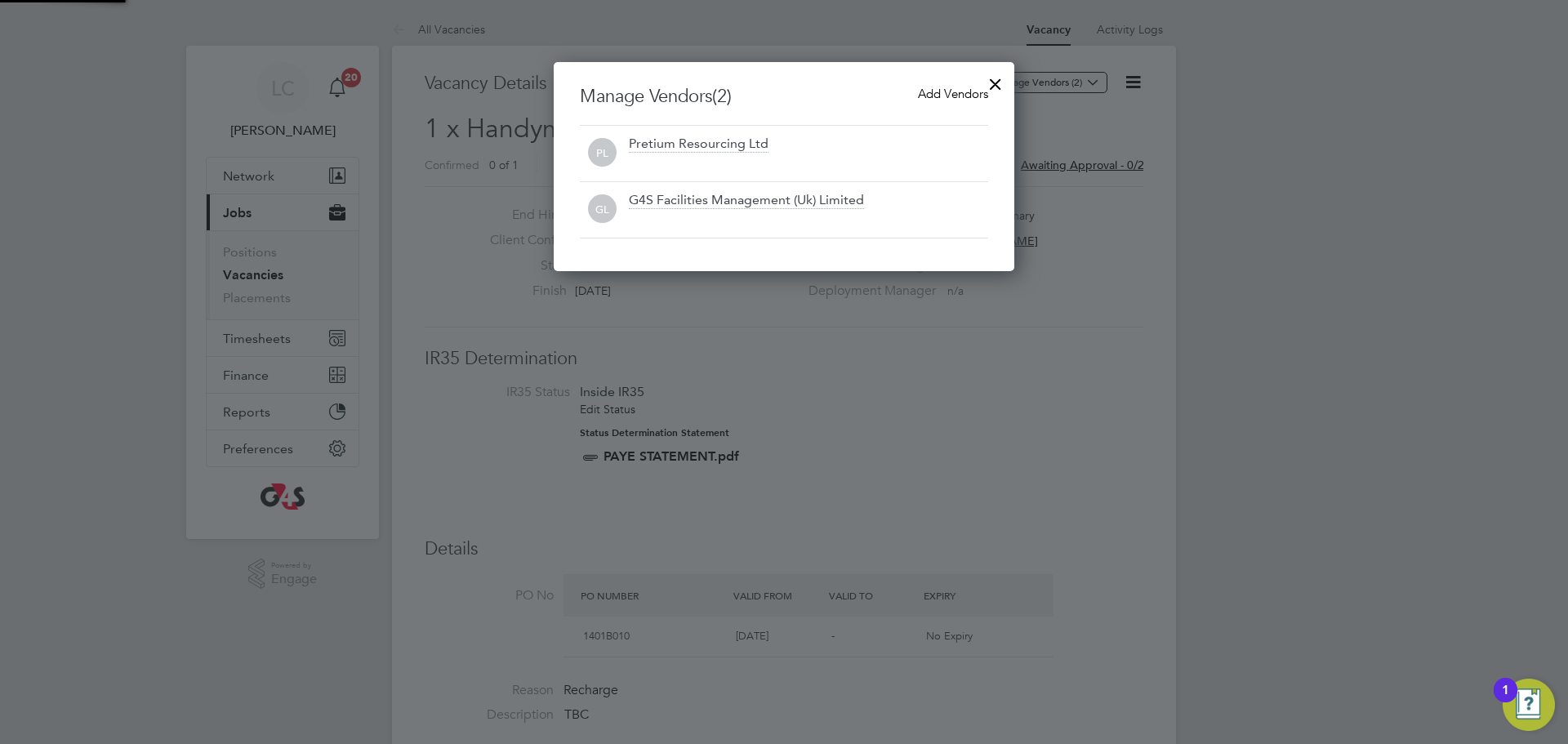
click at [937, 95] on span "Add Vendors" at bounding box center [952, 93] width 70 height 16
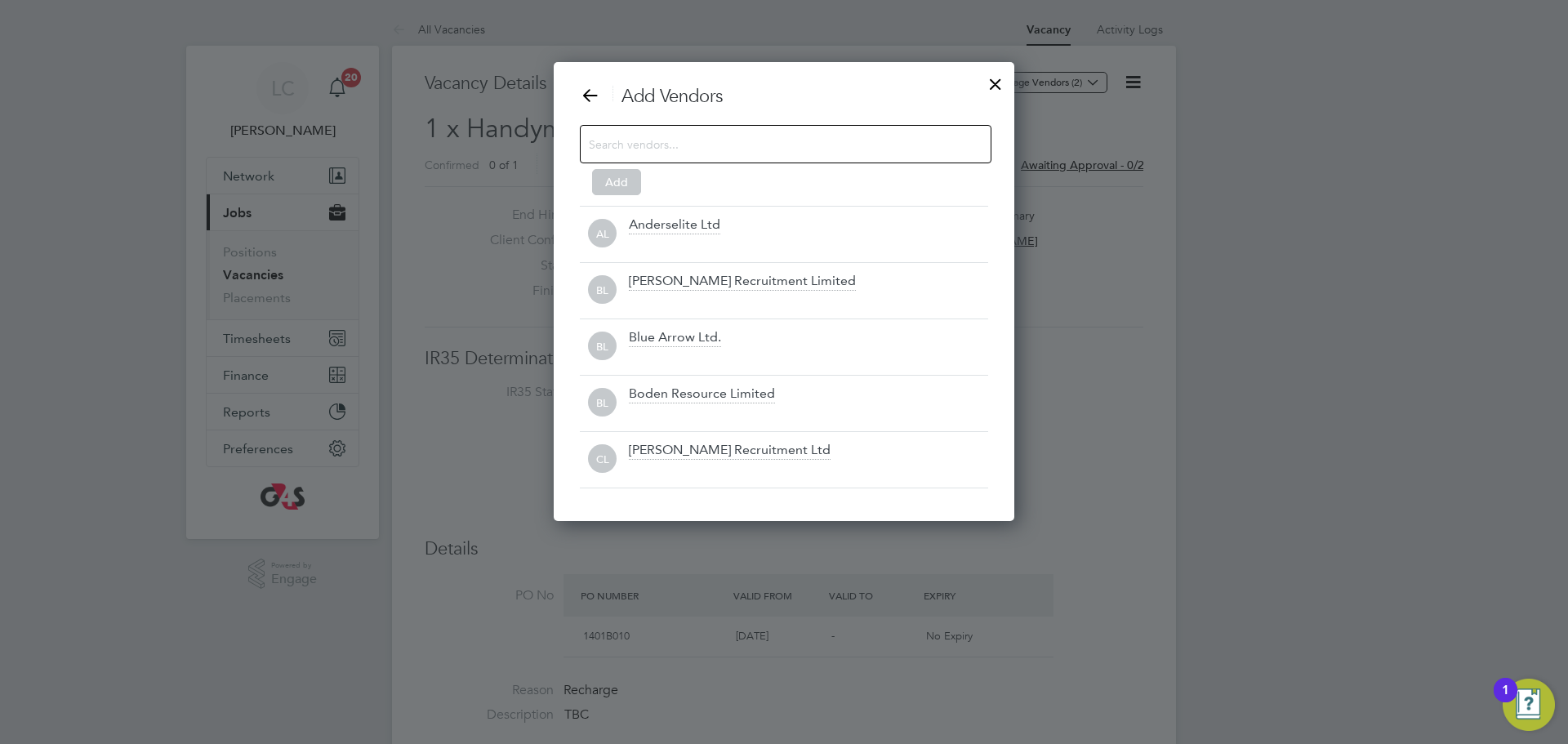
click at [717, 154] on div at bounding box center [786, 144] width 412 height 38
click at [716, 144] on input at bounding box center [773, 143] width 368 height 22
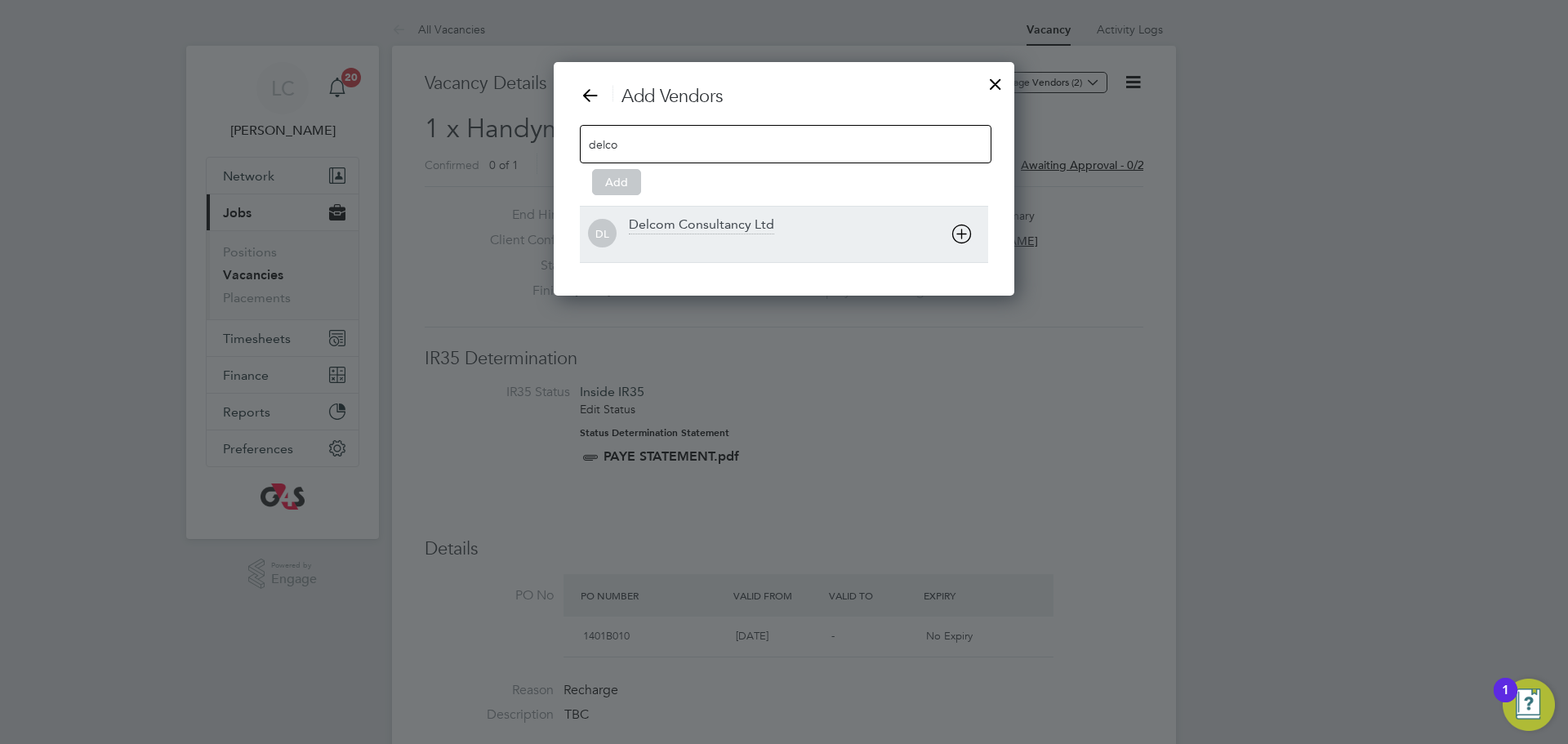
type input "delco"
click at [738, 215] on div "DL Delcom Consultancy Ltd" at bounding box center [784, 233] width 408 height 56
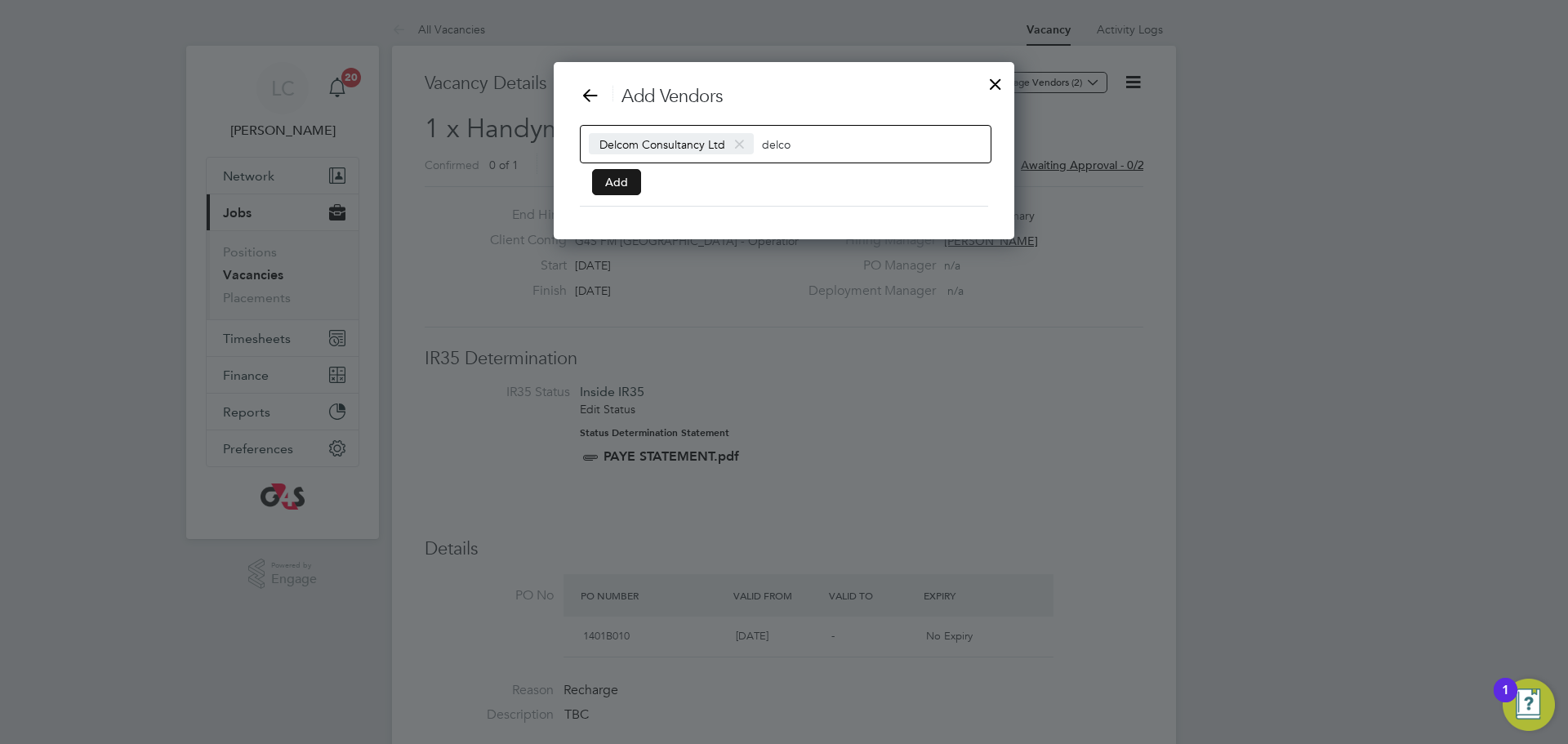
click at [609, 190] on button "Add" at bounding box center [616, 182] width 49 height 26
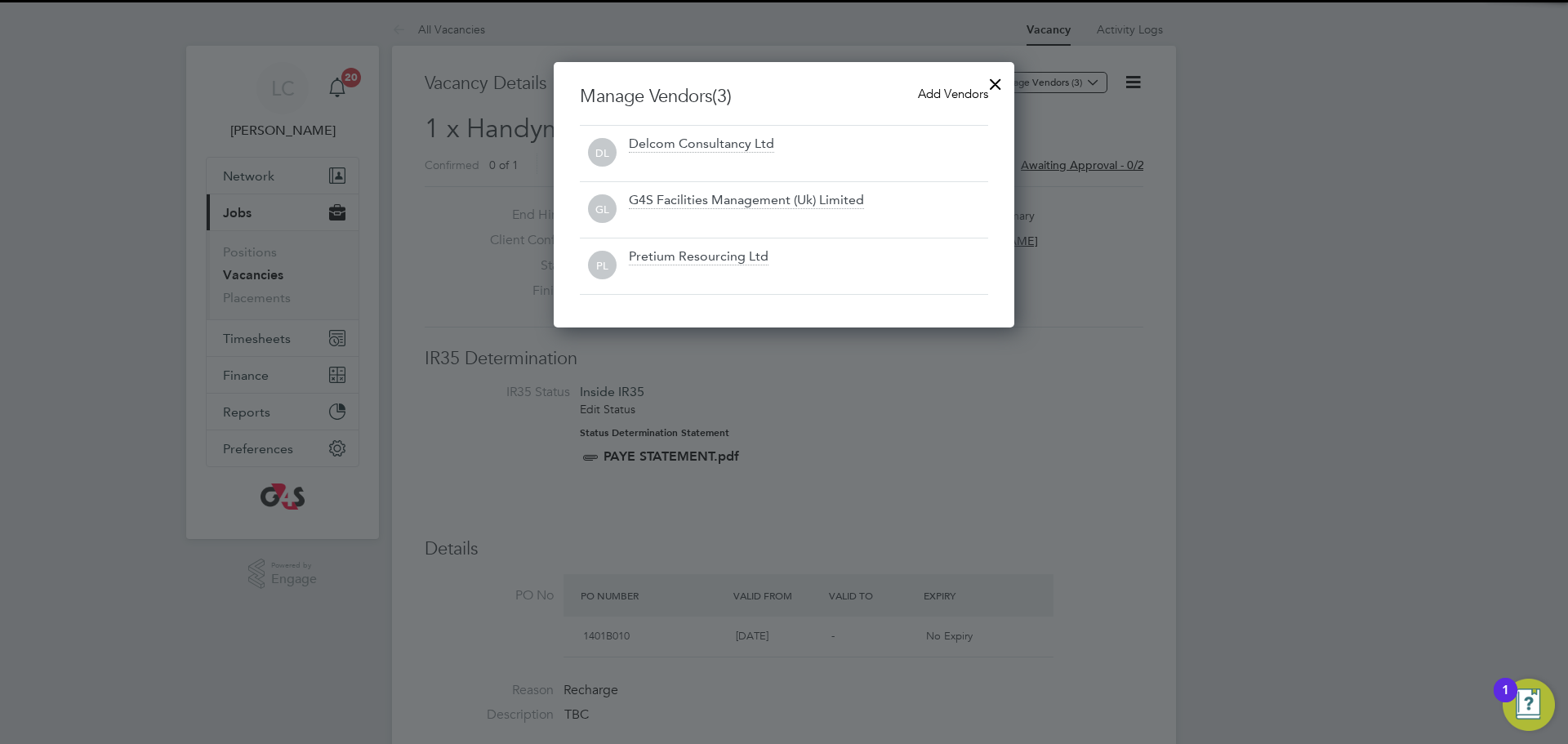
click at [991, 85] on div at bounding box center [996, 80] width 29 height 29
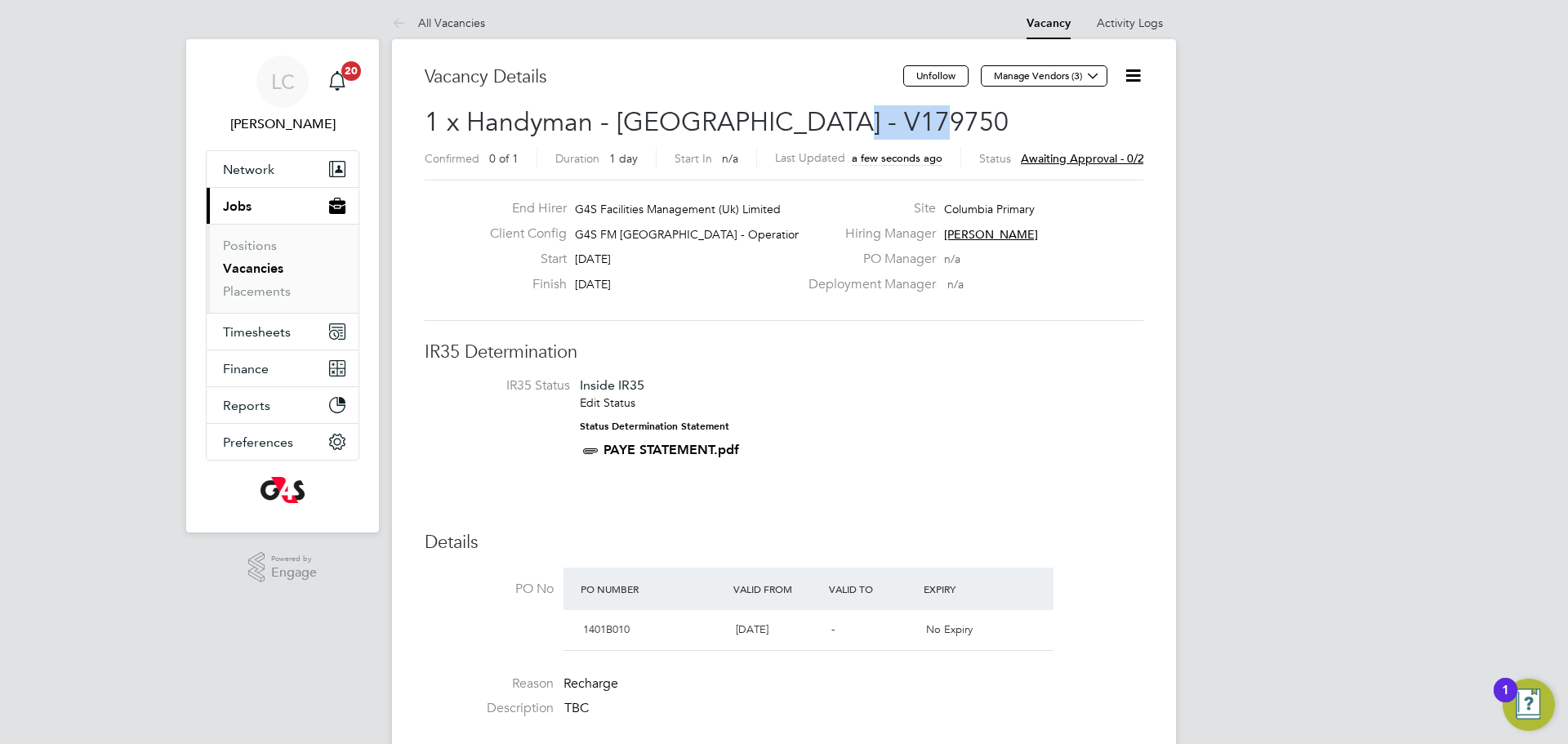
drag, startPoint x: 808, startPoint y: 117, endPoint x: 919, endPoint y: 116, distance: 111.0
click at [919, 116] on h2 "1 x Handyman - Tower Hamlets - V179750 Confirmed 0 of 1 Duration 1 day Start In…" at bounding box center [784, 139] width 719 height 68
copy span "V179750"
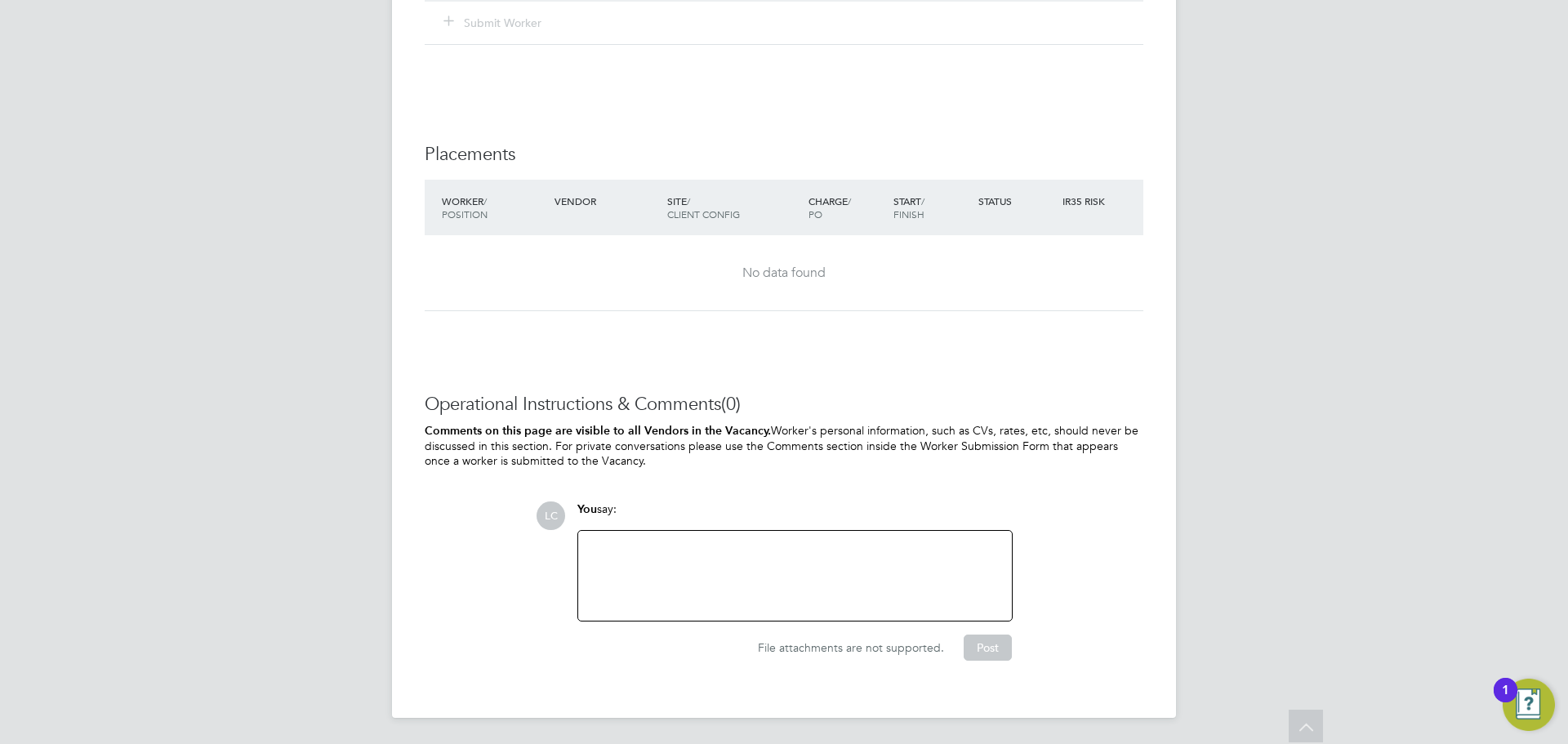
click at [722, 550] on div at bounding box center [795, 575] width 414 height 70
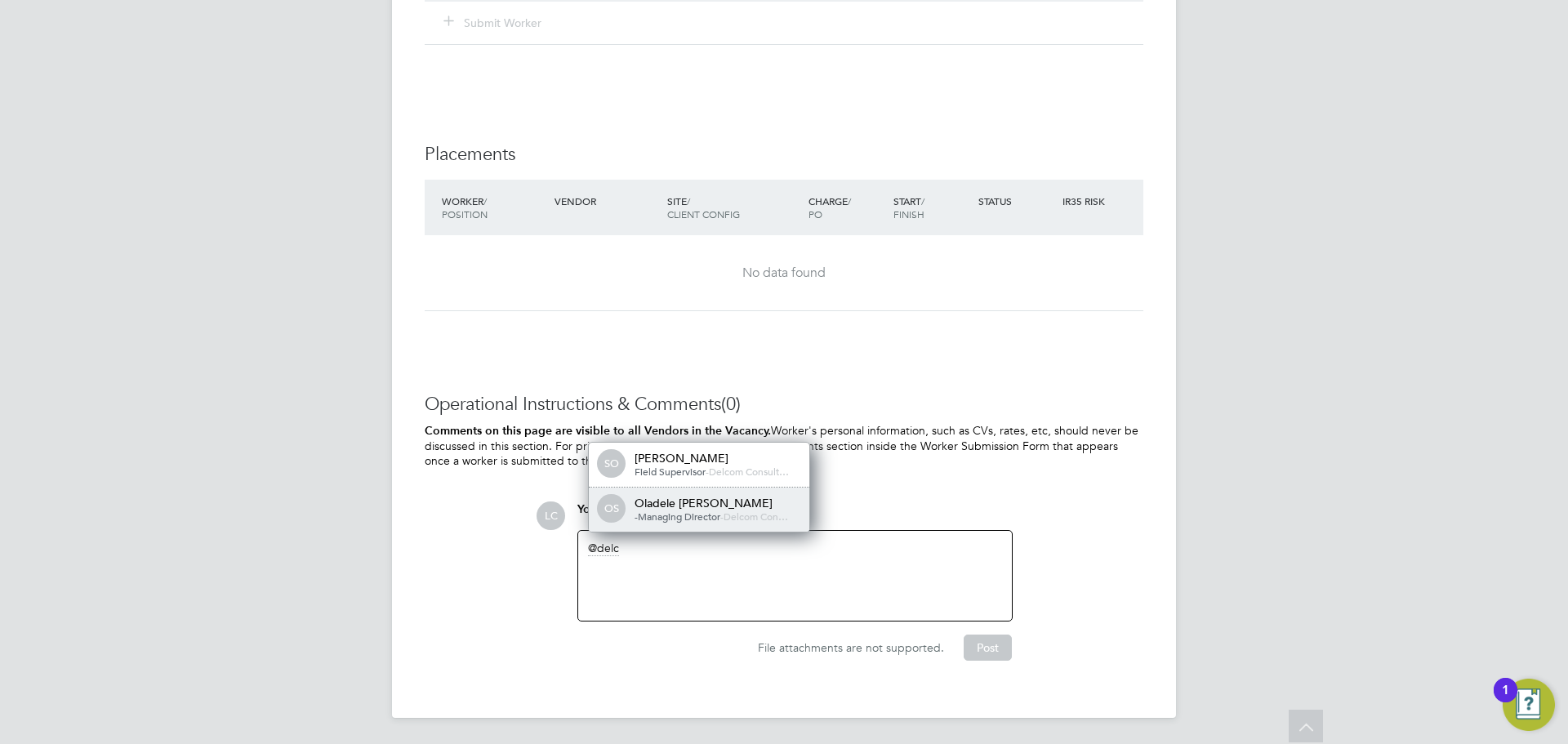
click at [750, 527] on div "OS [PERSON_NAME] [PERSON_NAME] -Managing Director - Delcom Con…" at bounding box center [699, 509] width 220 height 44
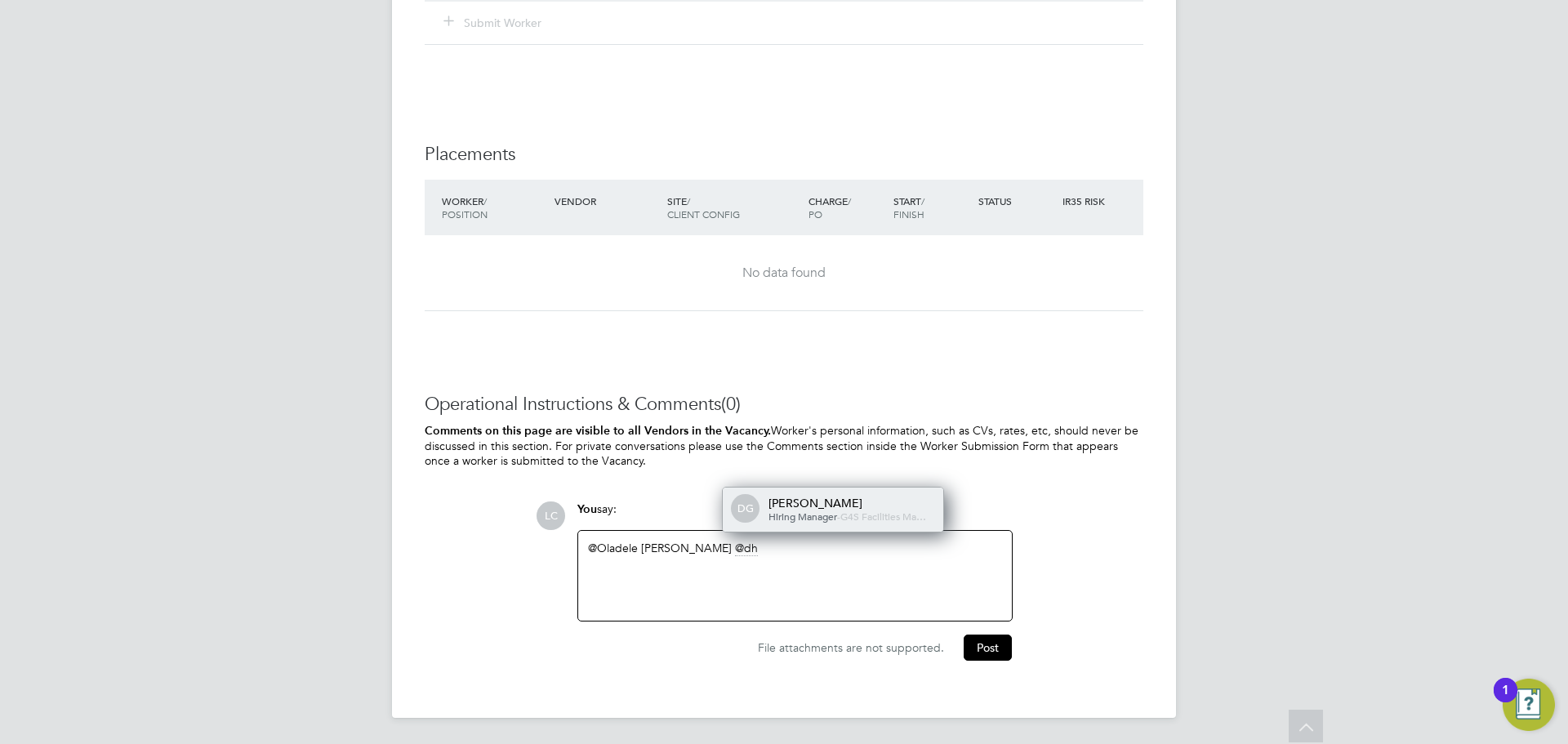
click at [756, 514] on div "DG [PERSON_NAME] Hiring Manager - G4S Facilities Ma…" at bounding box center [832, 509] width 220 height 44
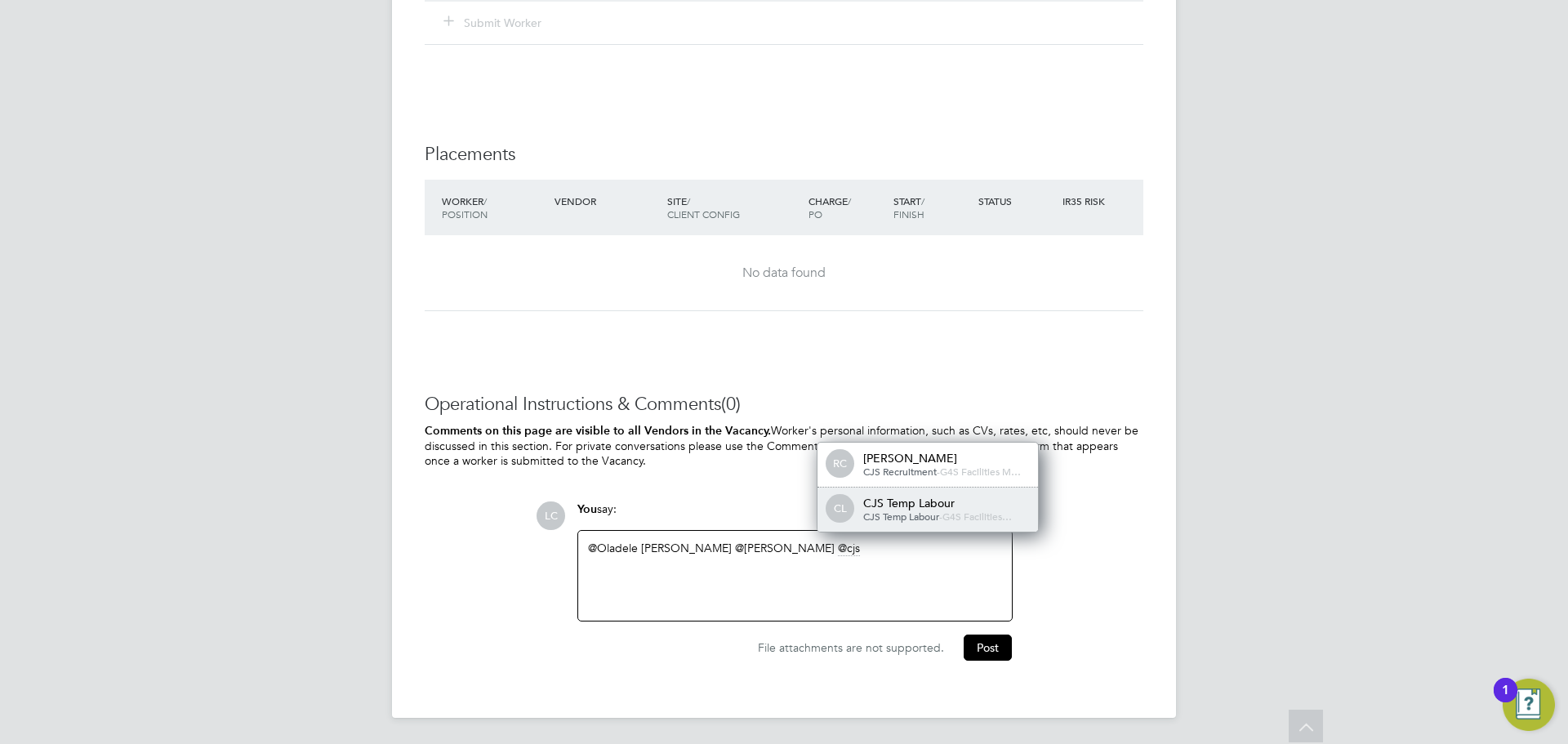
click at [866, 522] on span "CJS Temp Labour" at bounding box center [901, 515] width 76 height 13
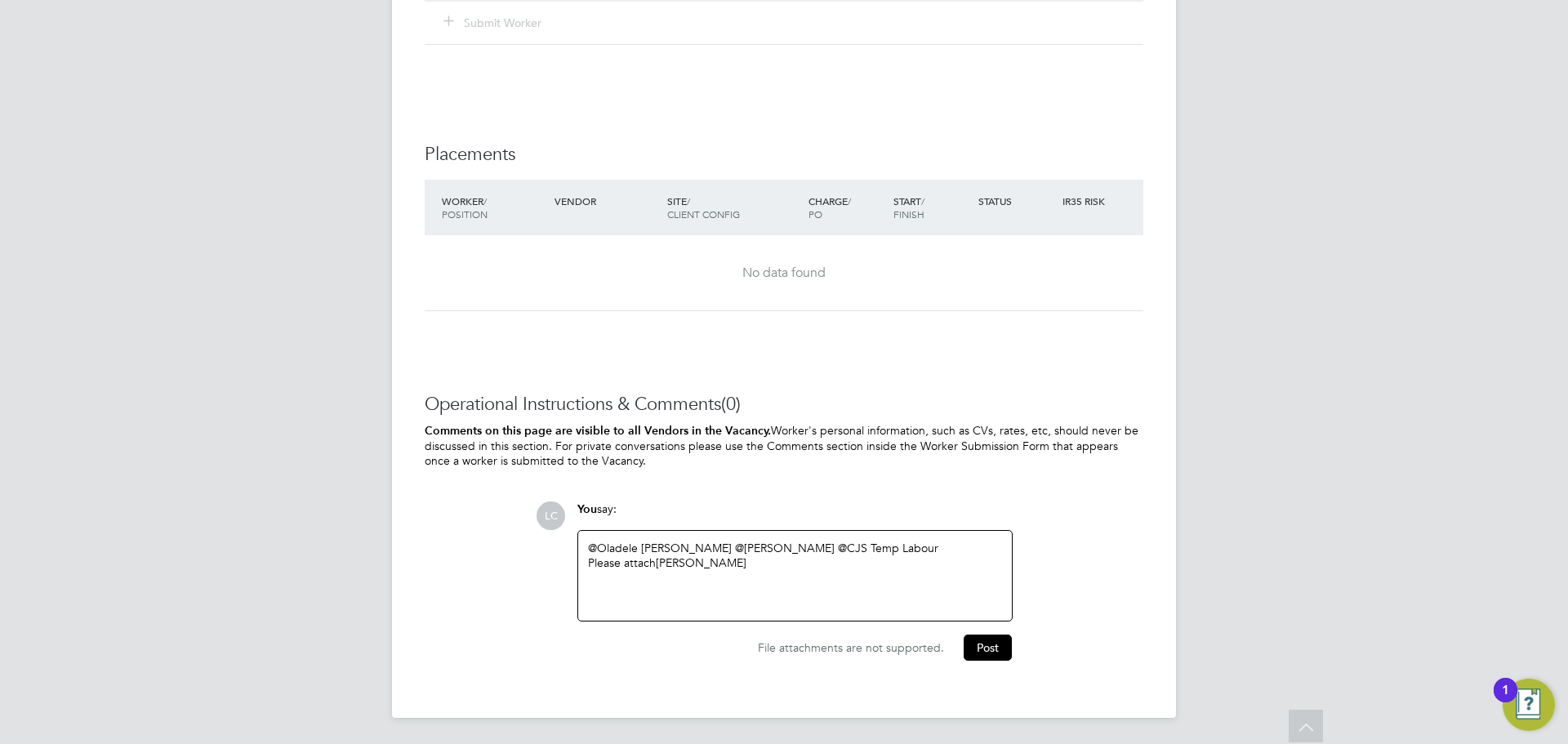
click at [807, 572] on div "@Oladele [PERSON_NAME] ​ @[PERSON_NAME] ​ @CJS Temp Labour ​ Please attach [PER…" at bounding box center [795, 575] width 414 height 70
click at [981, 654] on button "Post" at bounding box center [988, 647] width 48 height 26
